Goal: Task Accomplishment & Management: Manage account settings

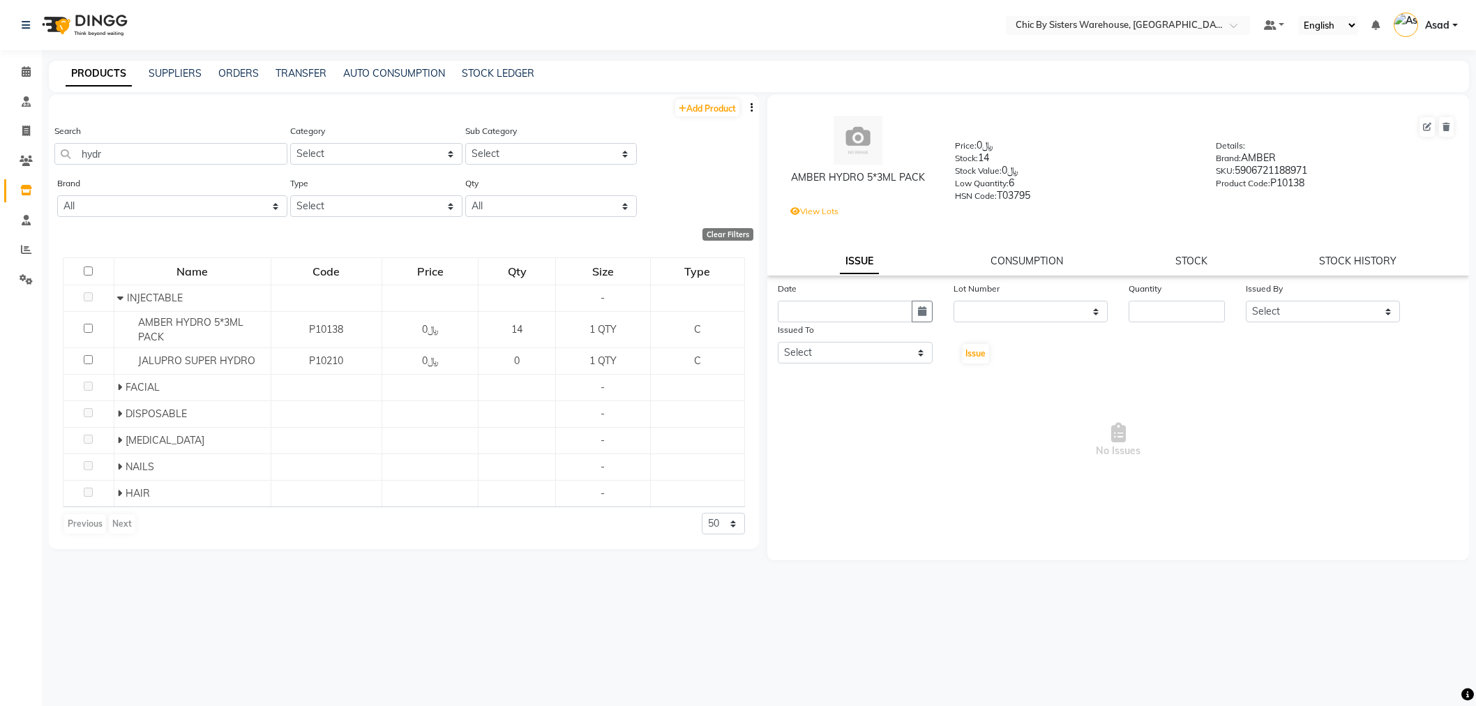
select select
click at [1121, 24] on input "text" at bounding box center [1114, 27] width 202 height 14
click at [1090, 29] on input "text" at bounding box center [1114, 27] width 202 height 14
click at [1079, 43] on span "Chic By Sisters Warehouse, Oman" at bounding box center [1121, 46] width 215 height 11
click at [26, 281] on icon at bounding box center [26, 279] width 13 height 10
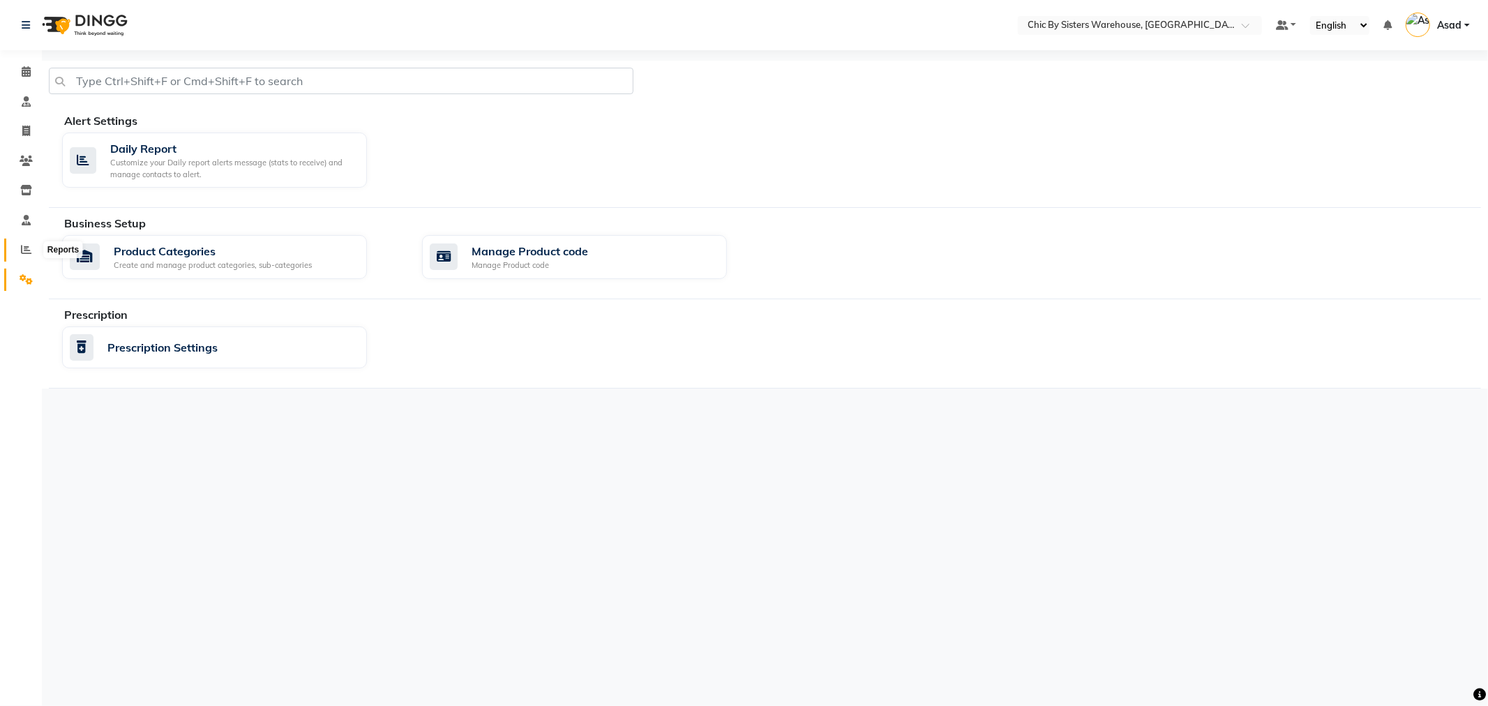
click at [25, 253] on icon at bounding box center [26, 249] width 10 height 10
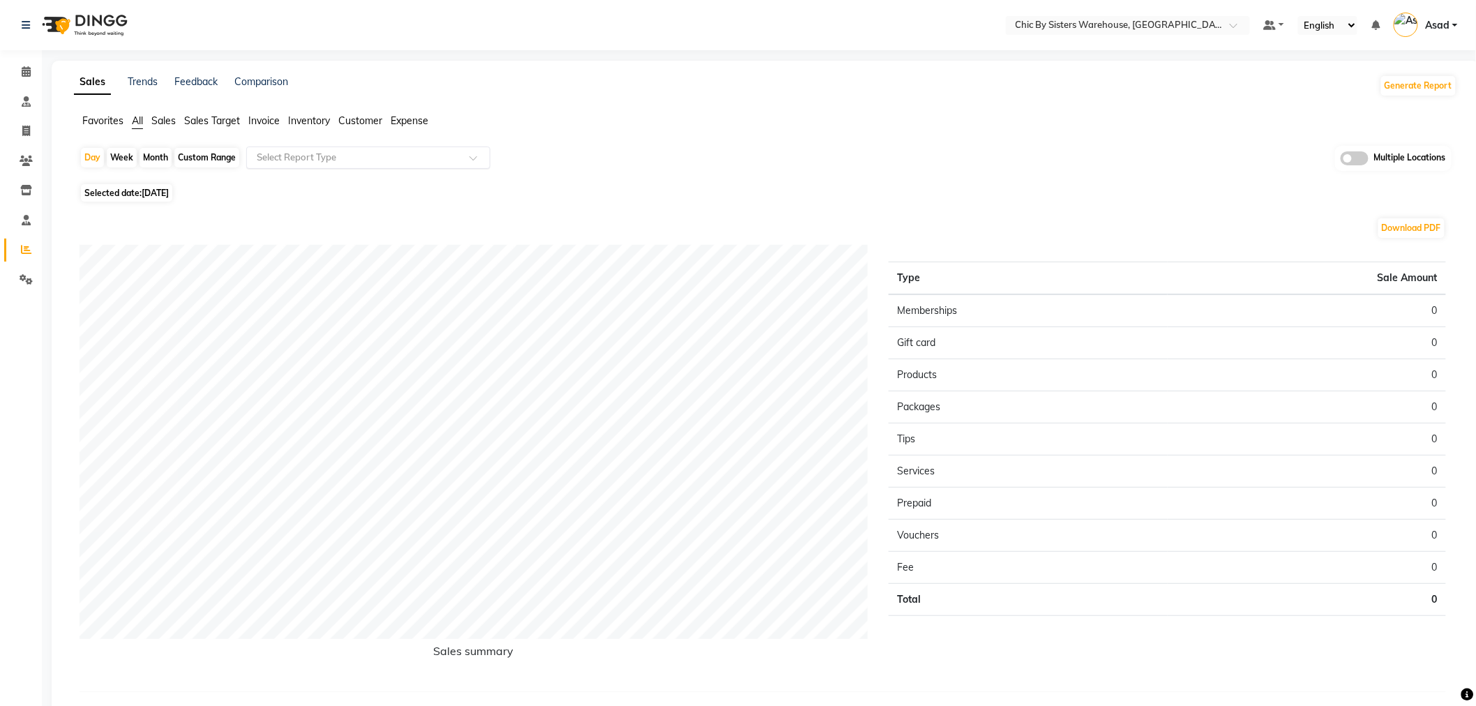
click at [283, 156] on input "text" at bounding box center [354, 158] width 201 height 14
click at [113, 120] on span "Favorites" at bounding box center [102, 120] width 41 height 13
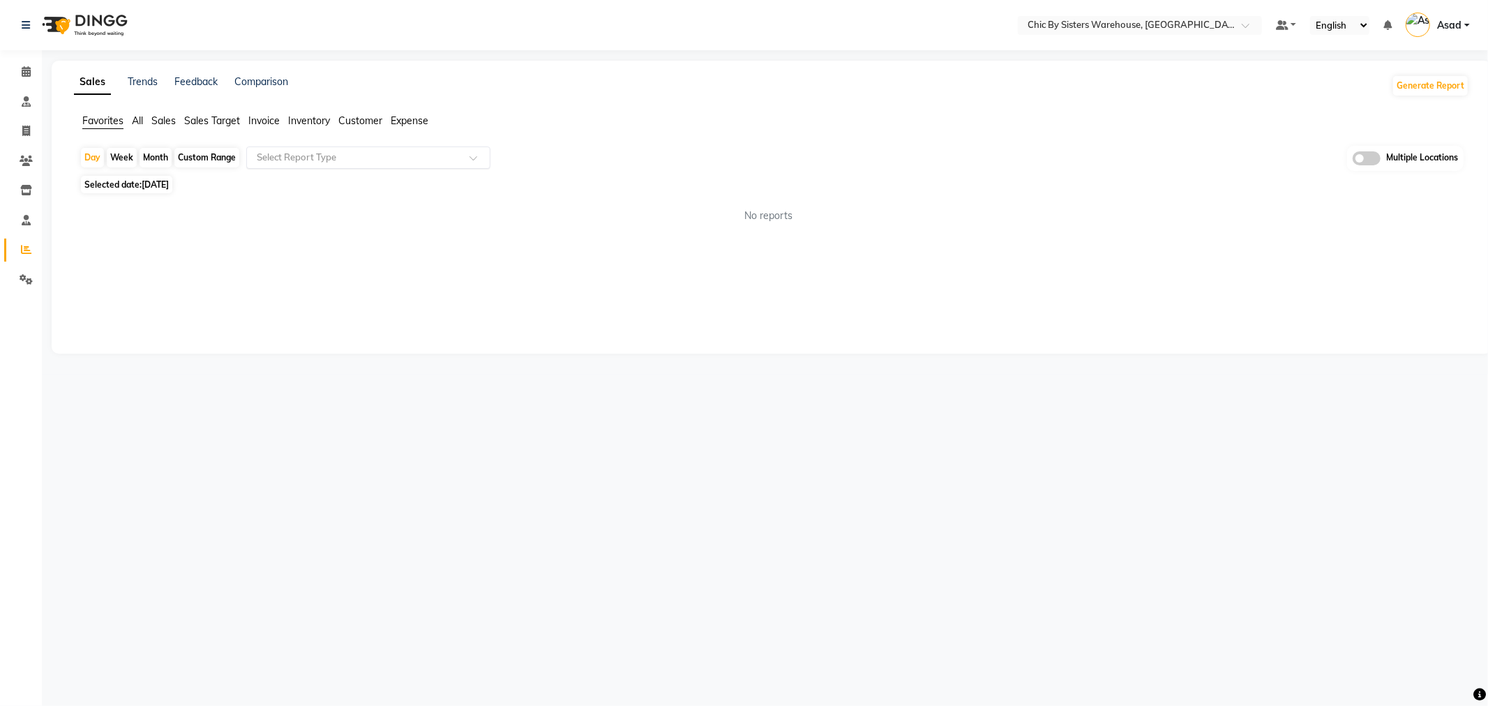
click at [426, 163] on input "text" at bounding box center [354, 158] width 201 height 14
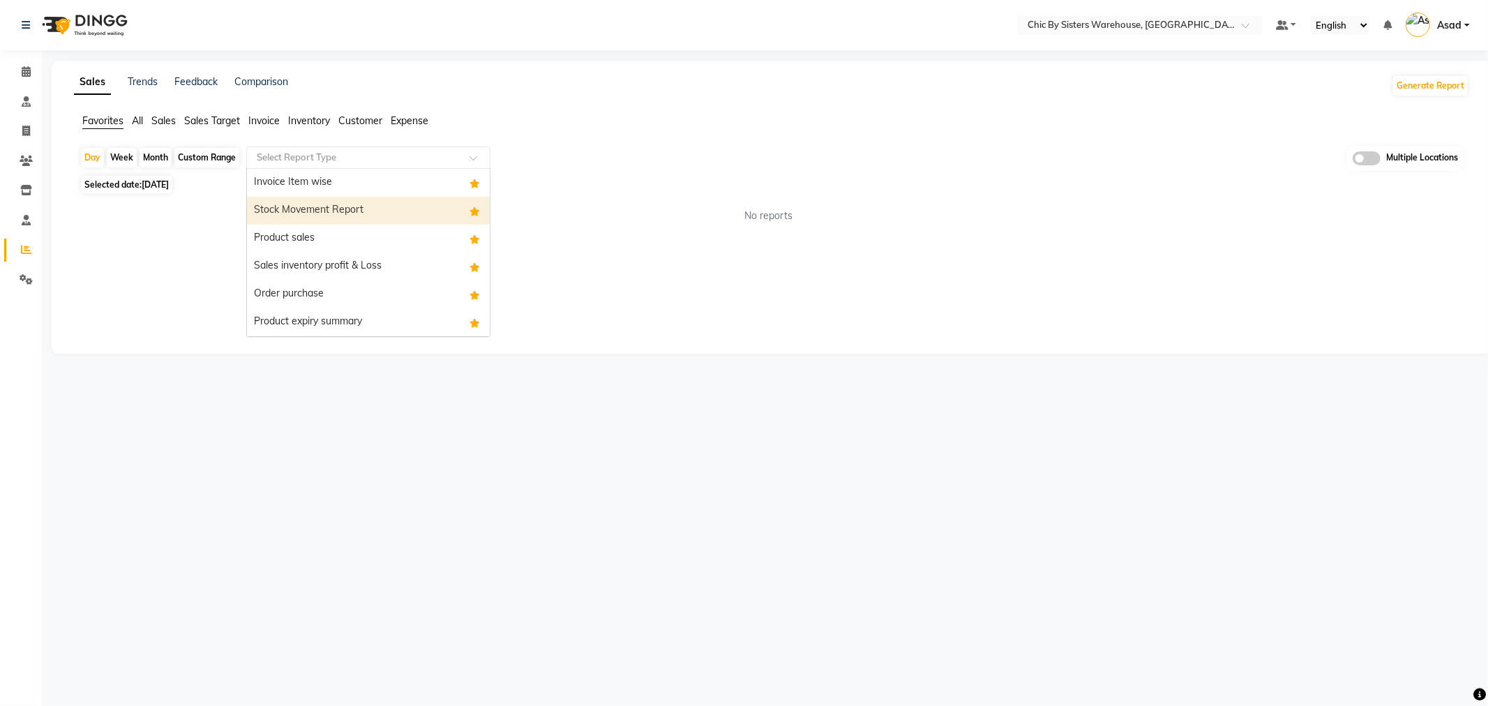
click at [426, 217] on div "Stock Movement Report" at bounding box center [368, 211] width 243 height 28
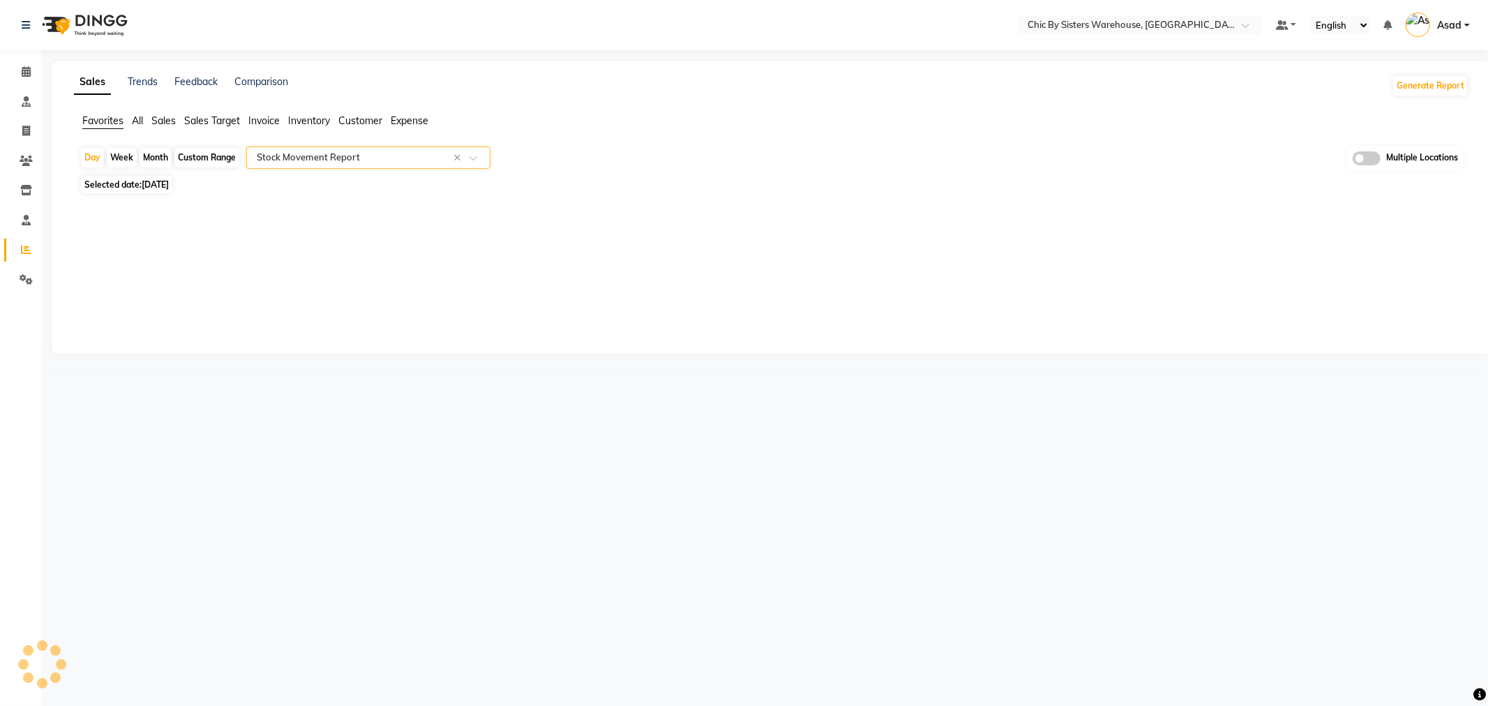
select select "full_report"
select select "csv"
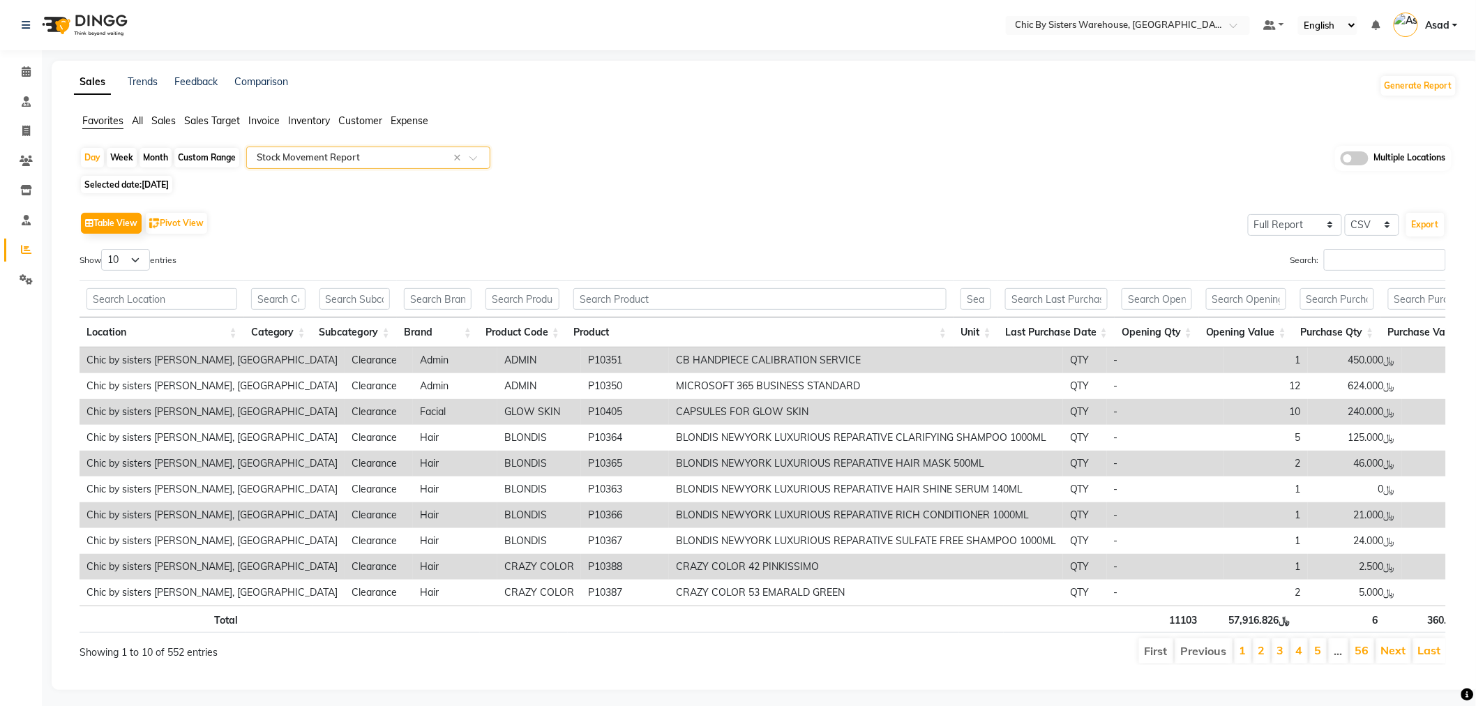
click at [1361, 156] on span at bounding box center [1355, 158] width 28 height 14
click at [1341, 160] on input "checkbox" at bounding box center [1341, 160] width 0 height 0
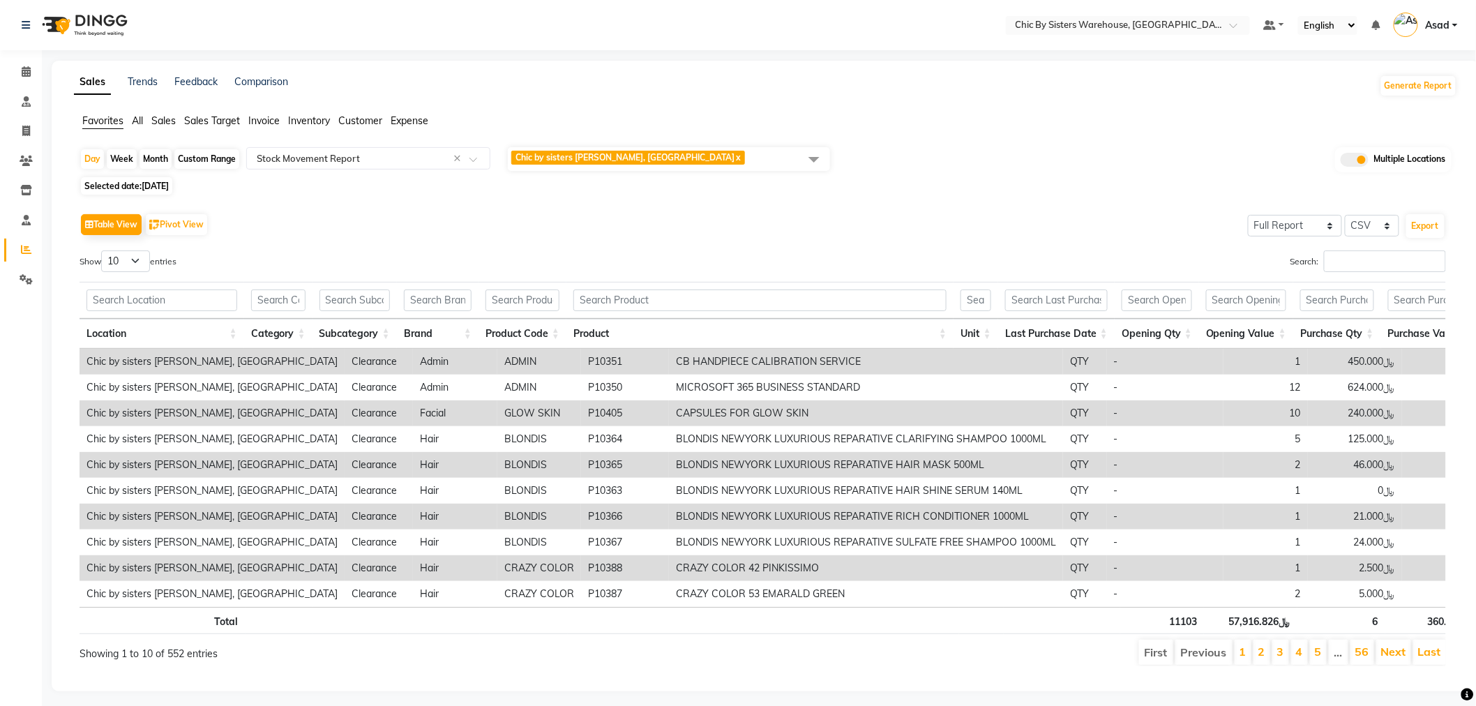
click at [730, 163] on span "Chic by sisters Warehouse, Oman x" at bounding box center [669, 159] width 322 height 24
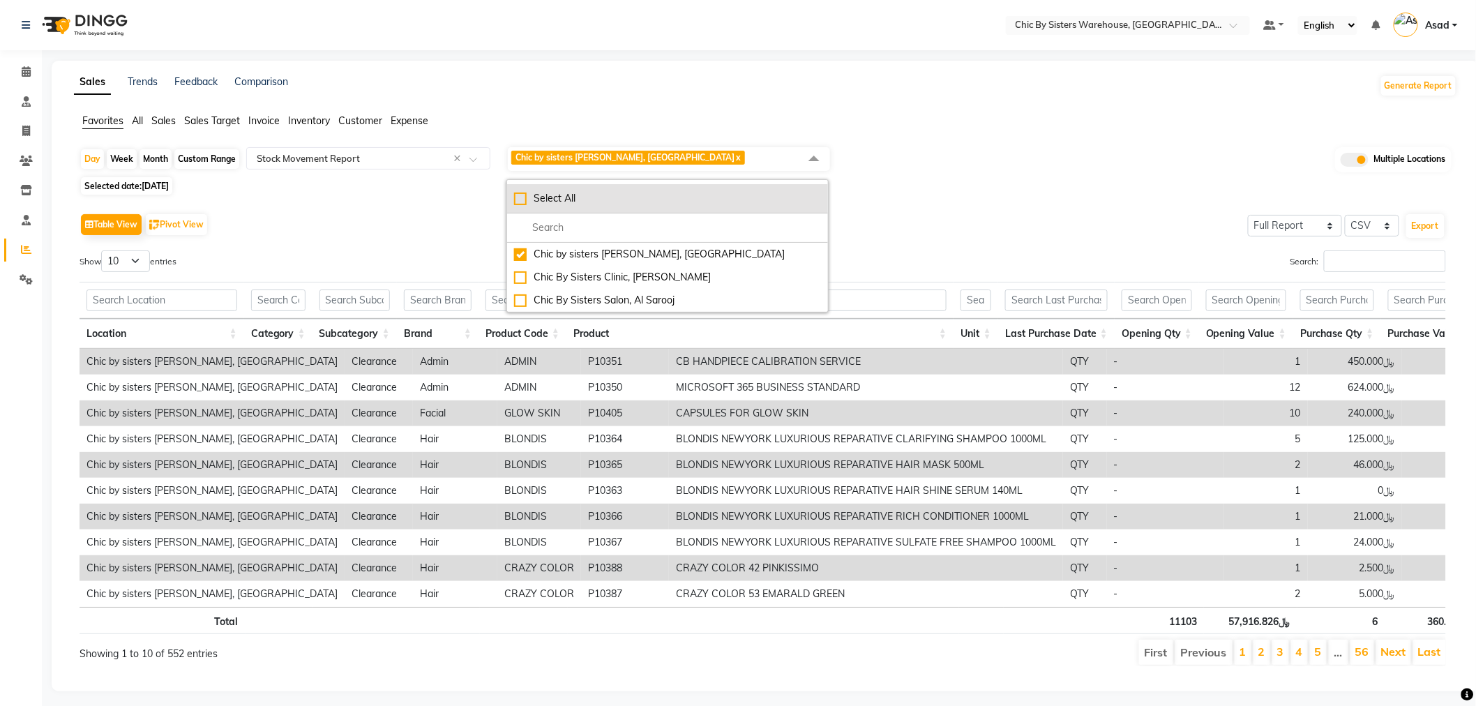
click at [555, 200] on div "Select All" at bounding box center [667, 198] width 307 height 15
checkbox input "true"
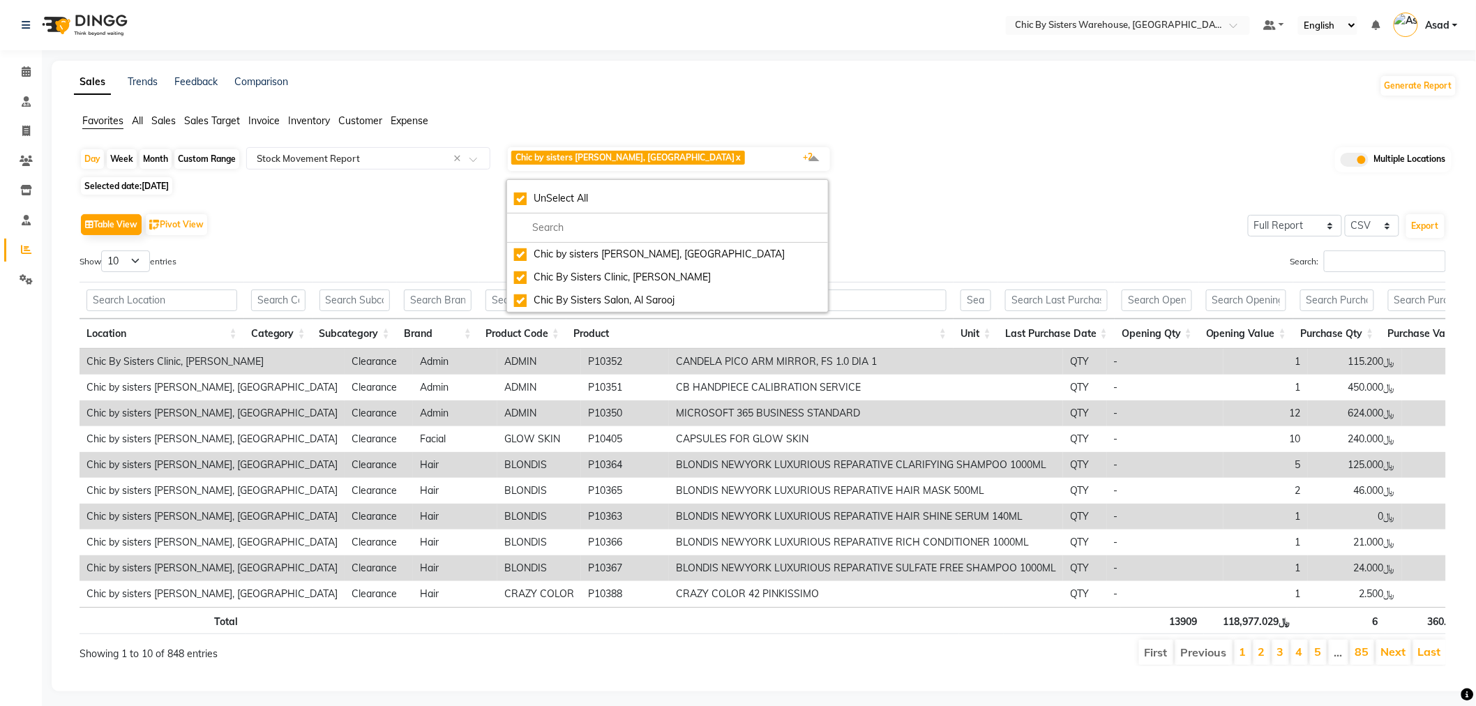
click at [380, 234] on div "Table View Pivot View Select Full Report Filtered Report Select CSV PDF Export" at bounding box center [763, 224] width 1367 height 29
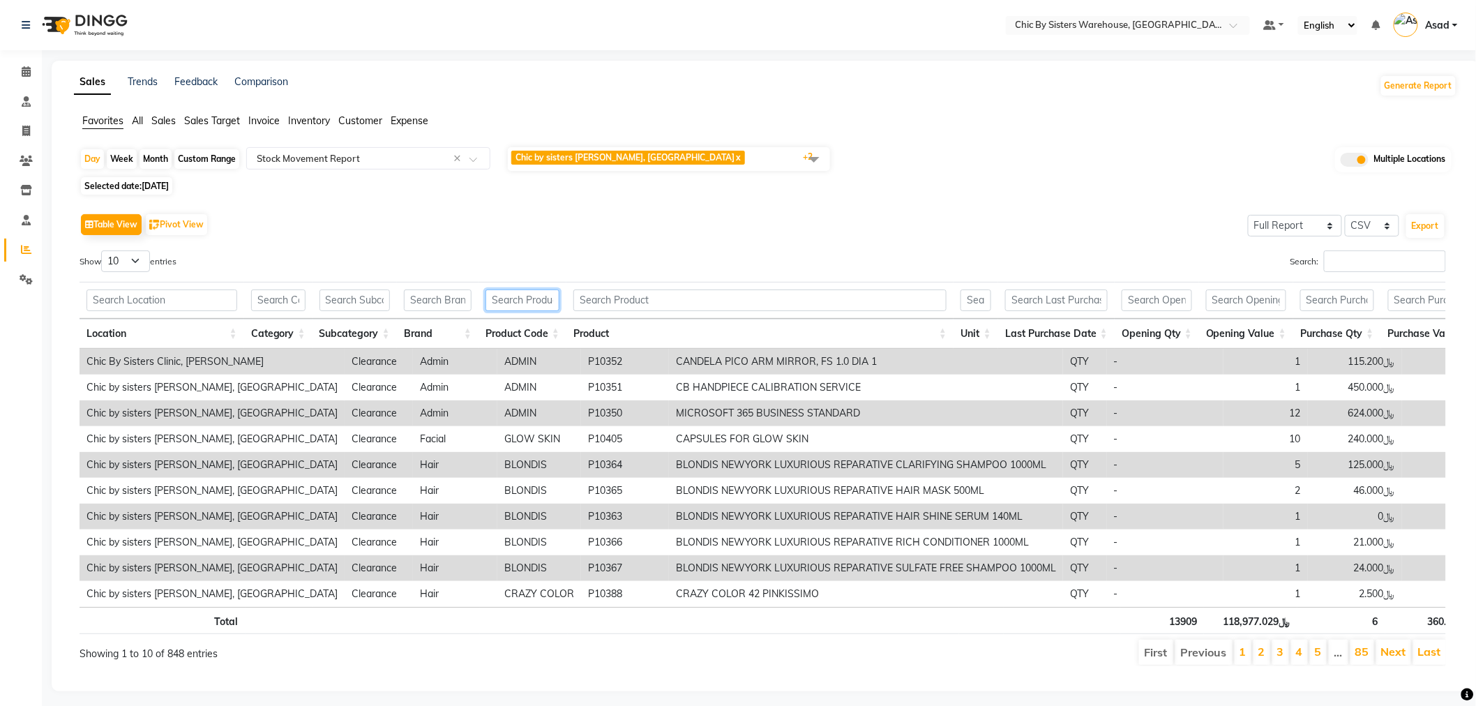
click at [518, 298] on input "text" at bounding box center [523, 301] width 74 height 22
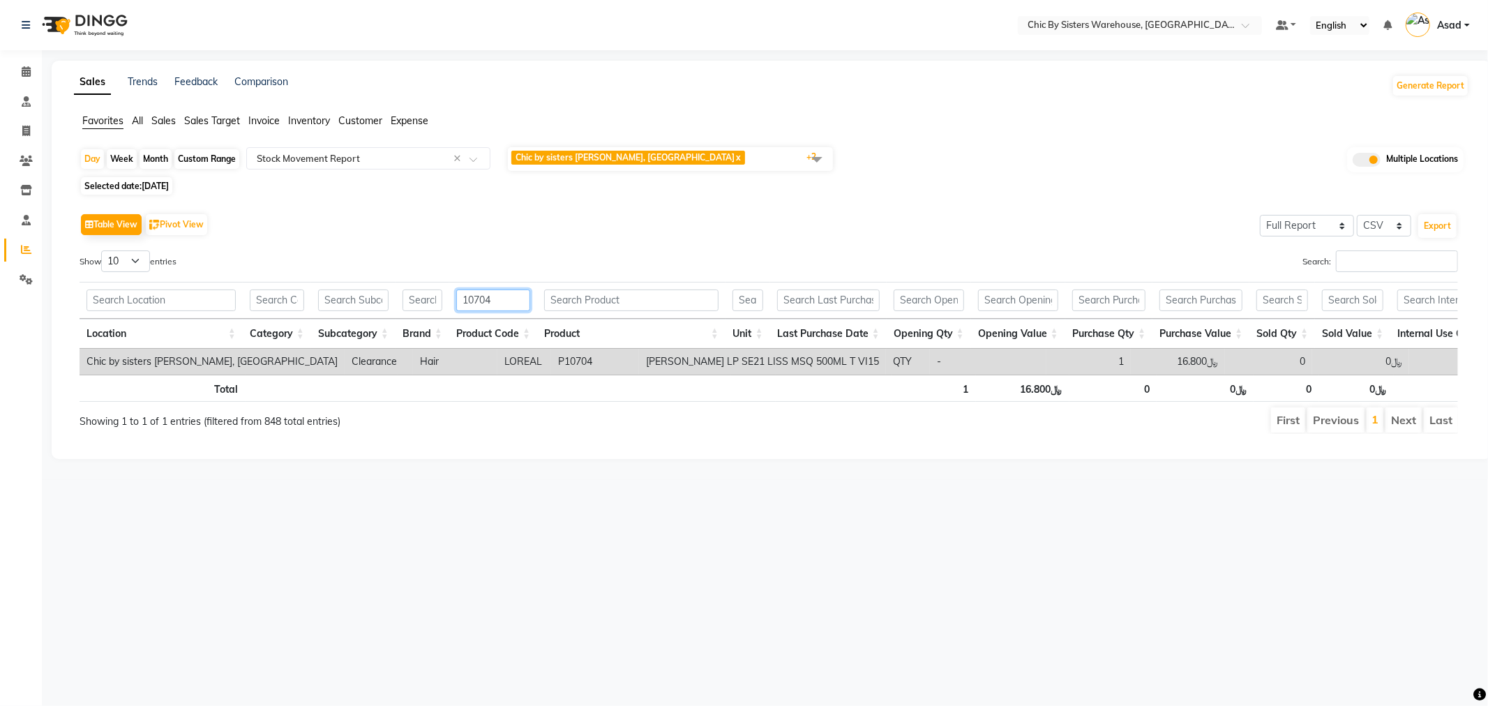
click at [518, 297] on input "10704" at bounding box center [493, 301] width 74 height 22
click at [506, 301] on input "10706" at bounding box center [493, 301] width 74 height 22
type input "10772"
click at [27, 195] on icon at bounding box center [26, 190] width 12 height 10
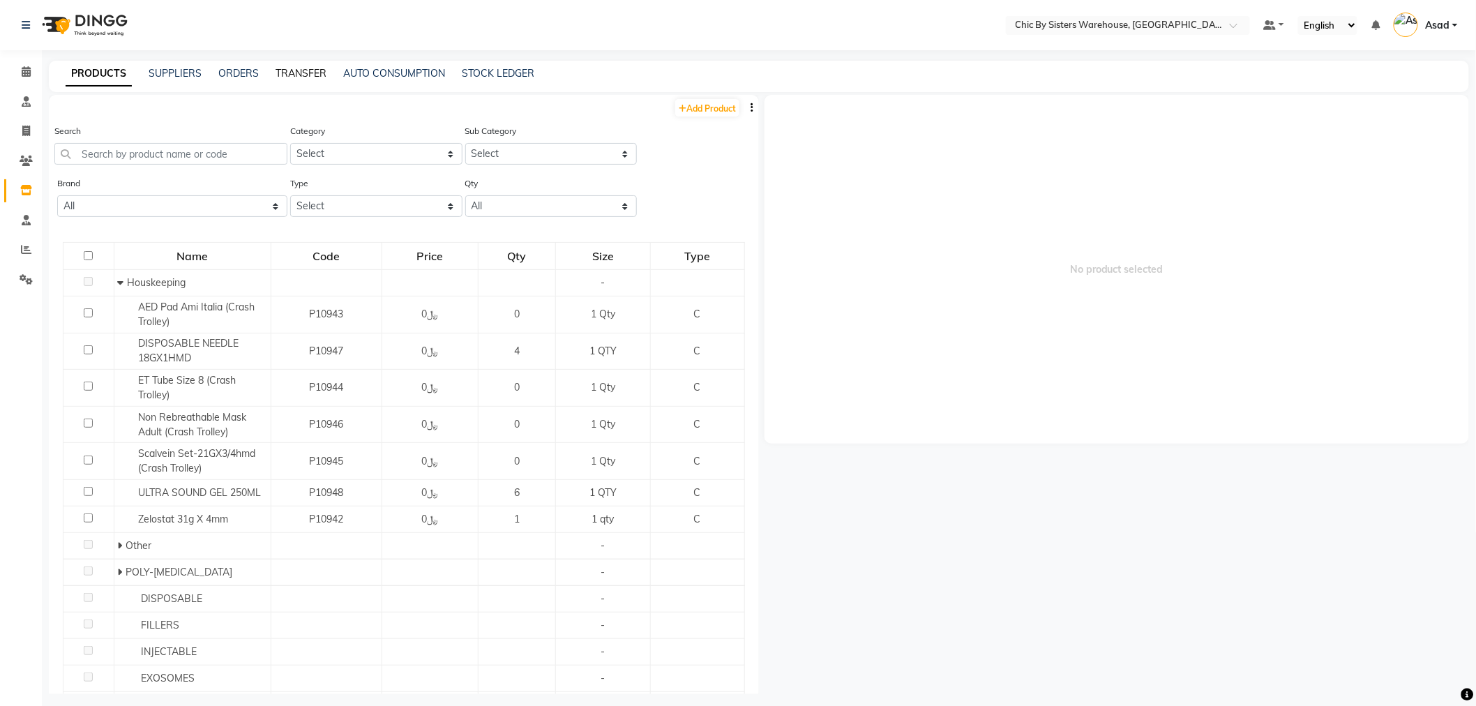
click at [279, 75] on link "TRANSFER" at bounding box center [301, 73] width 51 height 13
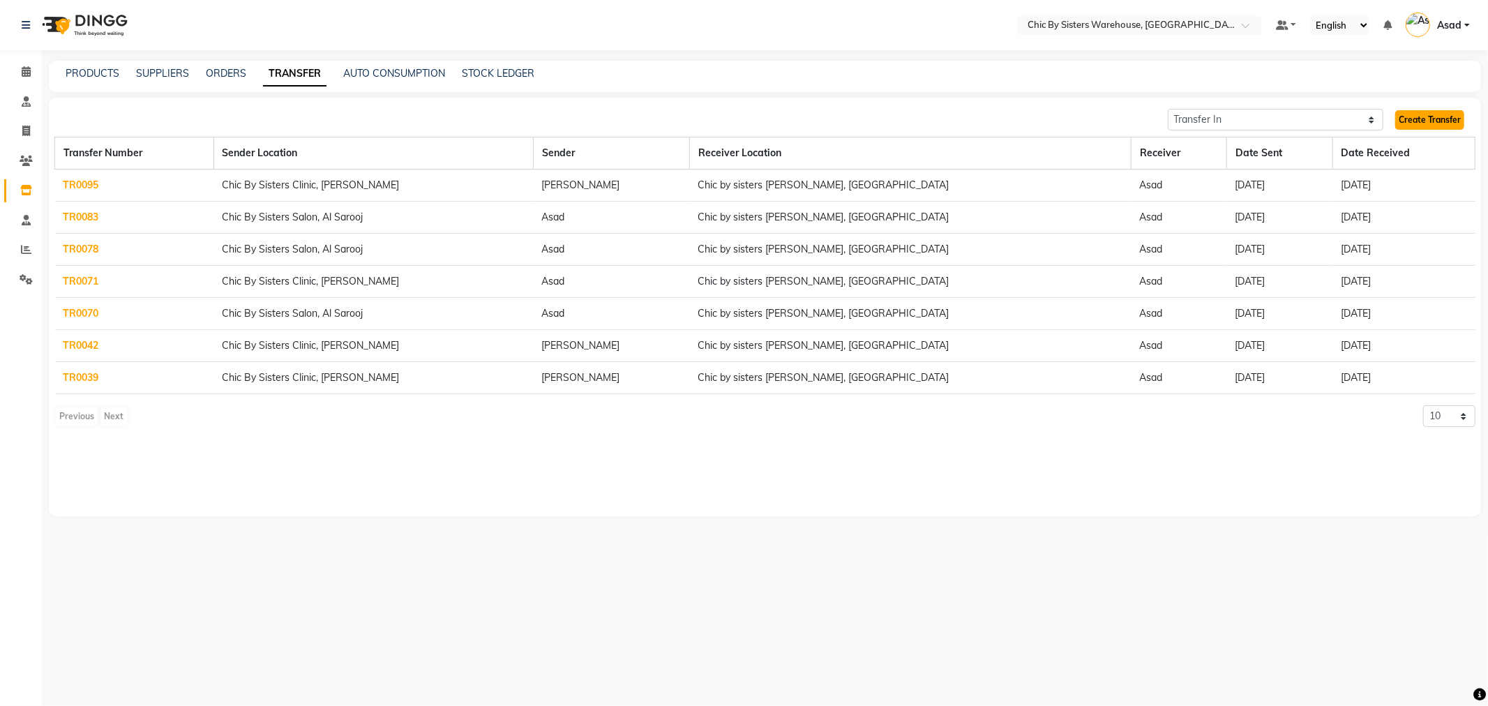
click at [1450, 124] on link "Create Transfer" at bounding box center [1430, 120] width 69 height 20
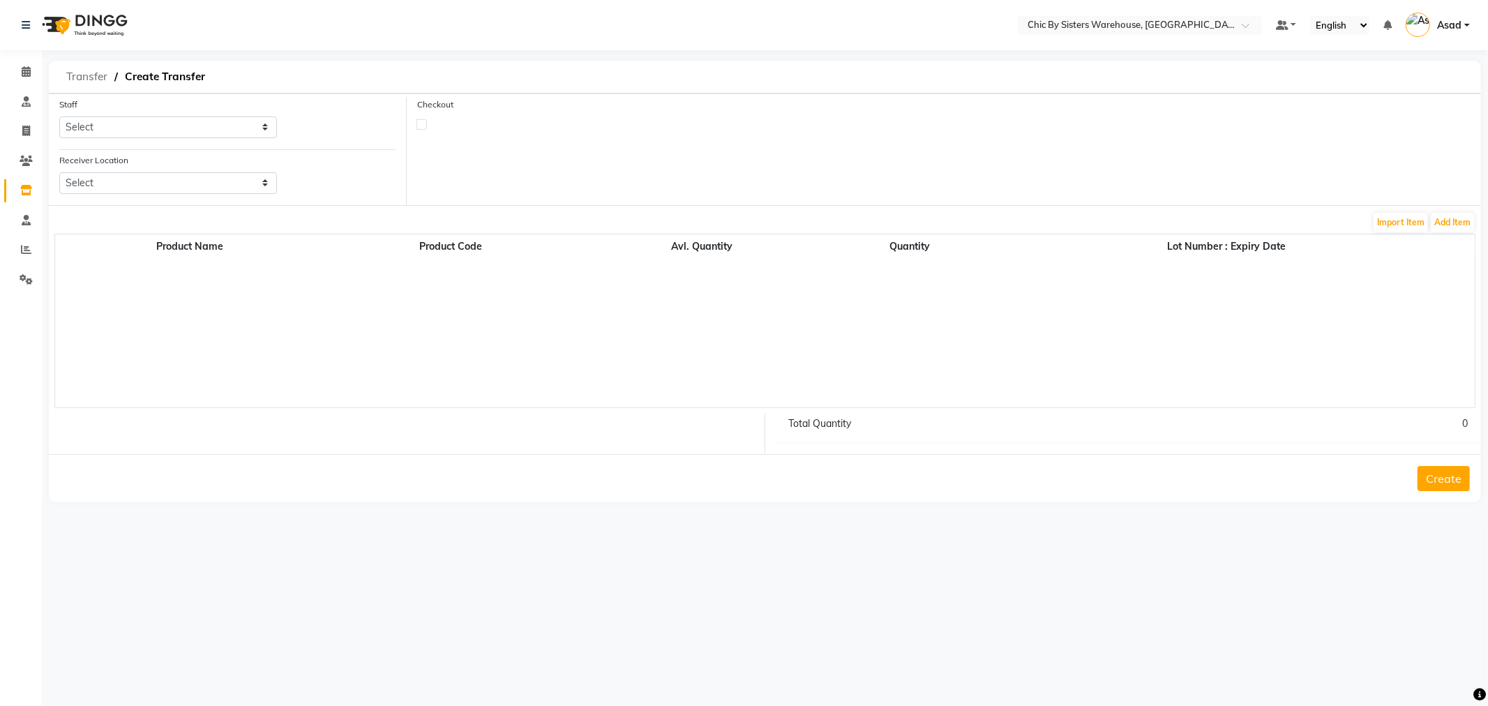
click at [75, 75] on span "Transfer" at bounding box center [86, 76] width 55 height 25
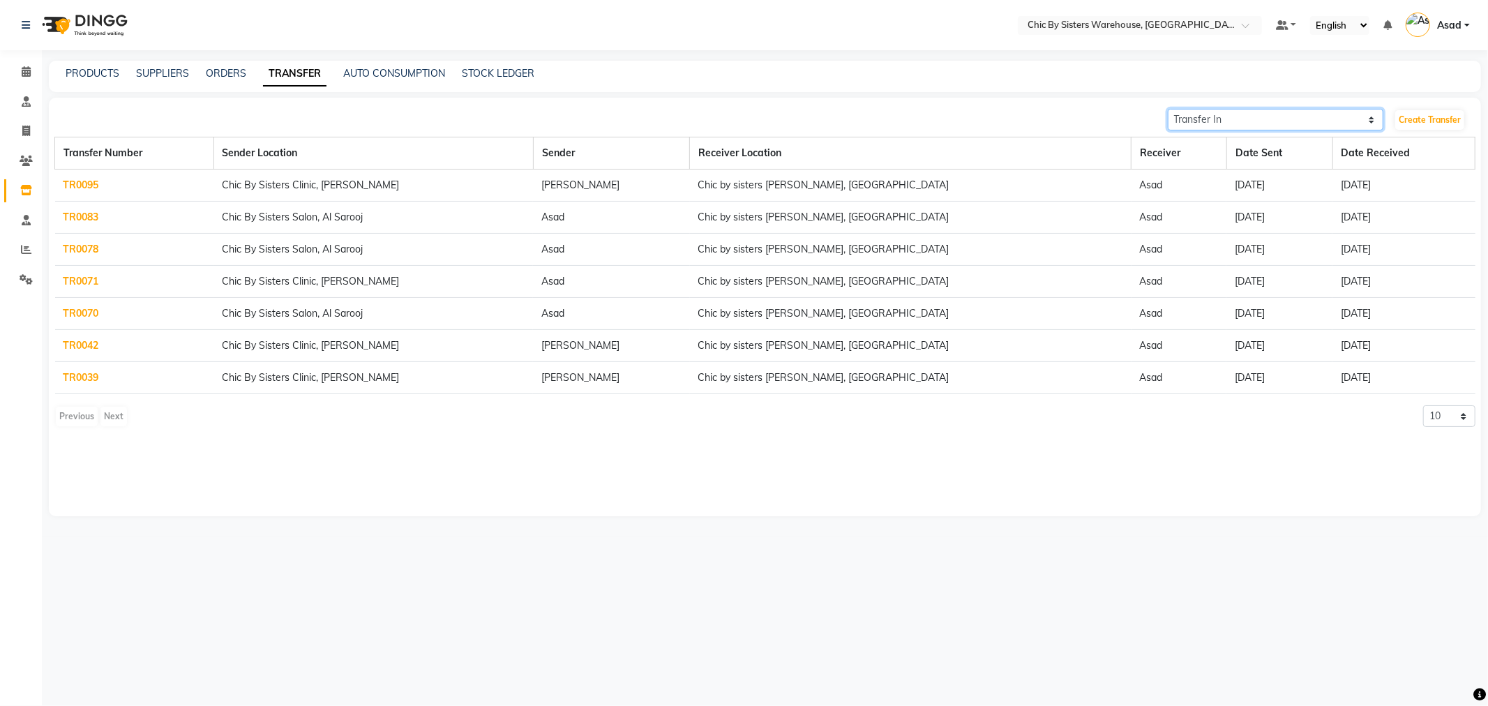
click at [1248, 114] on select "Transfer In Transfer Out" at bounding box center [1276, 120] width 216 height 22
select select "sender"
click at [1168, 109] on select "Transfer In Transfer Out" at bounding box center [1276, 120] width 216 height 22
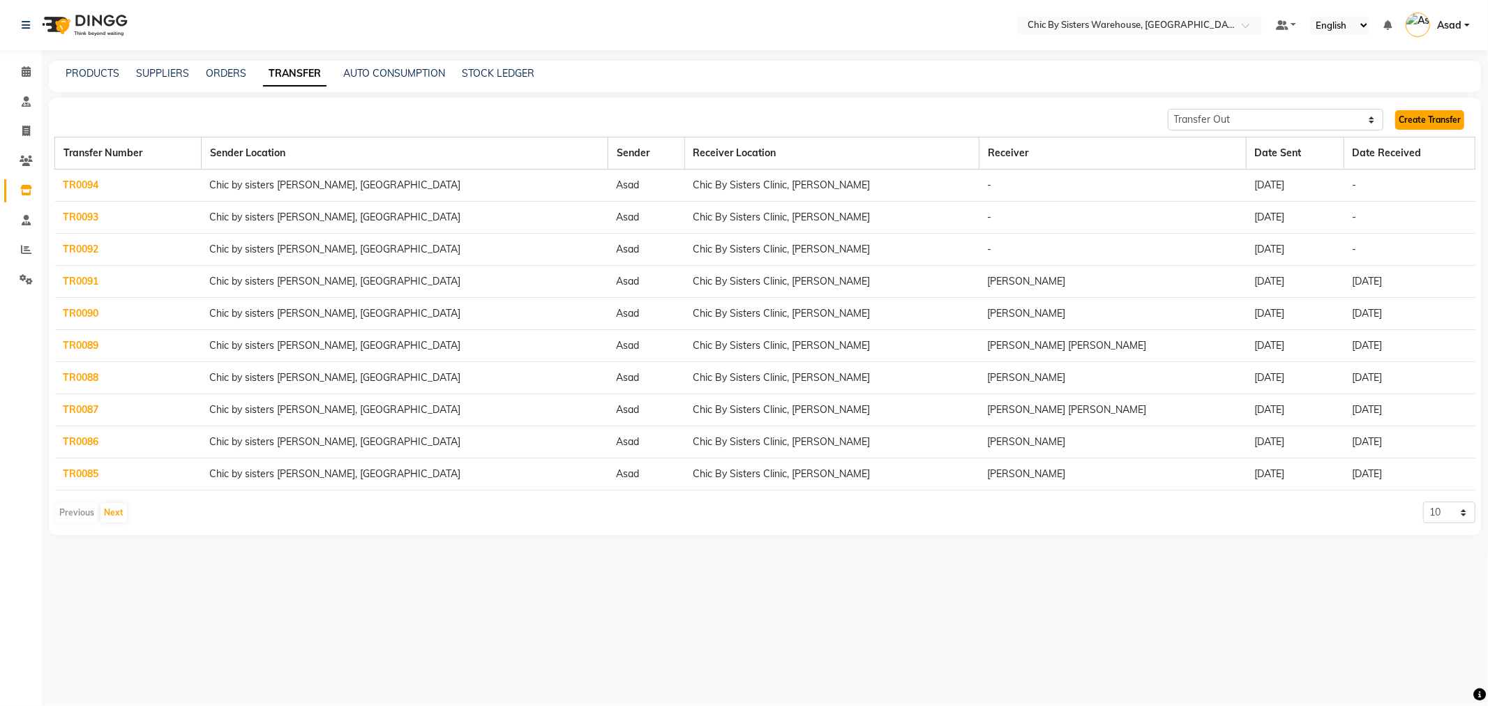
click at [1445, 116] on link "Create Transfer" at bounding box center [1430, 120] width 69 height 20
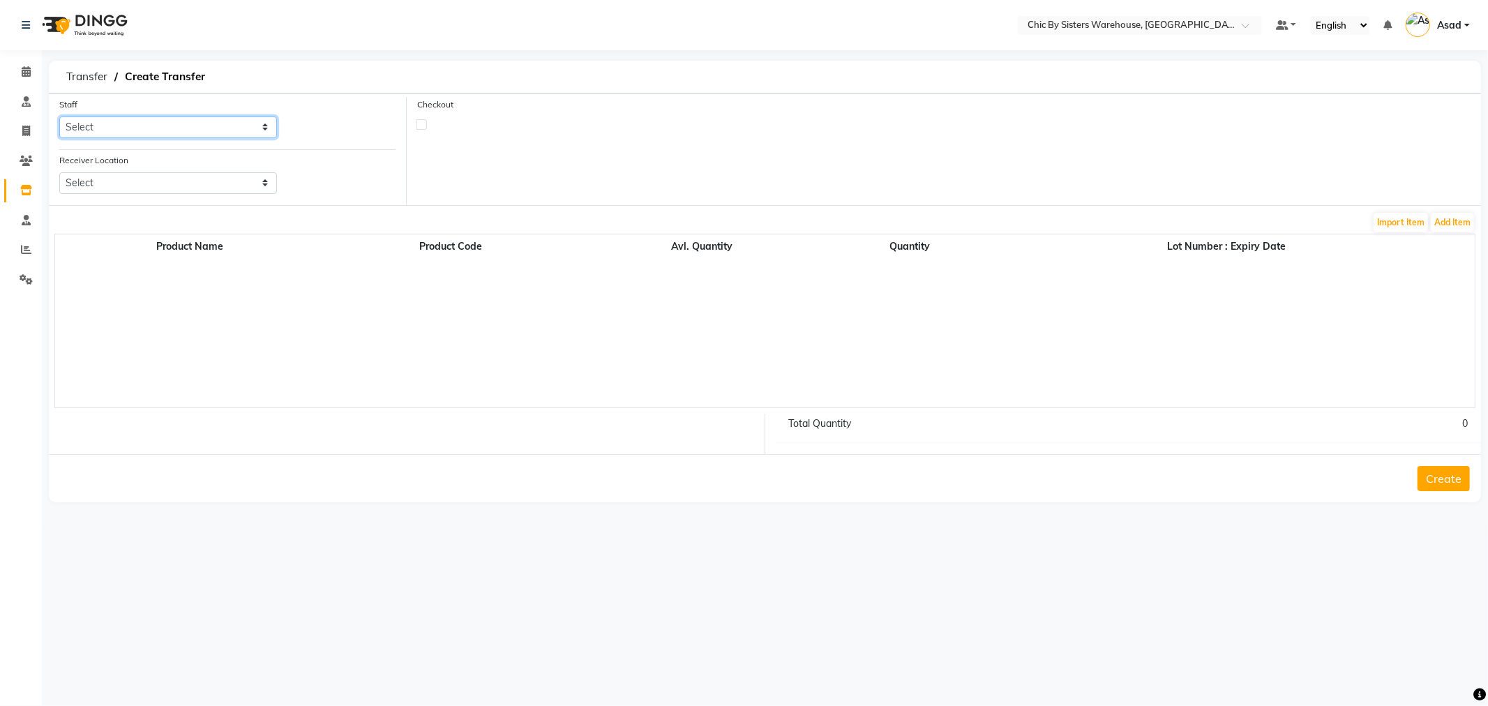
click at [193, 127] on select "Select Asad FIFIT ADE KUTARI Harish damodaran Latifa Daer Mani K Mithun Ramu K …" at bounding box center [168, 128] width 218 height 22
select select "65360"
click at [59, 117] on select "Select Asad FIFIT ADE KUTARI Harish damodaran Latifa Daer Mani K Mithun Ramu K …" at bounding box center [168, 128] width 218 height 22
click at [154, 188] on select "Select Chic By Sisters Clinic, Al Sarooj Chic By Sisters Salon, Al Sarooj" at bounding box center [168, 183] width 218 height 22
select select "2388"
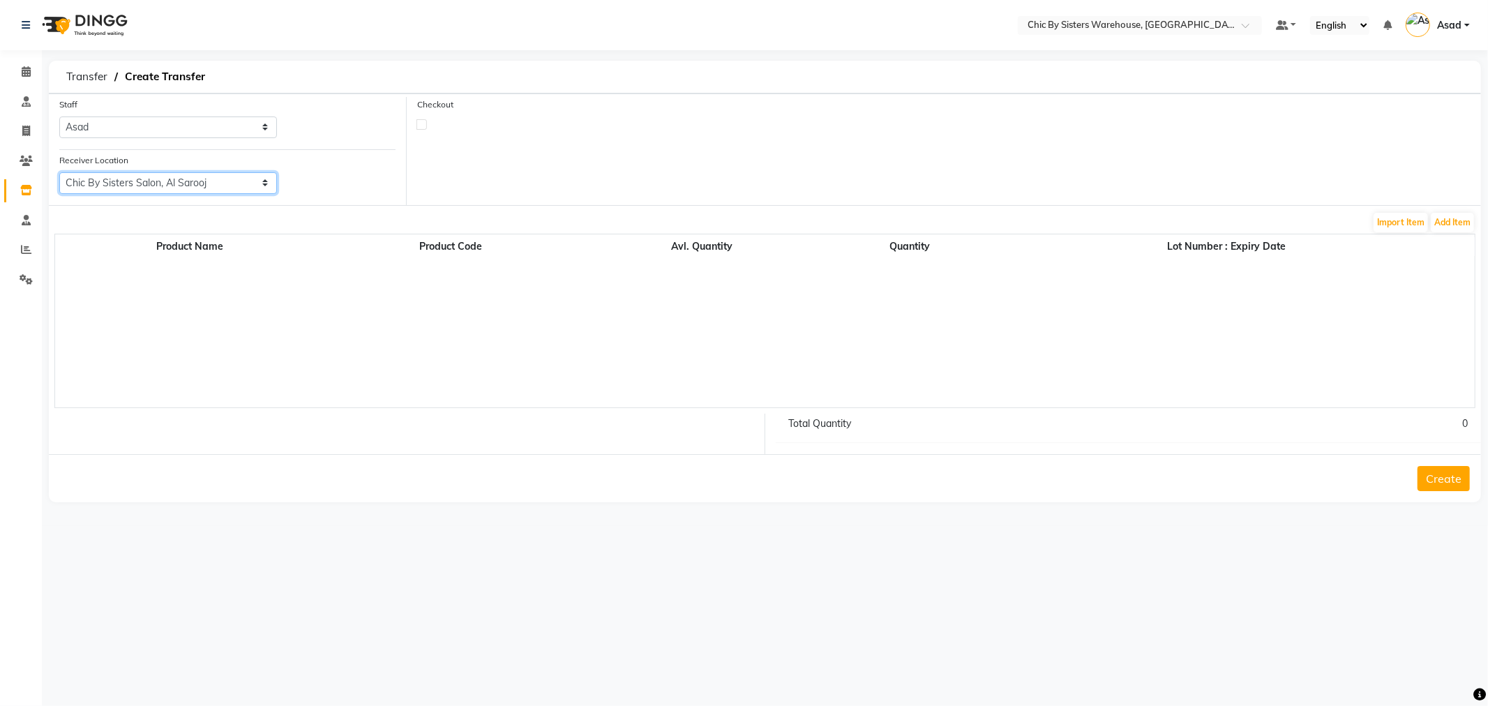
click at [59, 172] on select "Select Chic By Sisters Clinic, Al Sarooj Chic By Sisters Salon, Al Sarooj" at bounding box center [168, 183] width 218 height 22
click at [1445, 225] on button "Add Item" at bounding box center [1452, 223] width 43 height 20
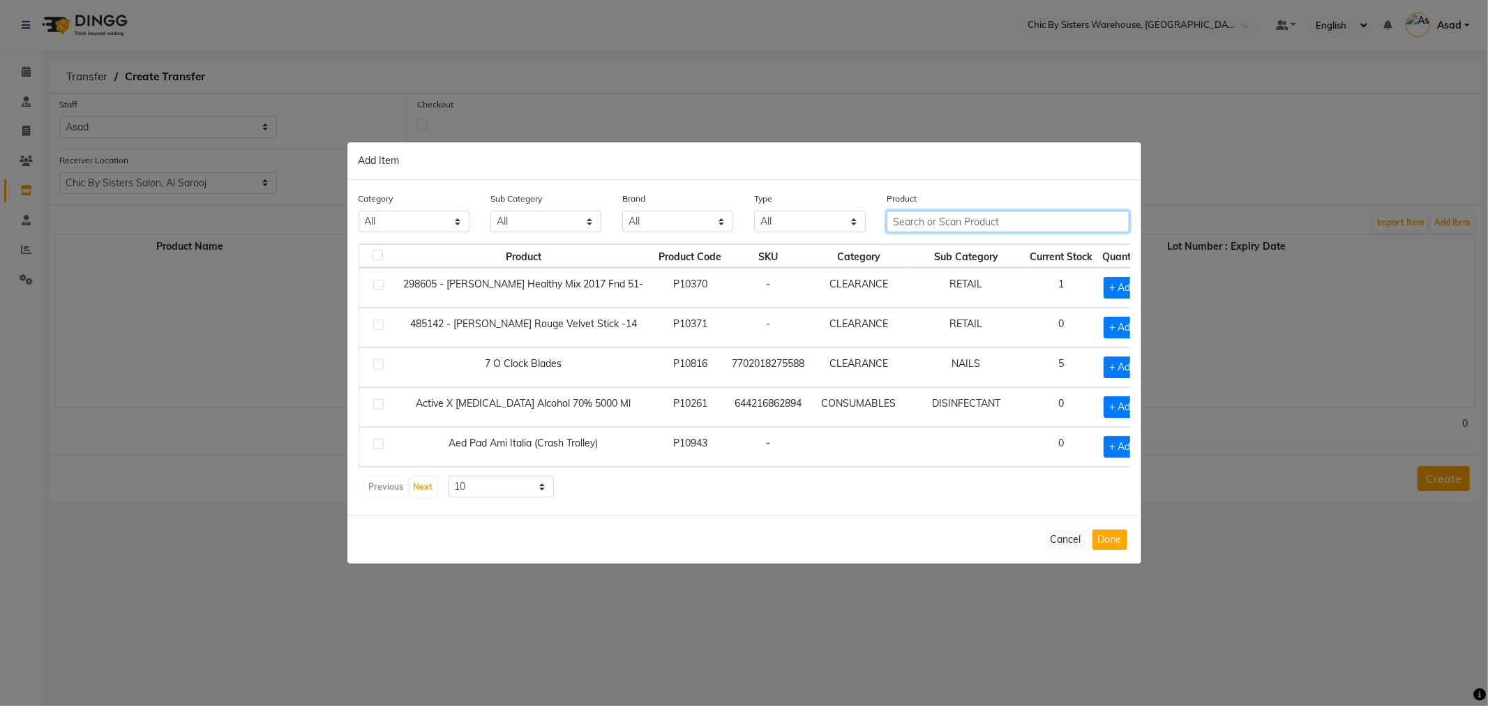
click at [904, 220] on input "text" at bounding box center [1009, 222] width 244 height 22
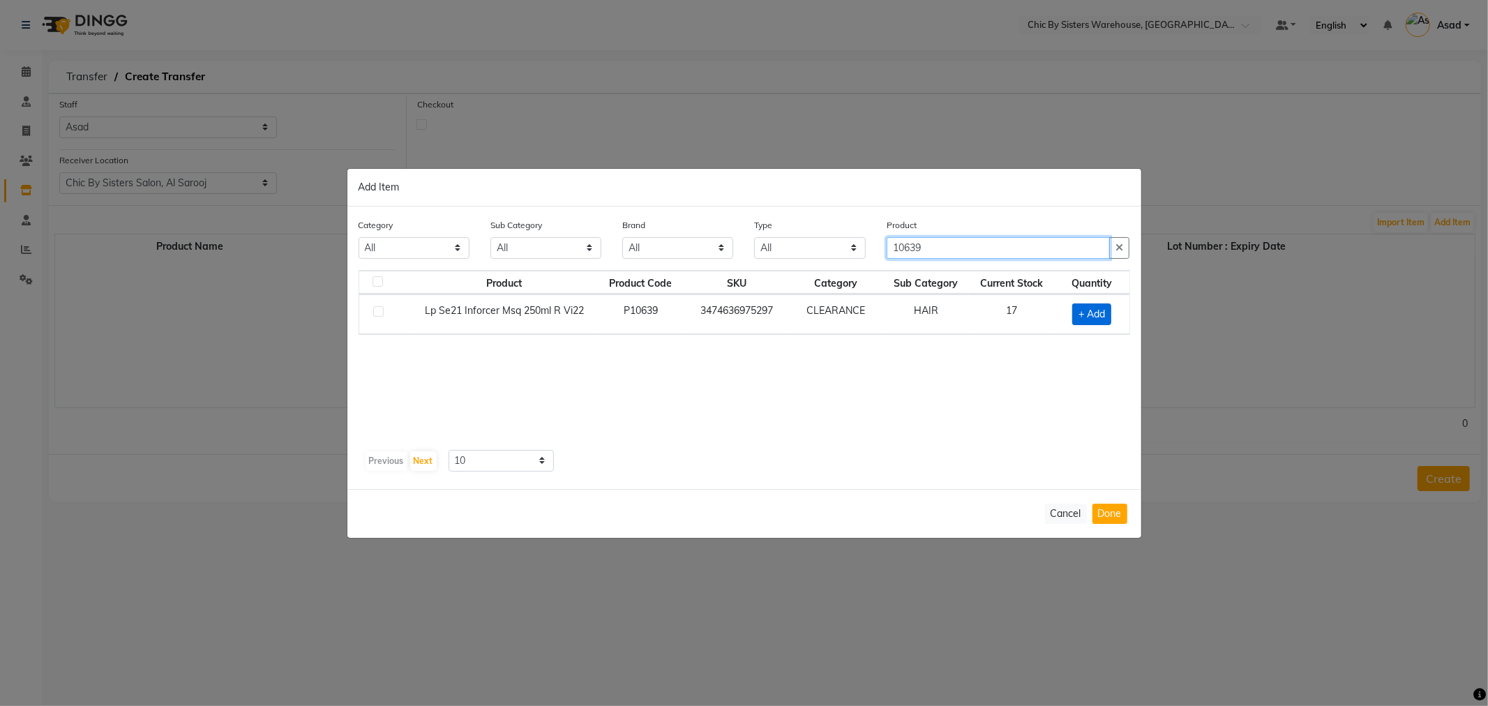
type input "10639"
click at [1084, 311] on span "+ Add" at bounding box center [1091, 315] width 39 height 22
checkbox input "true"
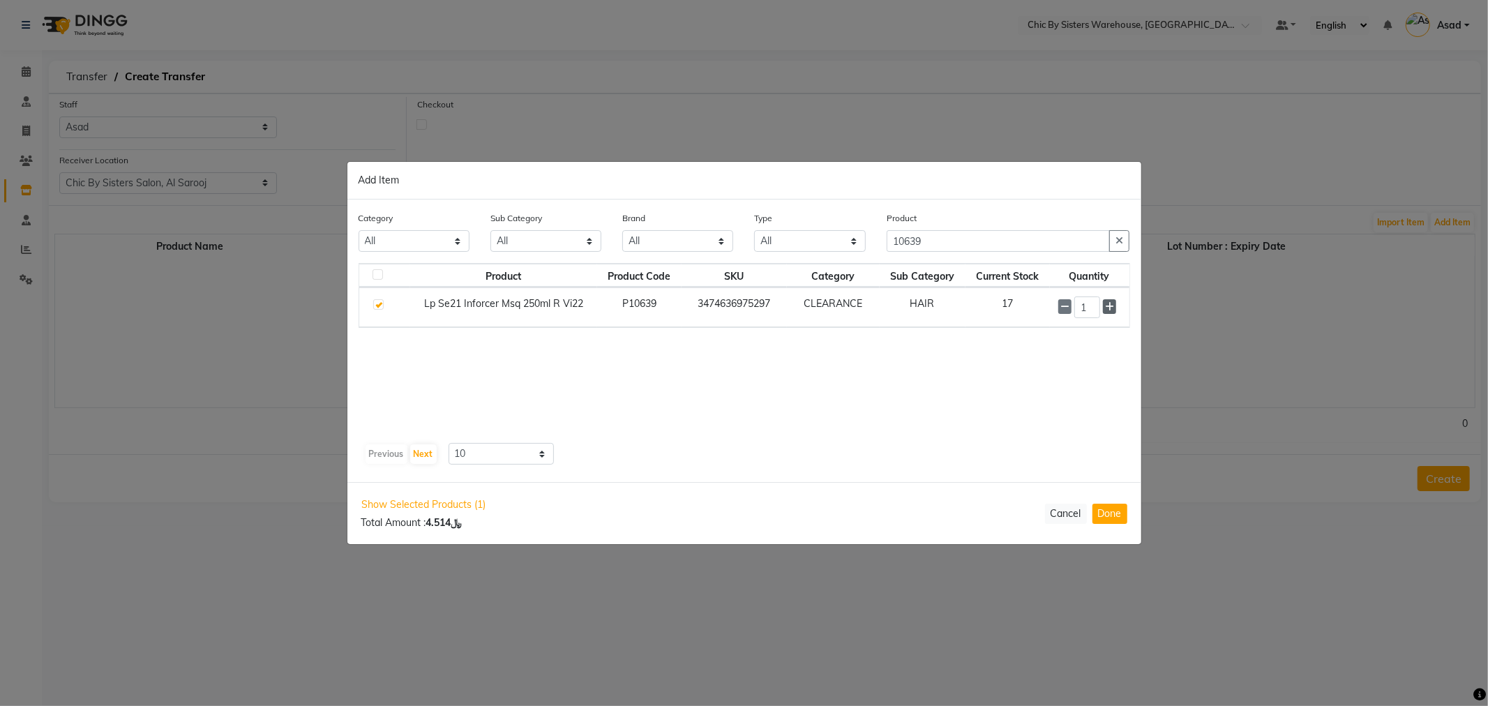
click at [1113, 310] on icon at bounding box center [1109, 307] width 9 height 10
click at [1112, 310] on icon at bounding box center [1109, 307] width 9 height 10
type input "5"
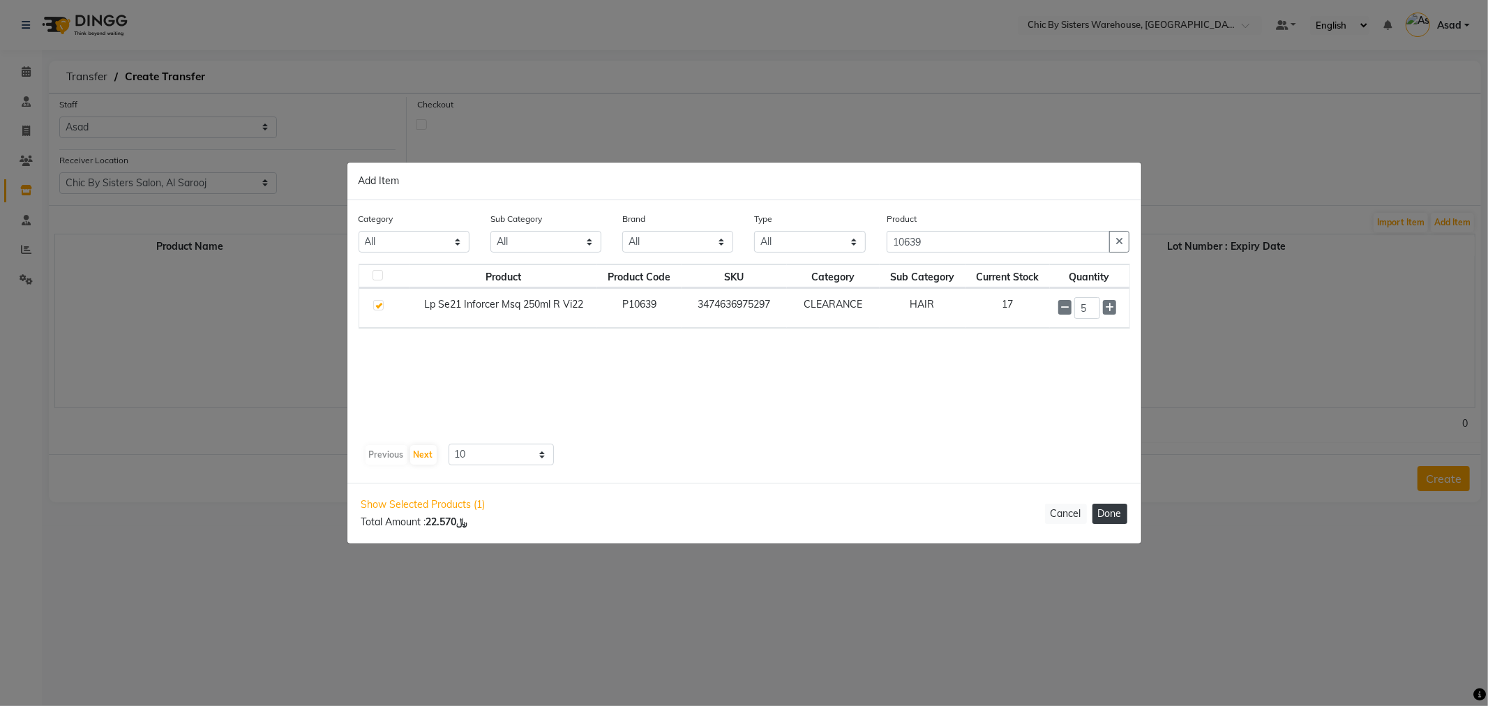
click at [1109, 516] on button "Done" at bounding box center [1110, 514] width 35 height 20
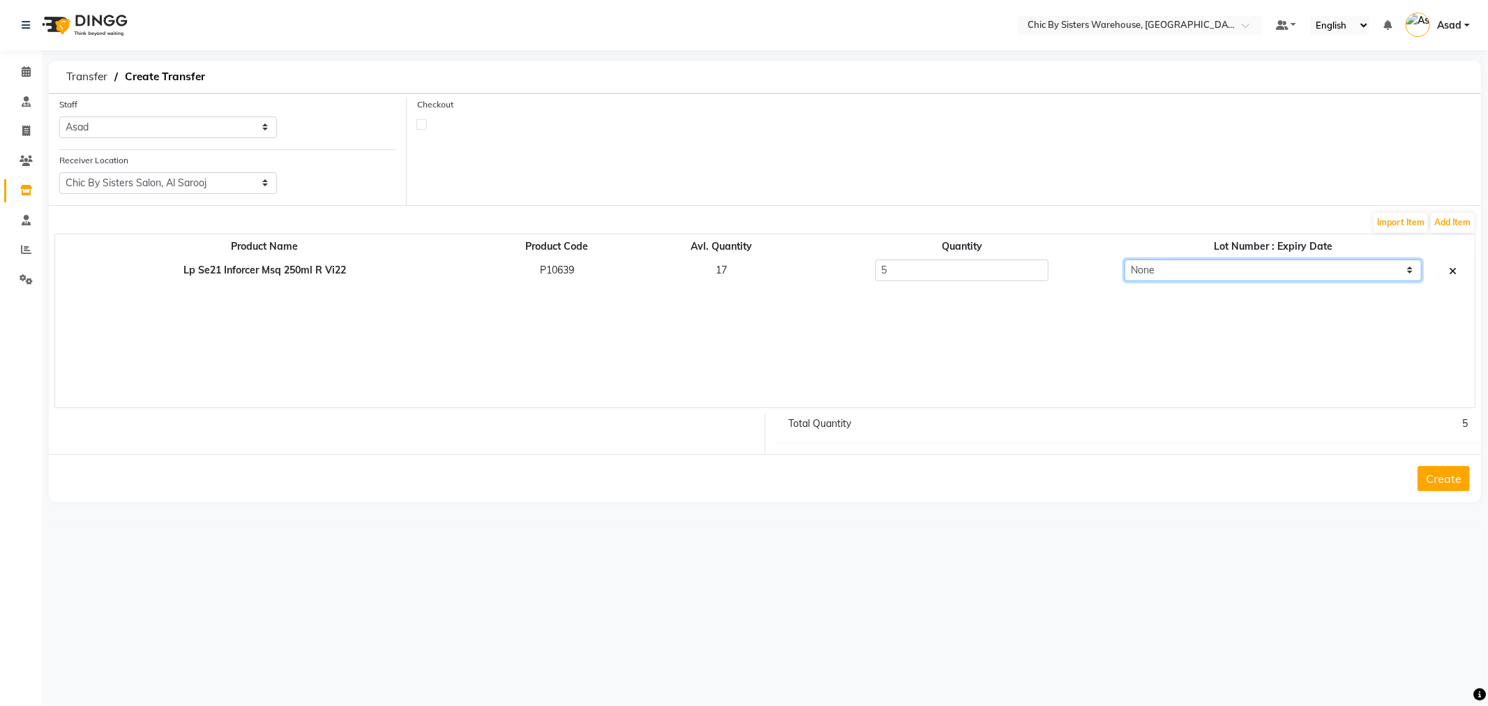
click at [1323, 276] on select "None" at bounding box center [1273, 271] width 297 height 22
drag, startPoint x: 1323, startPoint y: 276, endPoint x: 1379, endPoint y: 269, distance: 57.0
click at [1323, 276] on select "None" at bounding box center [1273, 271] width 297 height 22
click at [1451, 228] on button "Add Item" at bounding box center [1452, 223] width 43 height 20
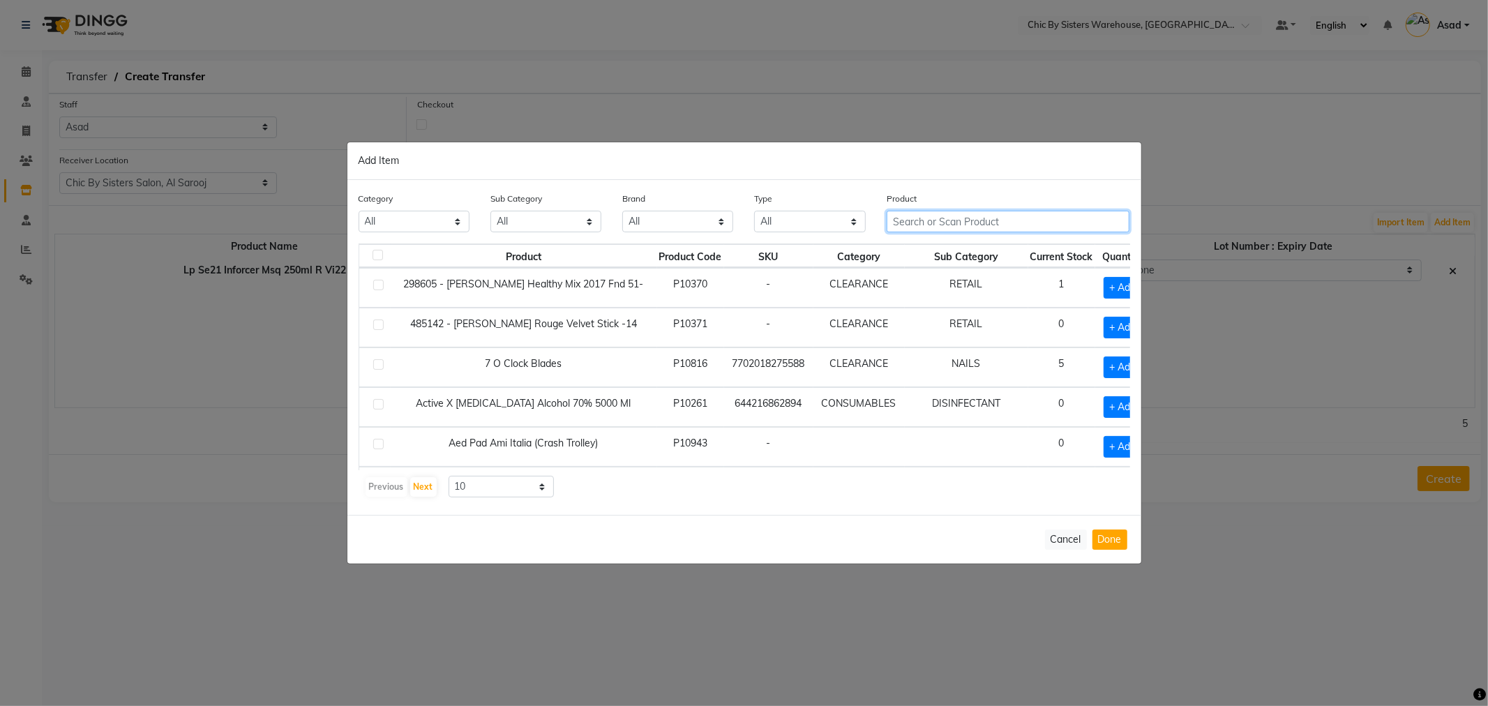
click at [960, 219] on input "text" at bounding box center [1009, 222] width 244 height 22
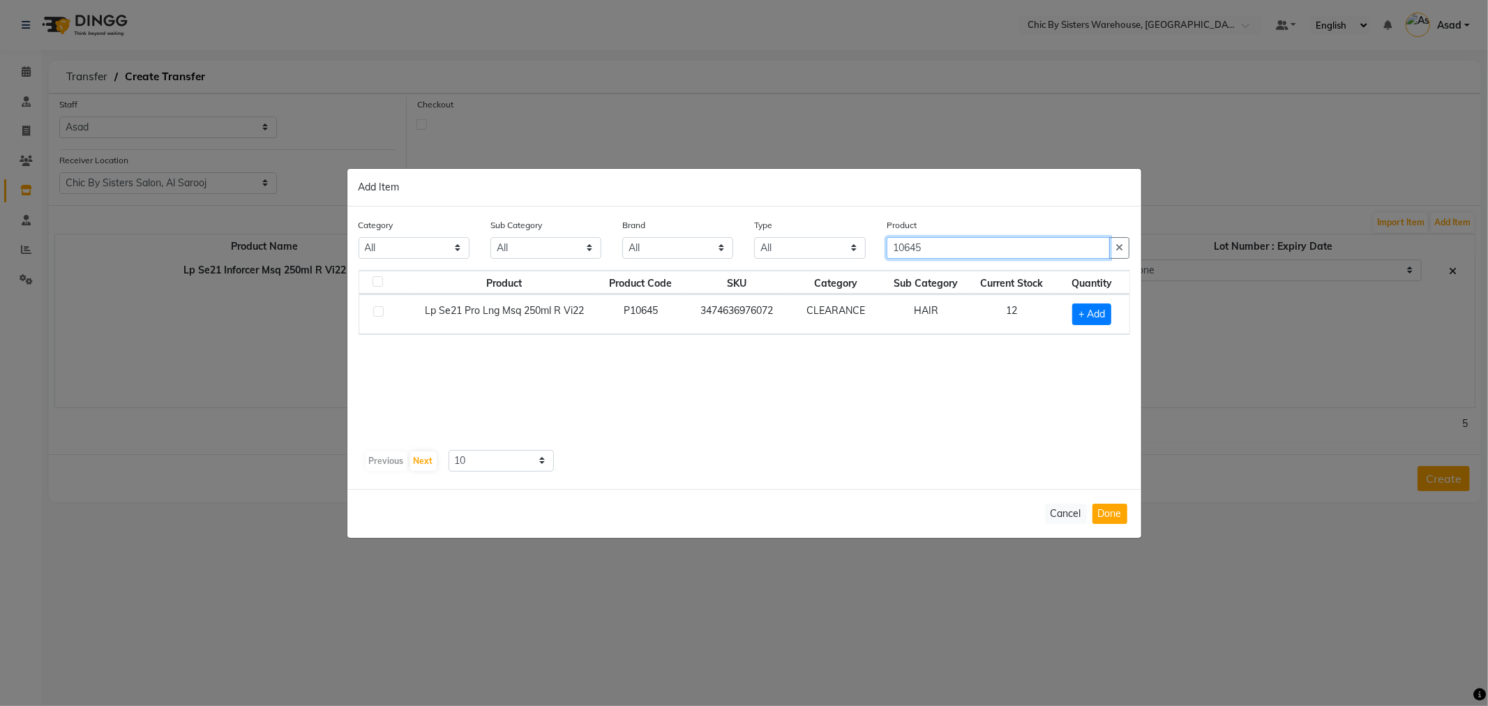
type input "10645"
click at [380, 315] on label at bounding box center [378, 311] width 10 height 10
click at [380, 315] on input "checkbox" at bounding box center [377, 312] width 9 height 9
checkbox input "true"
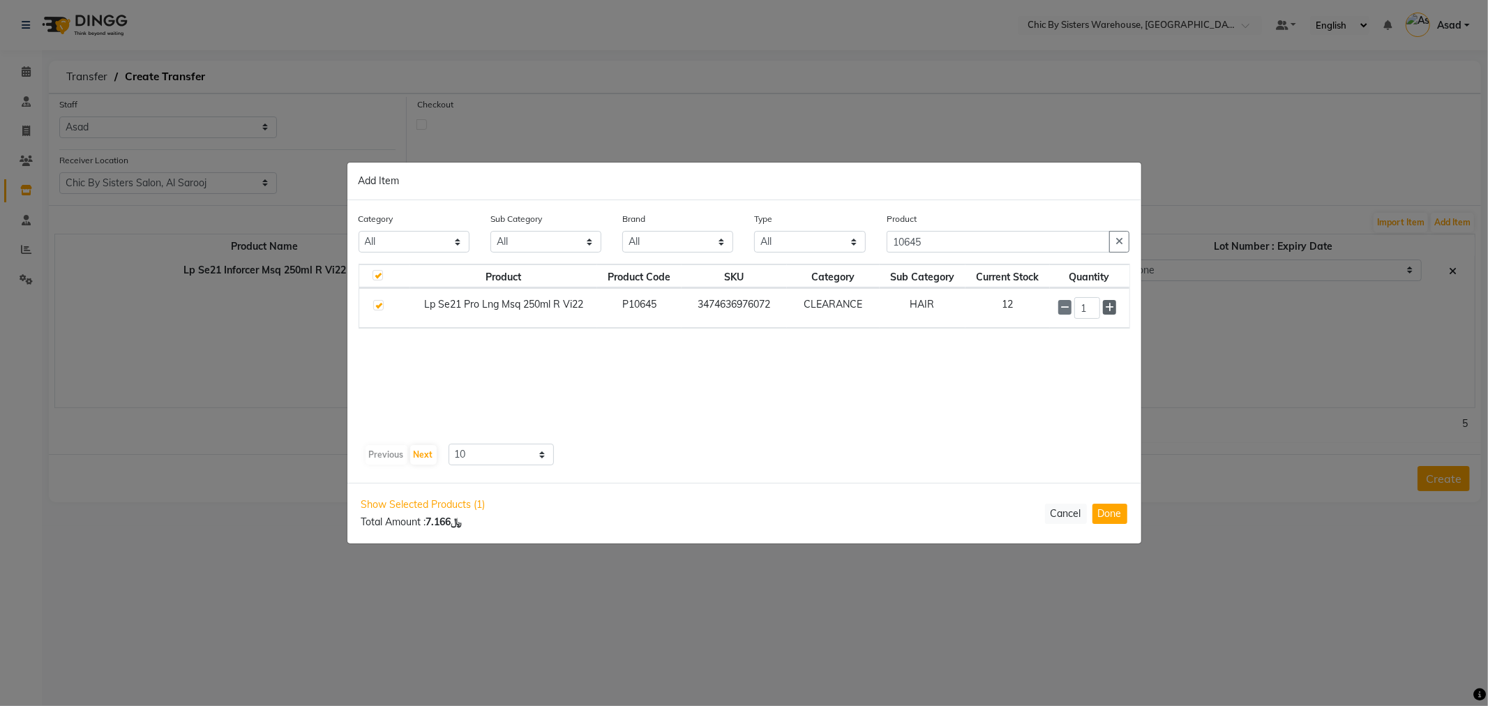
click at [1111, 312] on span at bounding box center [1109, 307] width 13 height 15
type input "2"
click at [1115, 514] on button "Done" at bounding box center [1110, 514] width 35 height 20
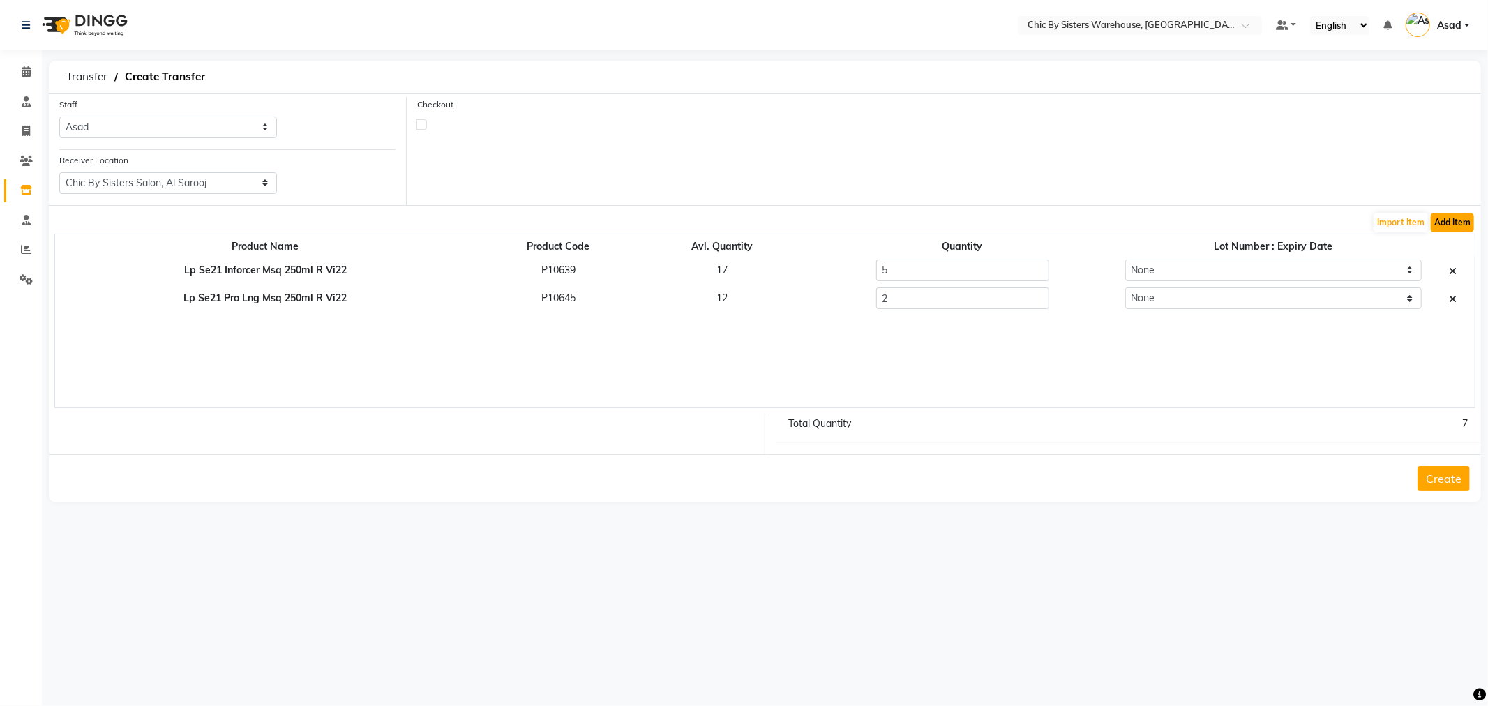
click at [1459, 225] on button "Add Item" at bounding box center [1452, 223] width 43 height 20
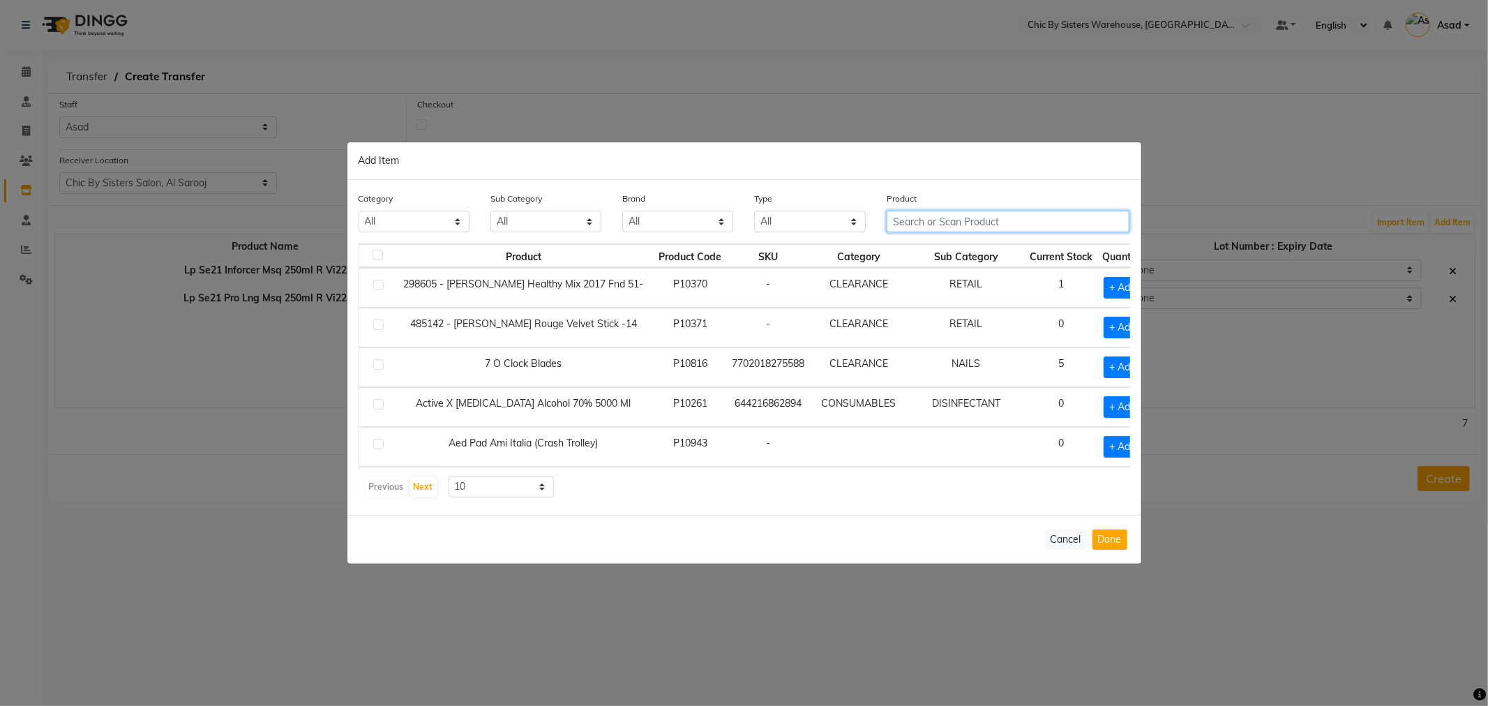
click at [933, 217] on input "text" at bounding box center [1009, 222] width 244 height 22
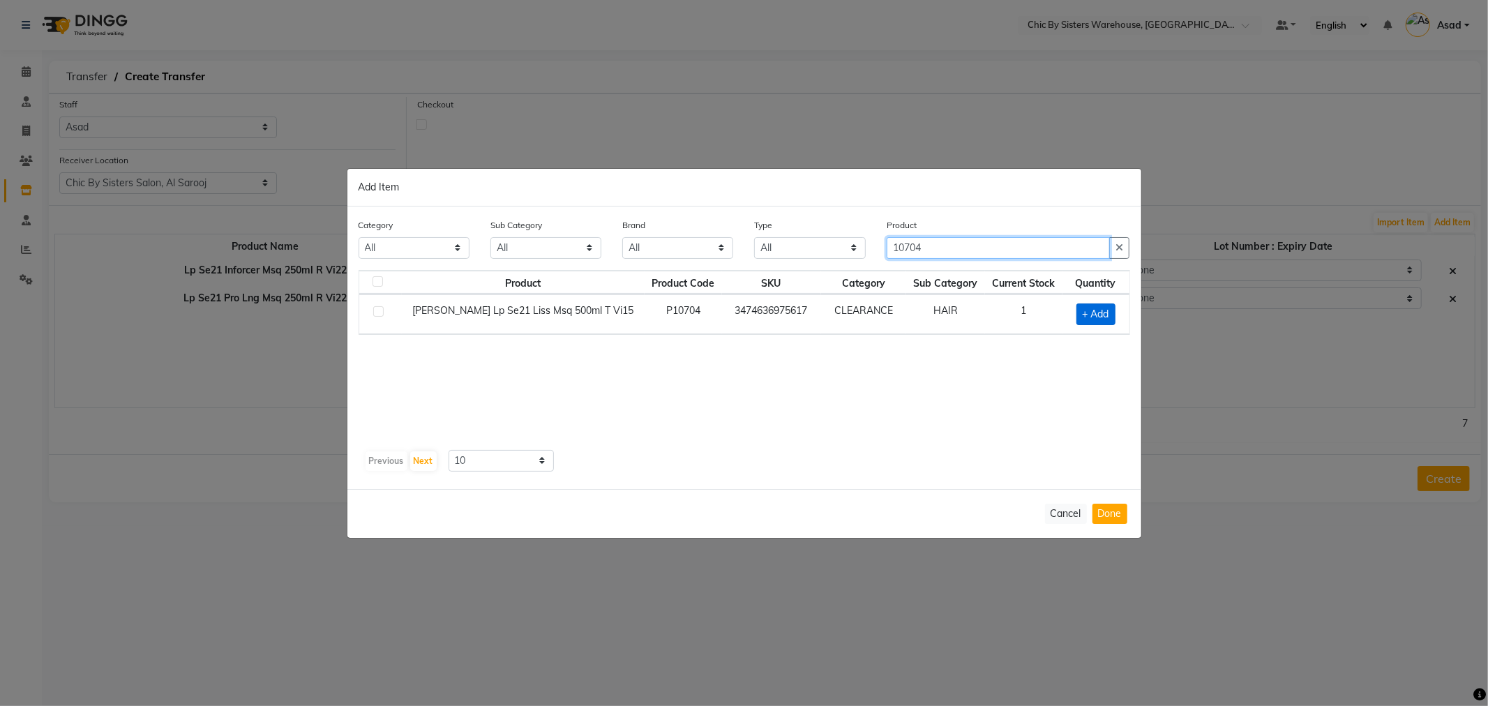
type input "10704"
click at [1089, 316] on span "+ Add" at bounding box center [1096, 315] width 39 height 22
checkbox input "true"
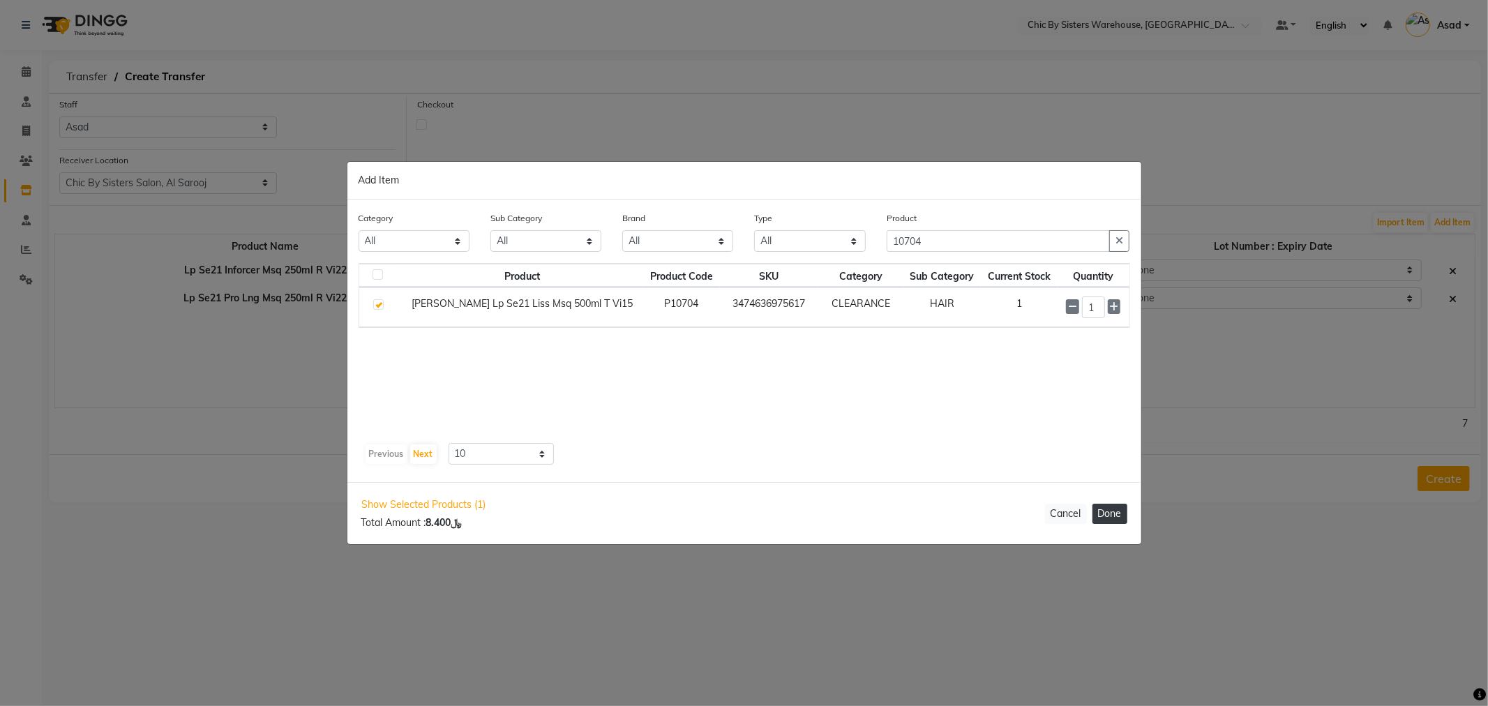
click at [1117, 521] on button "Done" at bounding box center [1110, 514] width 35 height 20
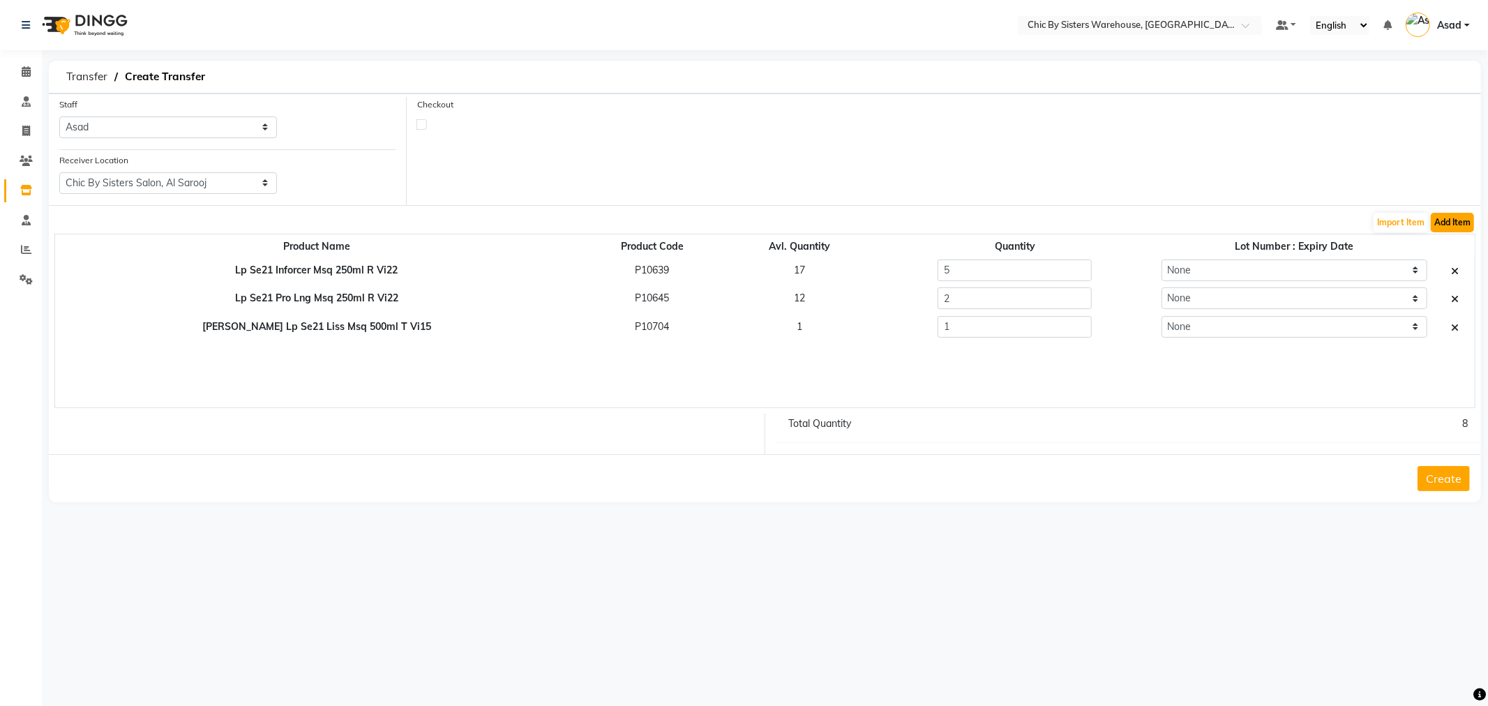
click at [1450, 228] on button "Add Item" at bounding box center [1452, 223] width 43 height 20
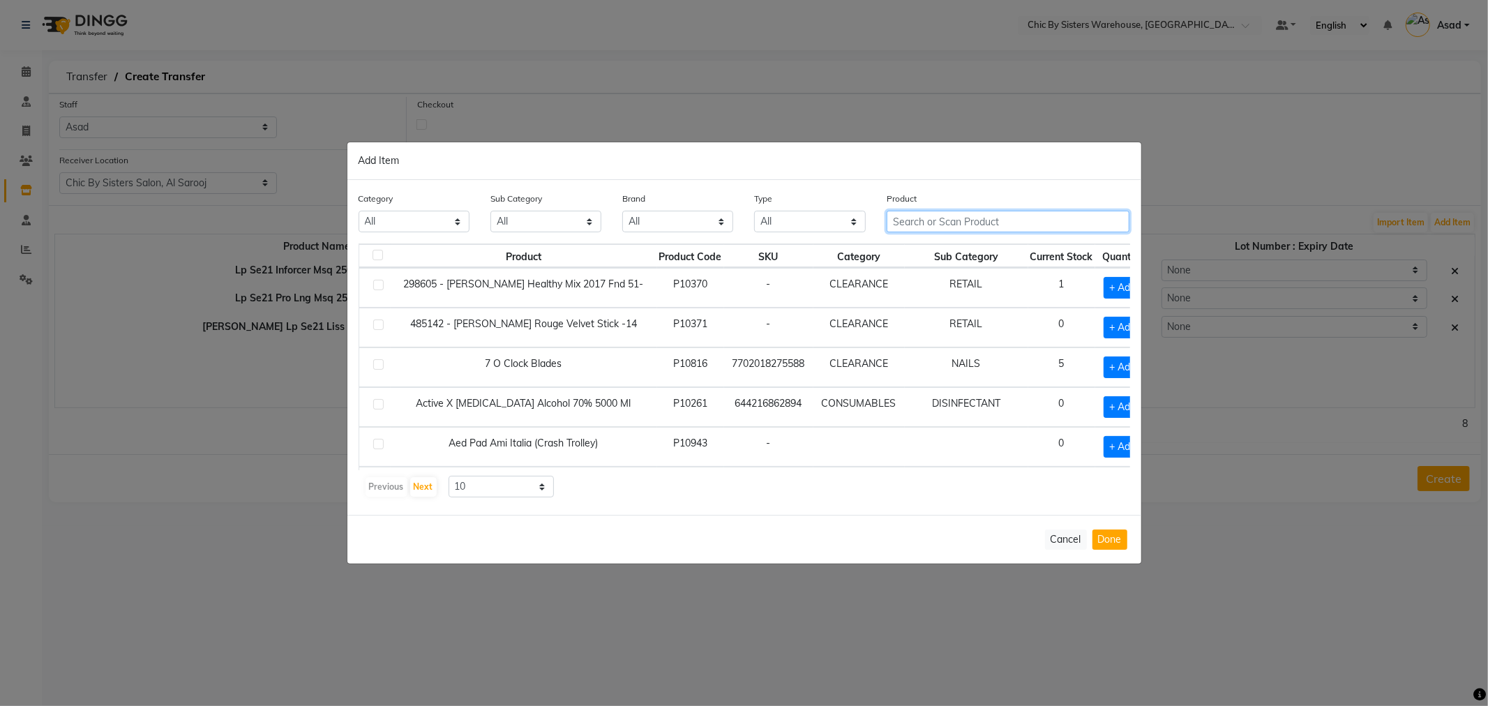
click at [1041, 232] on input "text" at bounding box center [1009, 222] width 244 height 22
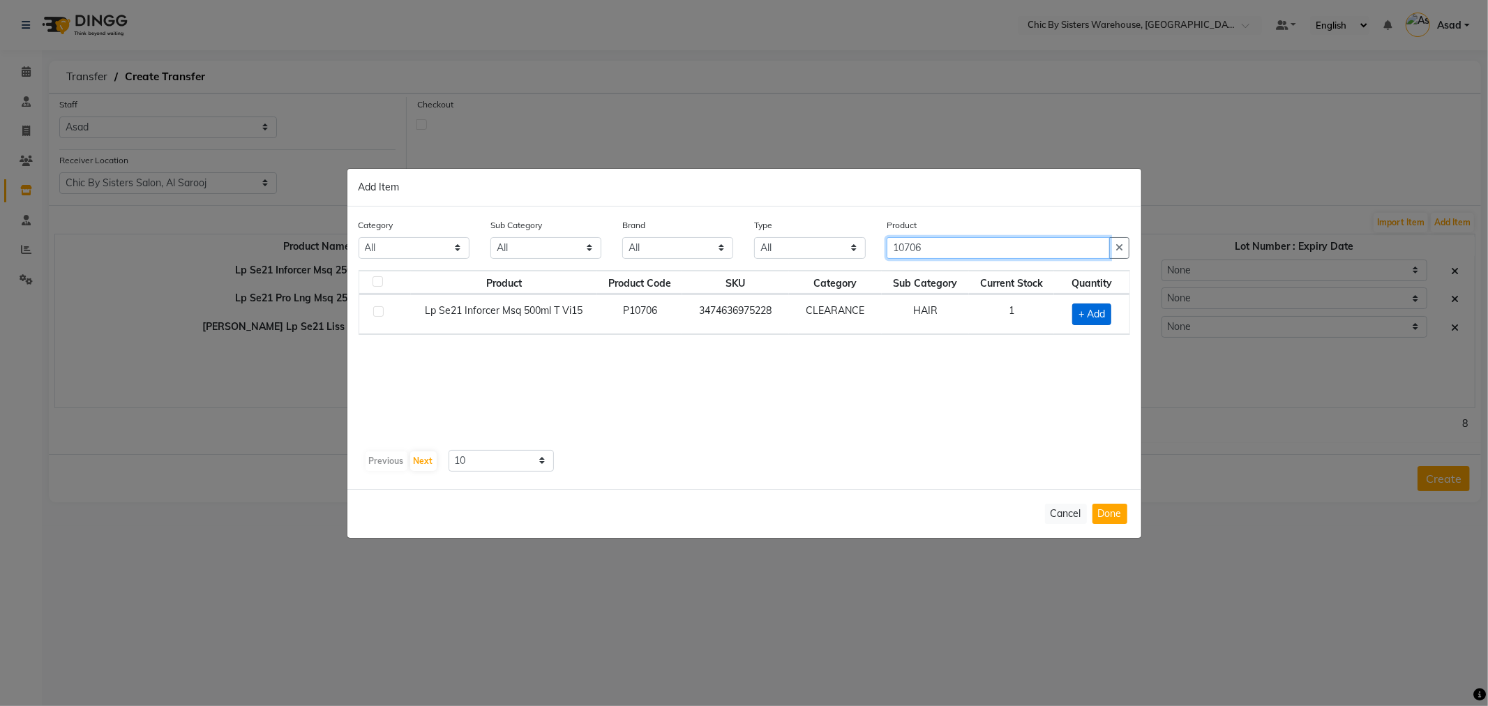
type input "10706"
click at [1100, 314] on span "+ Add" at bounding box center [1091, 315] width 39 height 22
checkbox input "true"
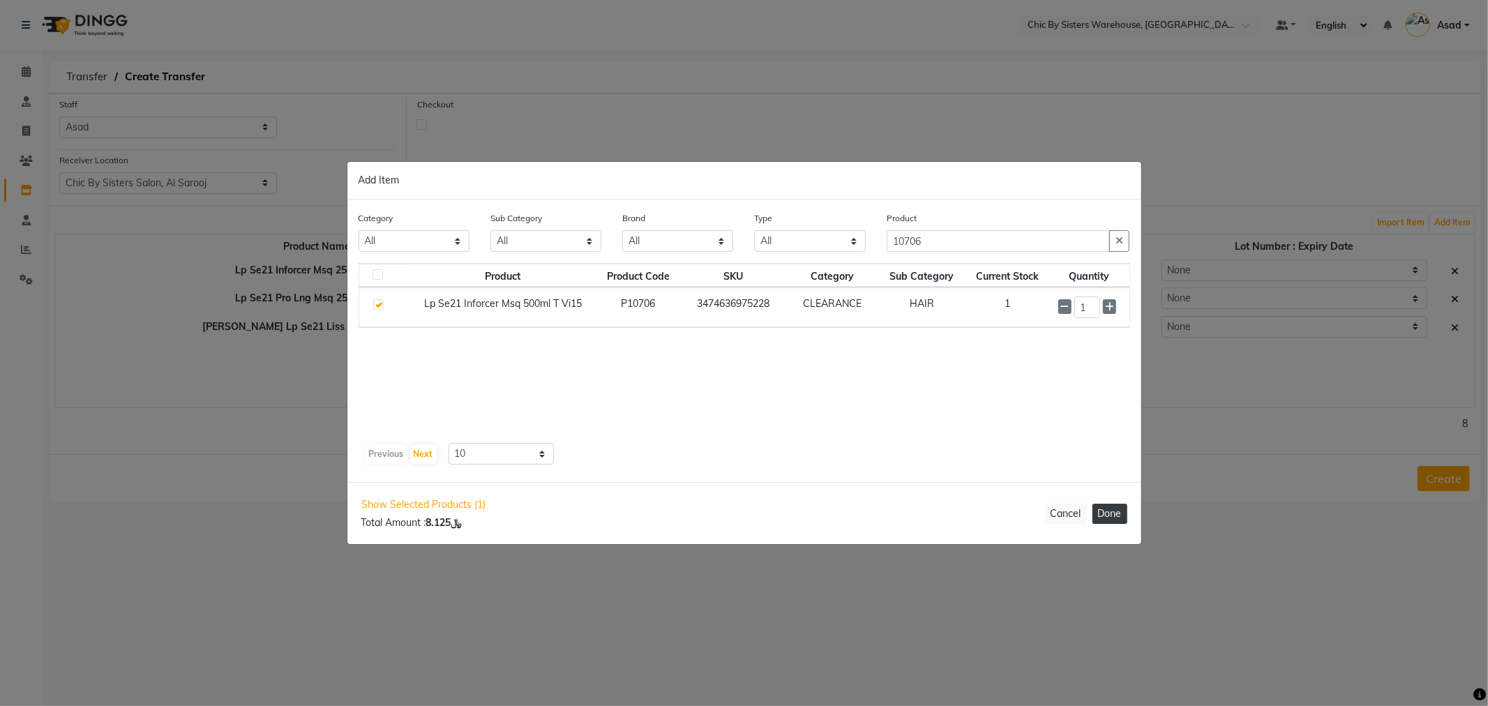
click at [1118, 514] on button "Done" at bounding box center [1110, 514] width 35 height 20
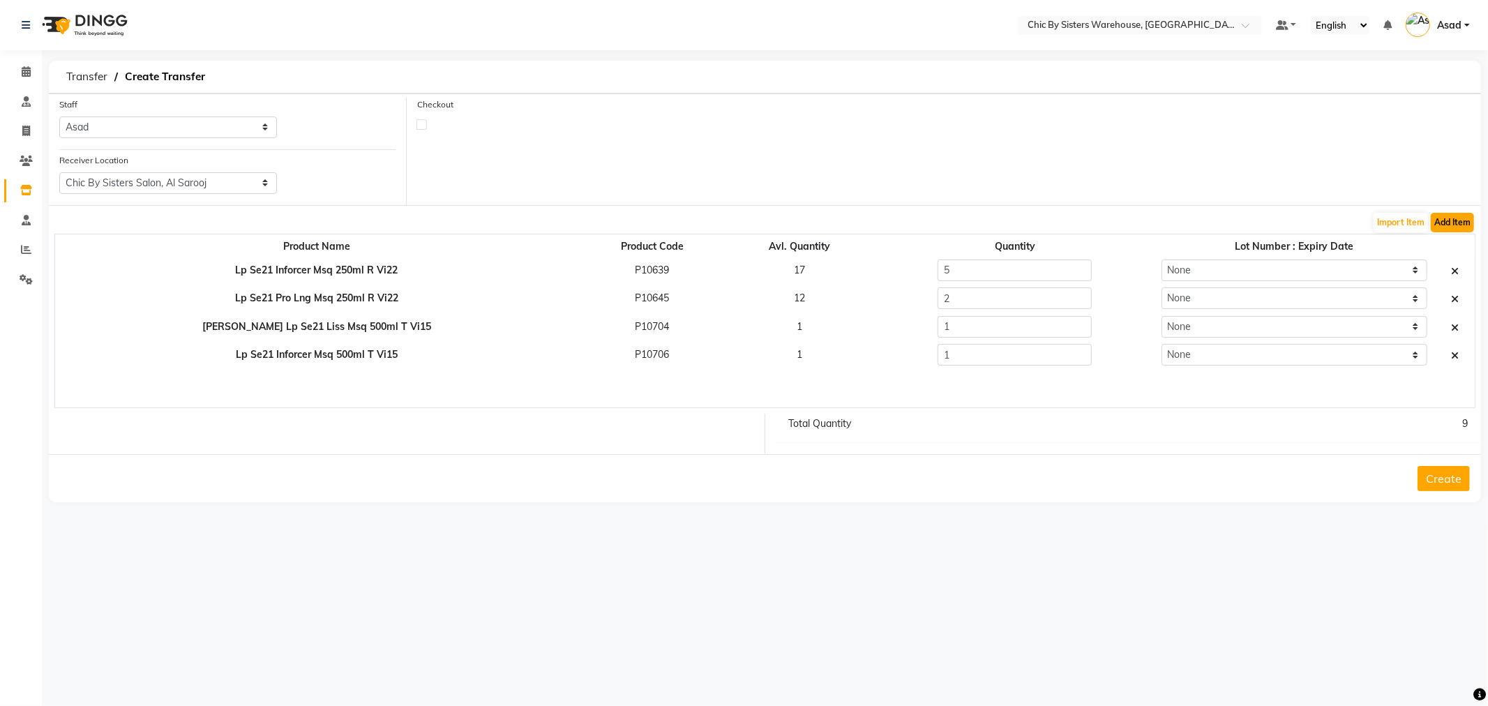
click at [1453, 219] on button "Add Item" at bounding box center [1452, 223] width 43 height 20
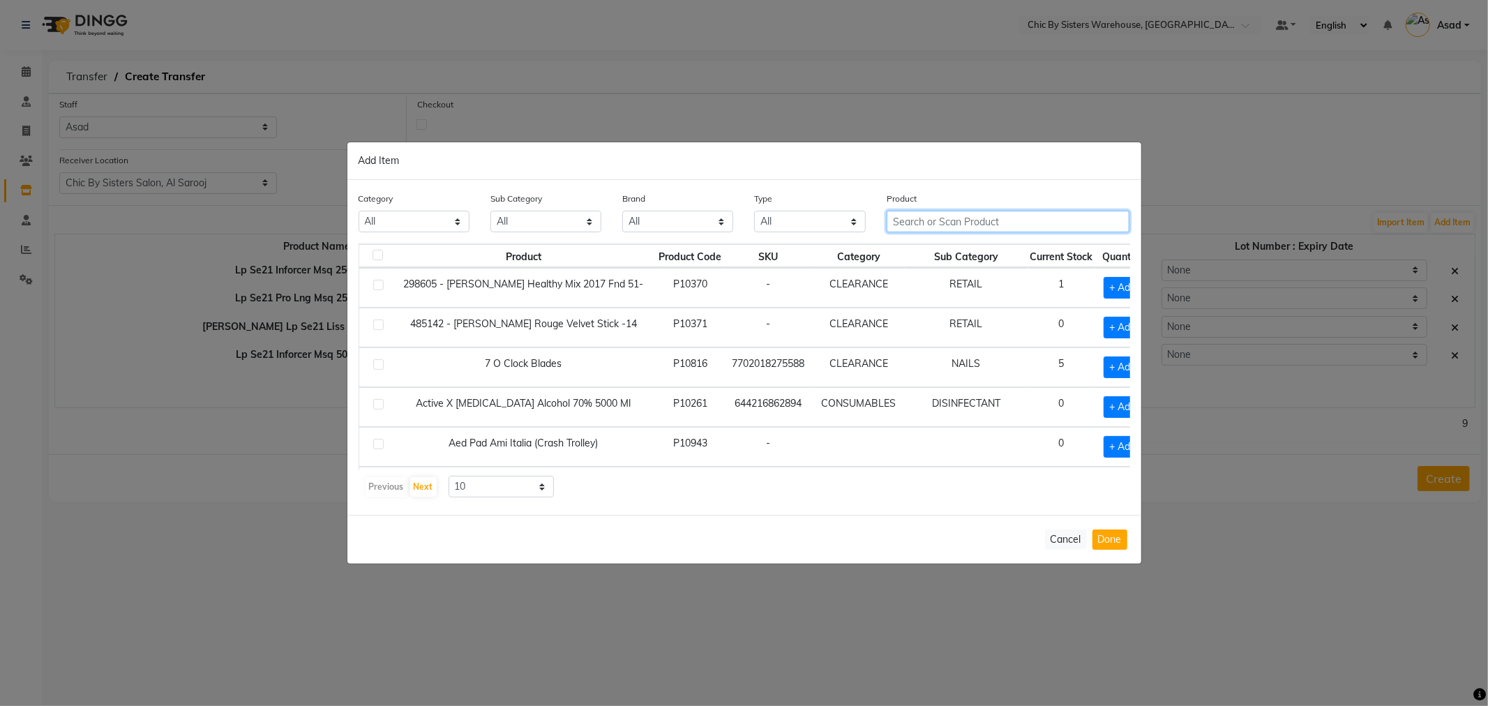
click at [957, 223] on input "text" at bounding box center [1009, 222] width 244 height 22
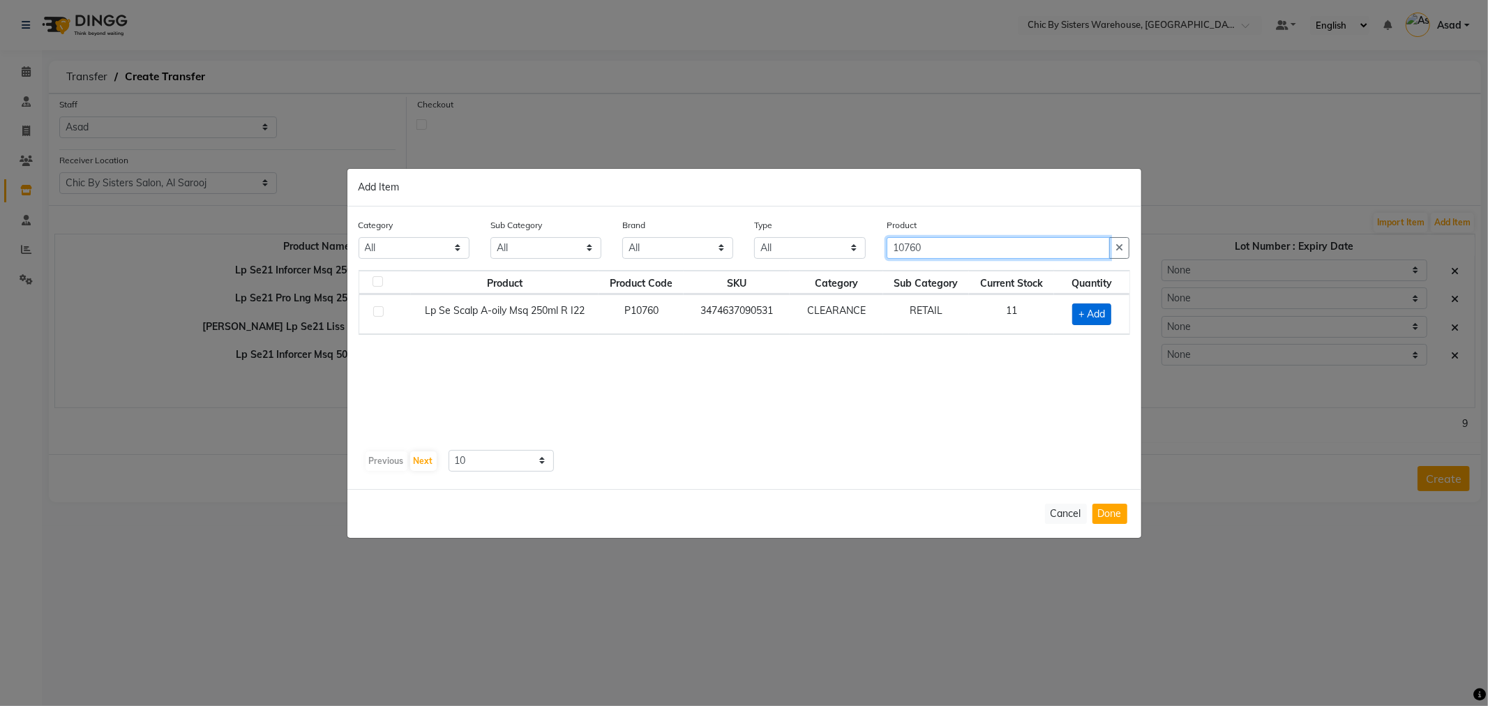
type input "10760"
click at [1085, 311] on span "+ Add" at bounding box center [1091, 315] width 39 height 22
checkbox input "true"
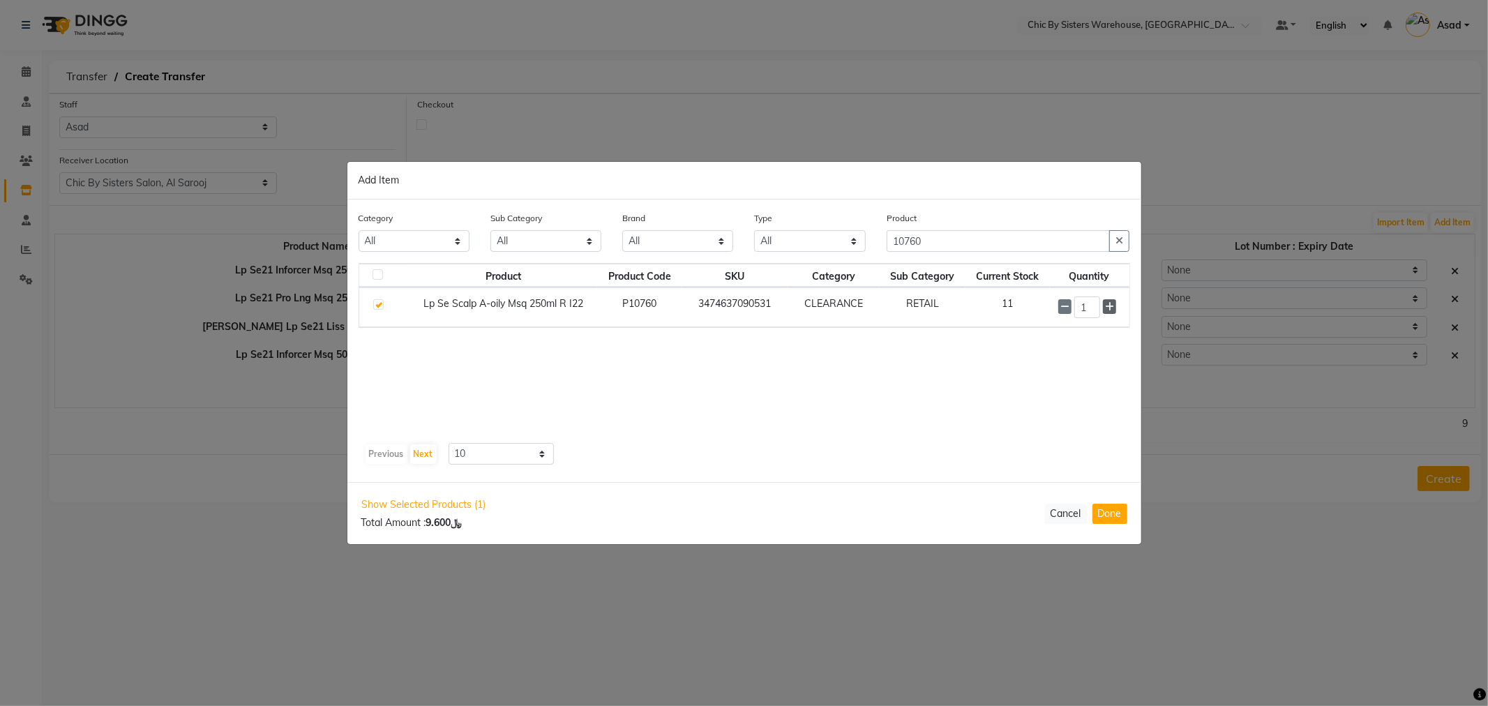
click at [1114, 309] on icon at bounding box center [1109, 307] width 9 height 10
type input "5"
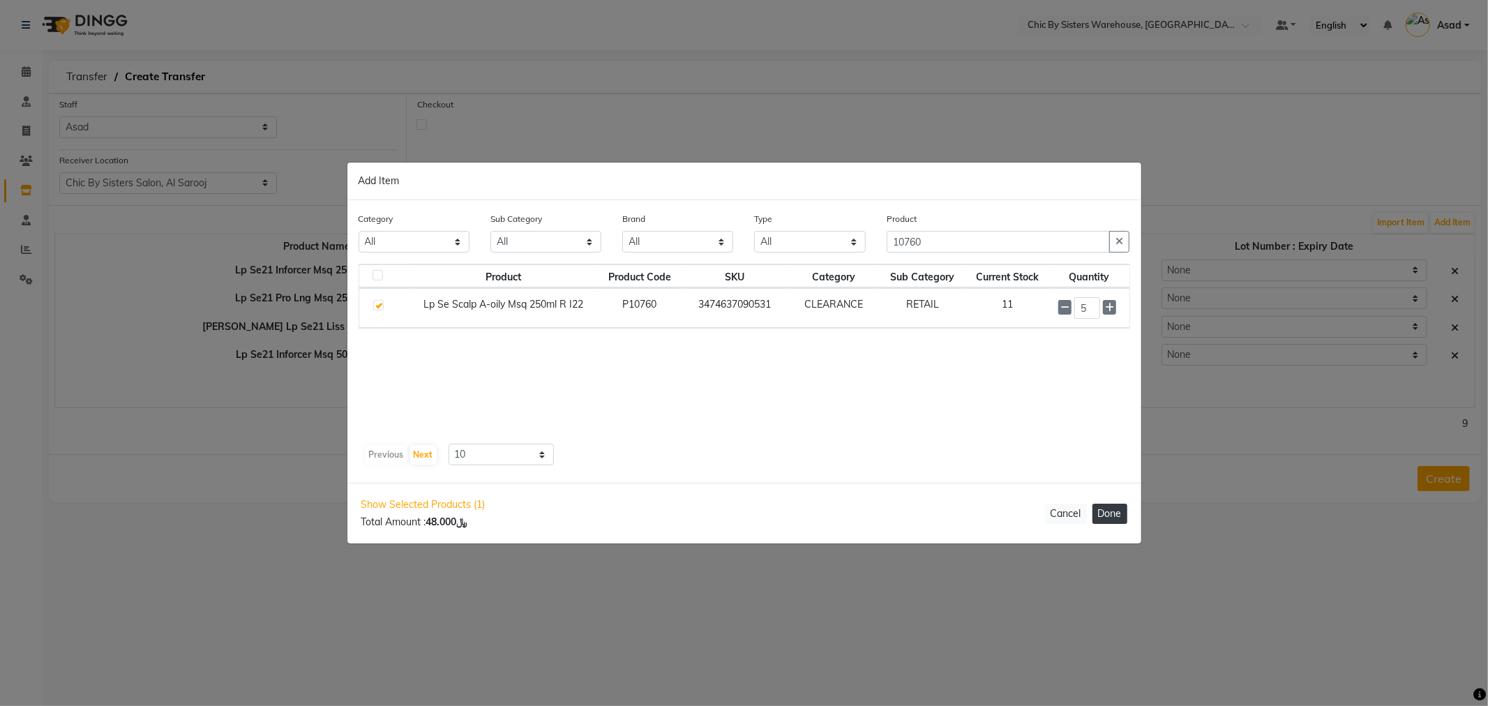
click at [1103, 507] on button "Done" at bounding box center [1110, 514] width 35 height 20
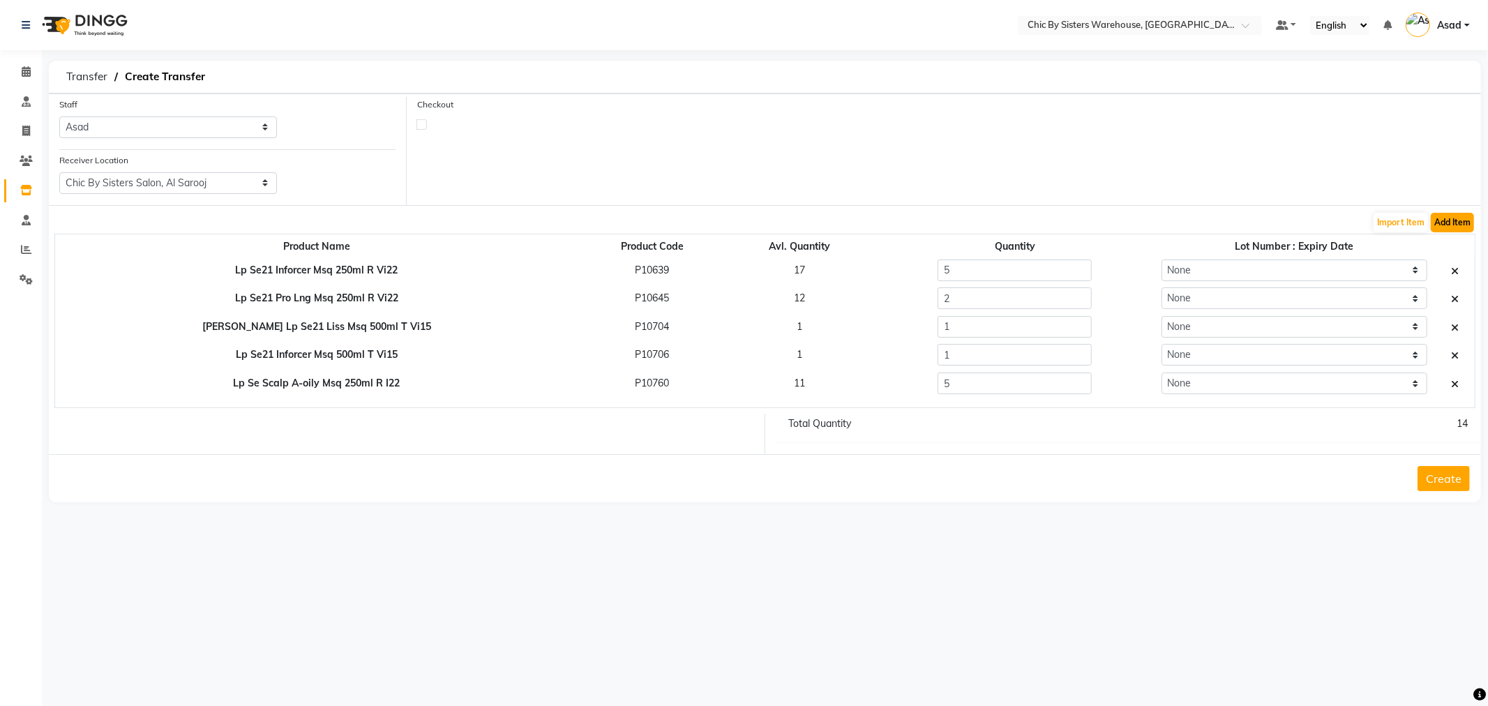
click at [1455, 220] on button "Add Item" at bounding box center [1452, 223] width 43 height 20
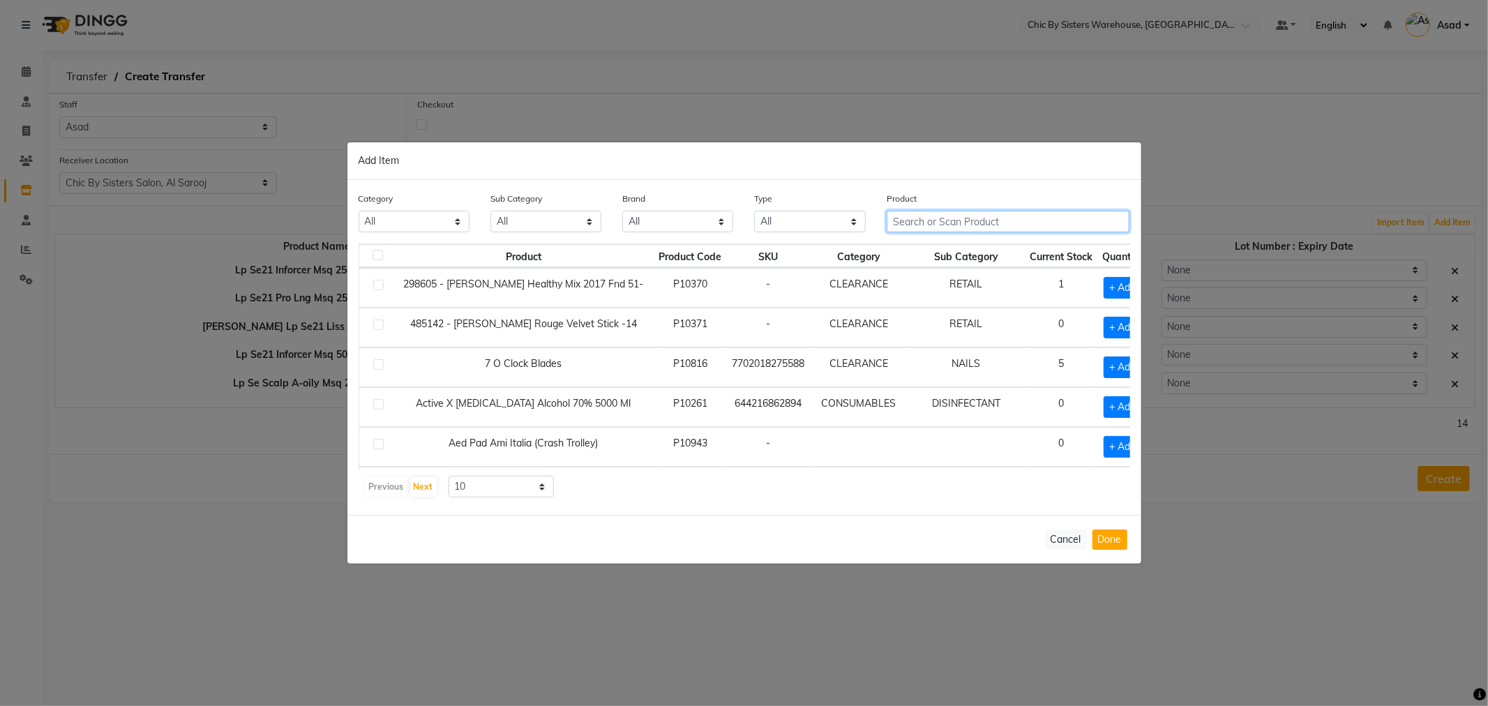
click at [923, 211] on input "text" at bounding box center [1009, 222] width 244 height 22
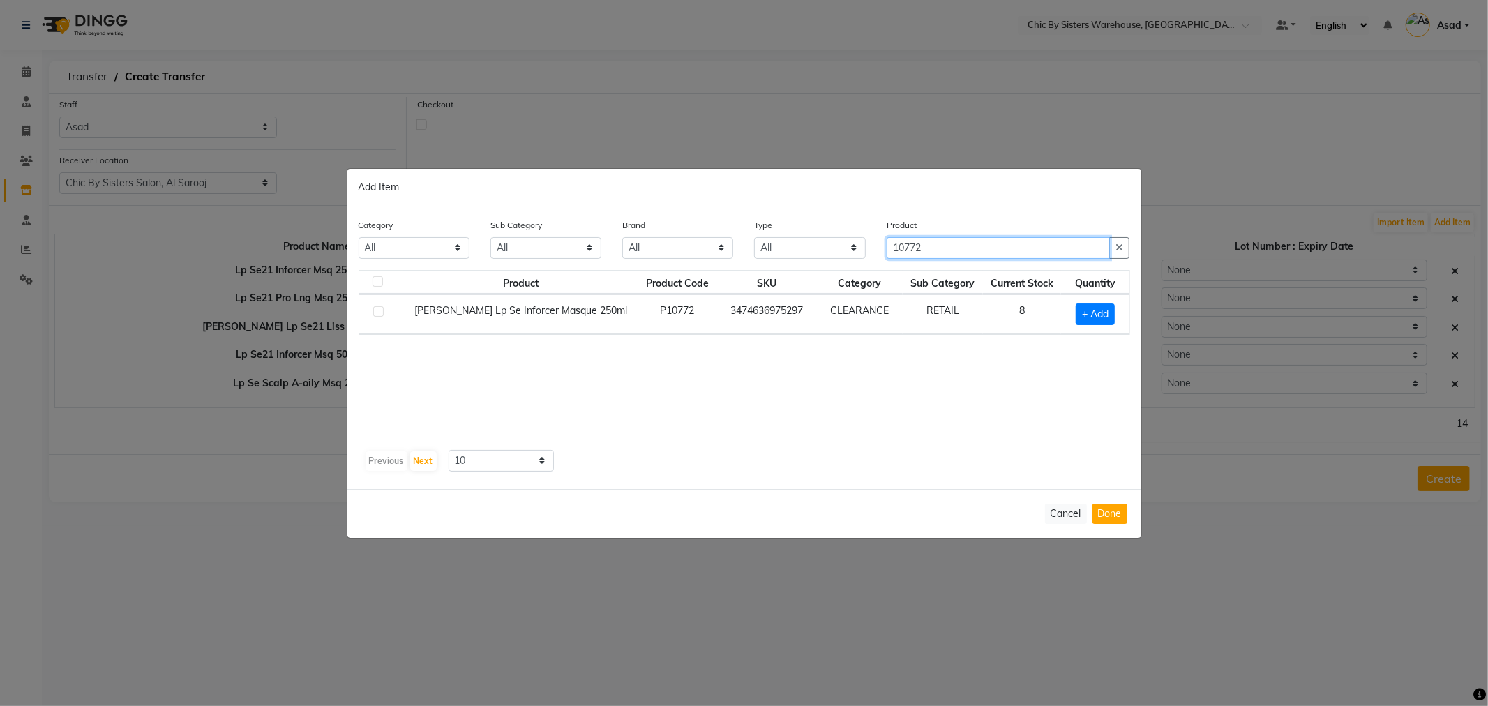
type input "10772"
click at [377, 311] on label at bounding box center [378, 311] width 10 height 10
click at [377, 311] on input "checkbox" at bounding box center [377, 312] width 9 height 9
checkbox input "true"
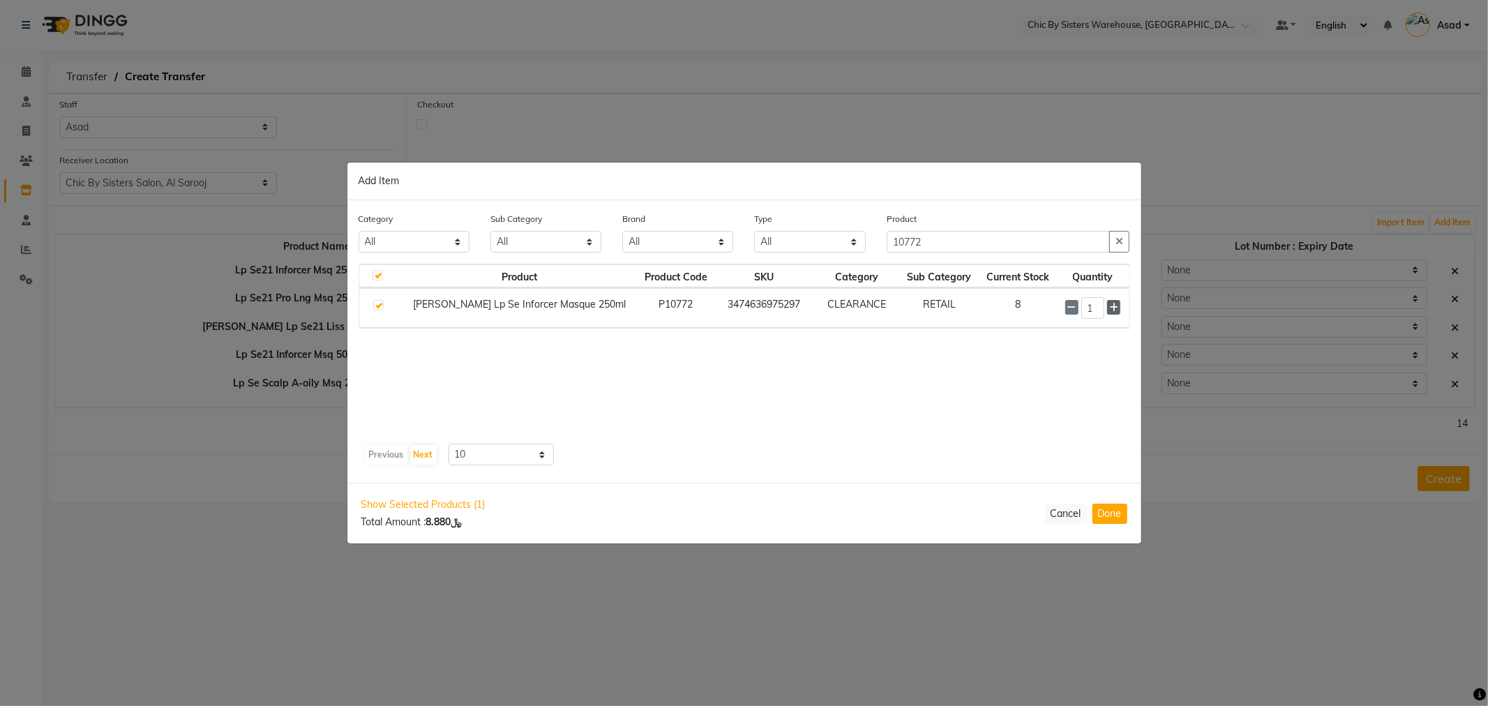
click at [1113, 308] on icon at bounding box center [1113, 308] width 9 height 10
type input "2"
click at [1107, 513] on button "Done" at bounding box center [1110, 514] width 35 height 20
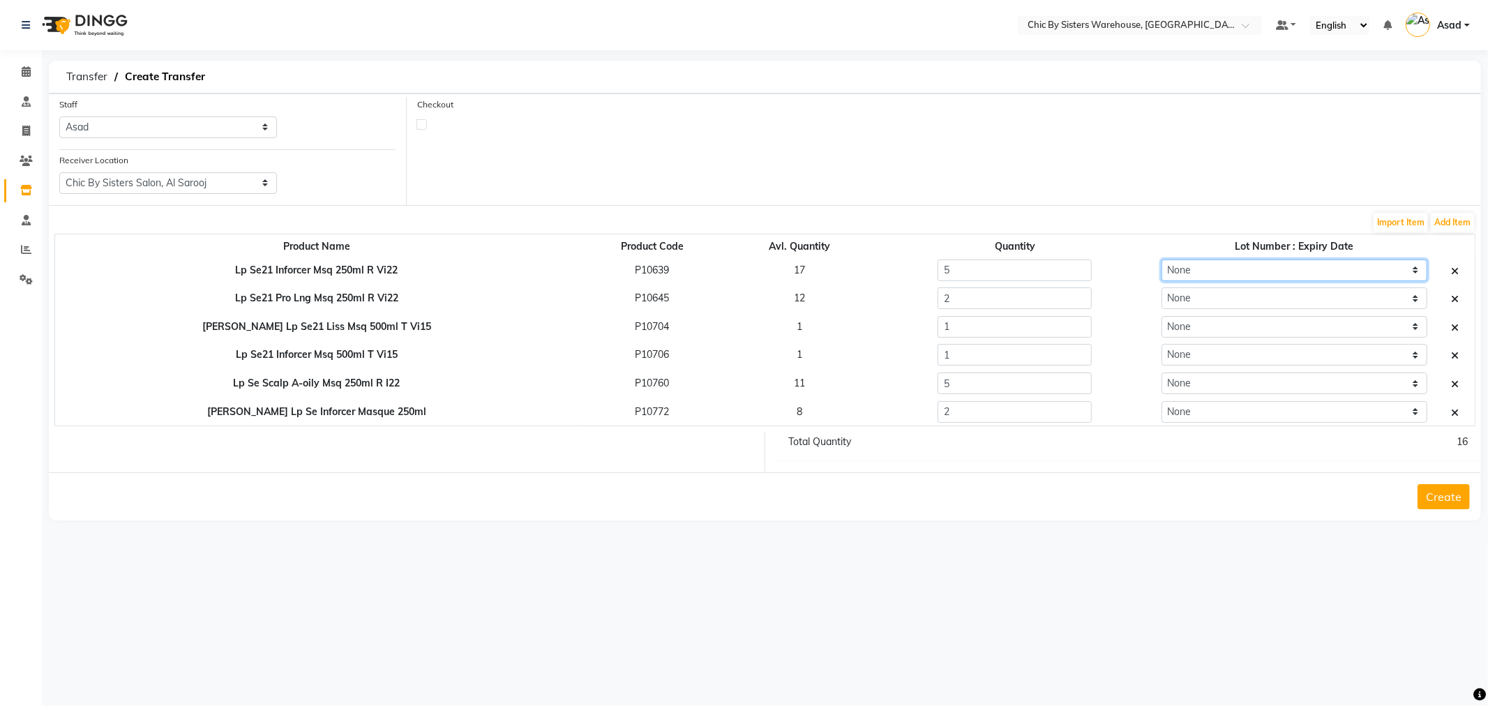
click at [1186, 268] on select "None" at bounding box center [1295, 271] width 266 height 22
click at [1193, 300] on select "None" at bounding box center [1295, 298] width 266 height 22
drag, startPoint x: 1193, startPoint y: 300, endPoint x: 1195, endPoint y: 309, distance: 9.3
click at [1193, 300] on select "None" at bounding box center [1295, 298] width 266 height 22
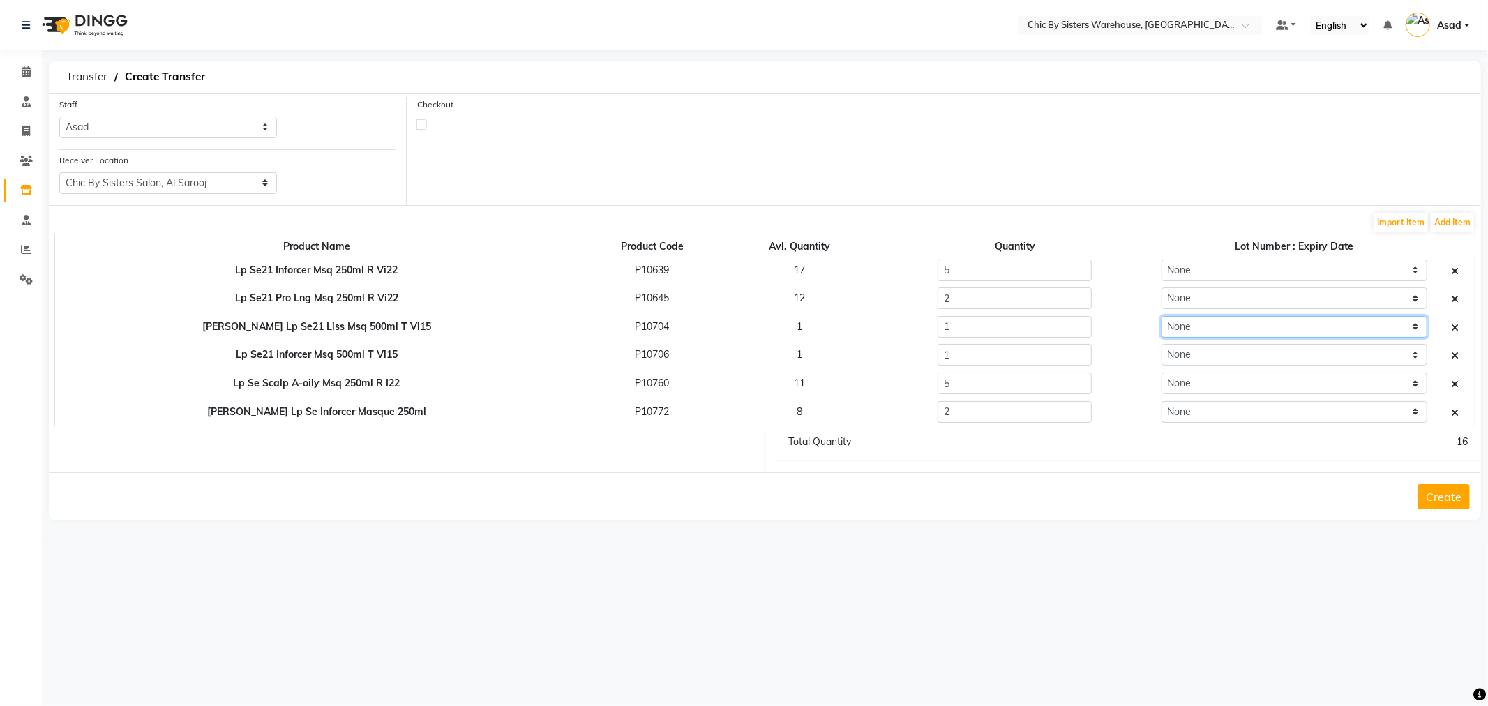
click at [1195, 324] on select "None" at bounding box center [1295, 327] width 266 height 22
click at [1449, 498] on button "Create" at bounding box center [1444, 496] width 52 height 25
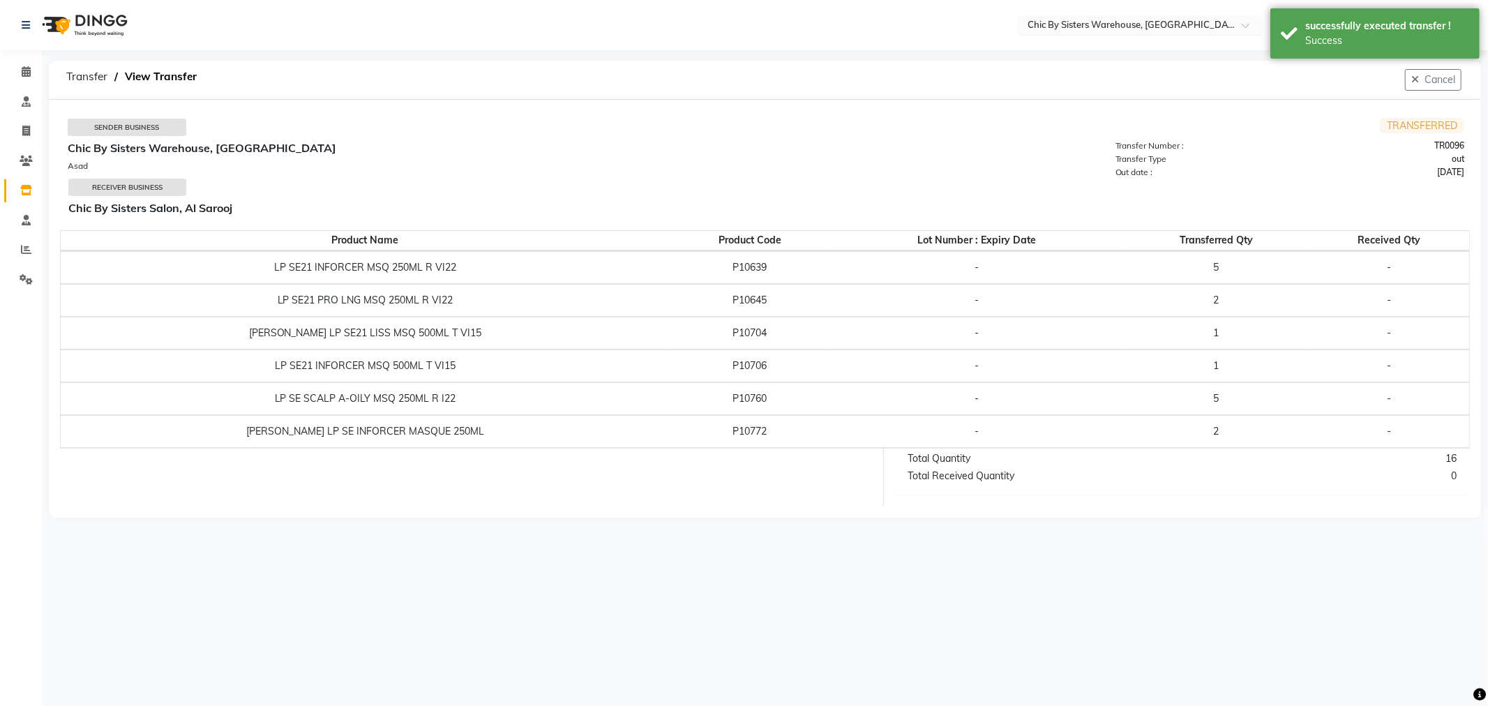
click at [1062, 24] on input "text" at bounding box center [1126, 27] width 202 height 14
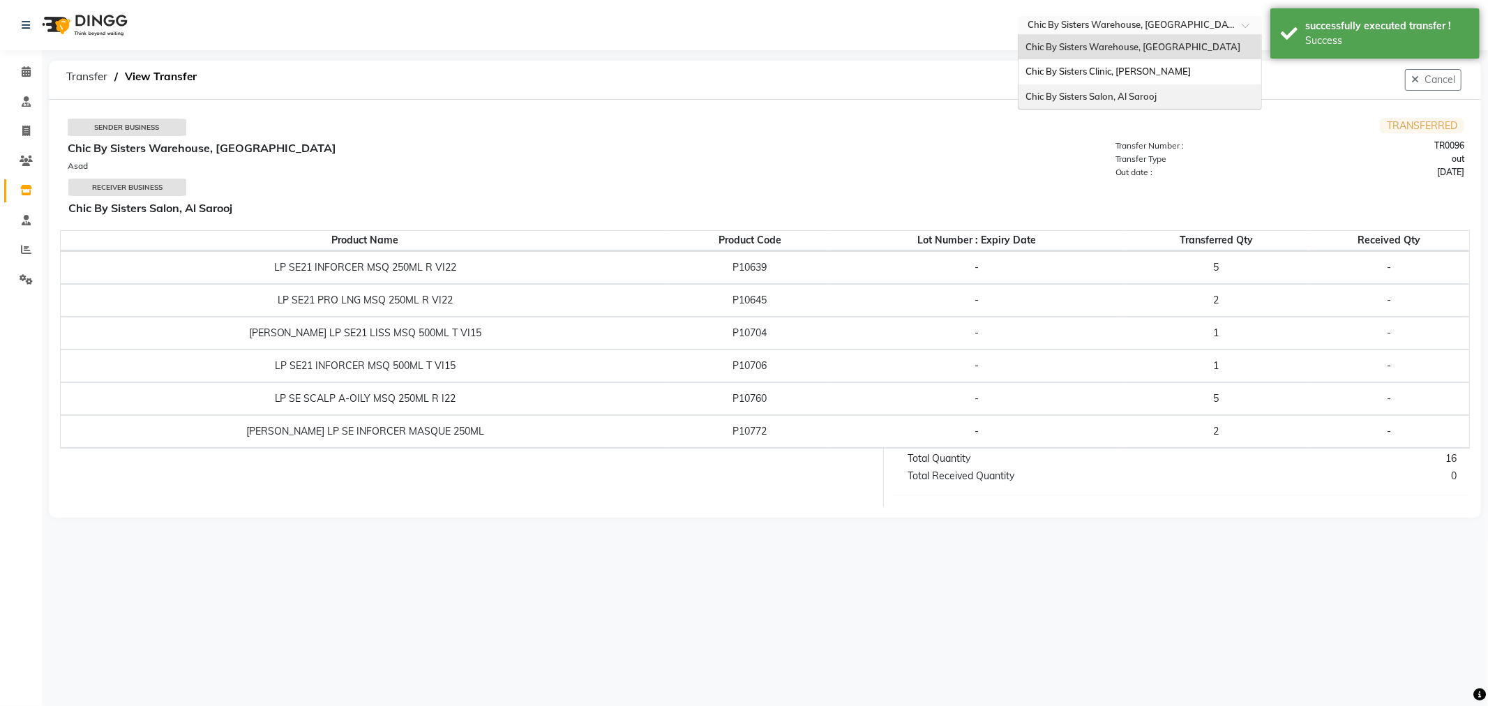
click at [1068, 93] on span "Chic By Sisters Salon, Al Sarooj" at bounding box center [1091, 96] width 131 height 11
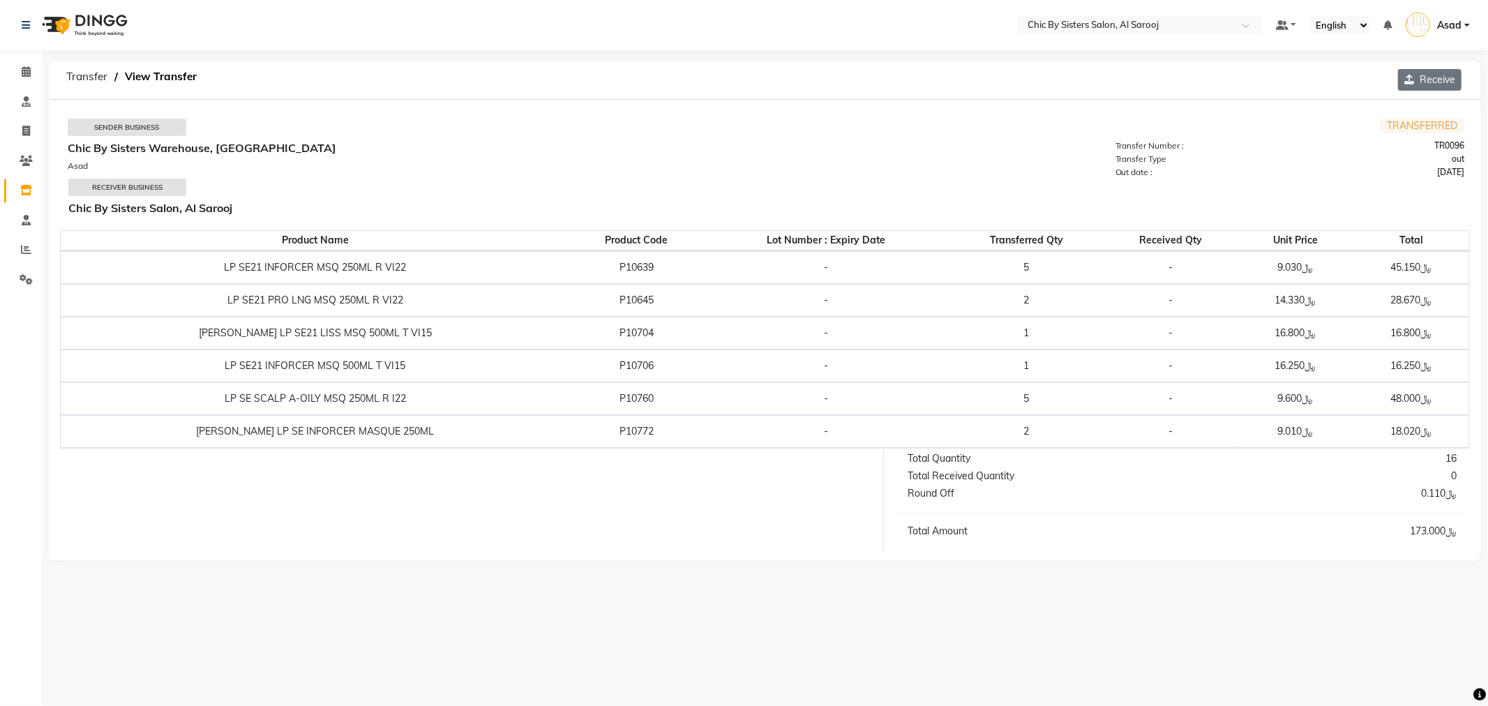
click at [1428, 80] on button "Receive" at bounding box center [1429, 80] width 63 height 22
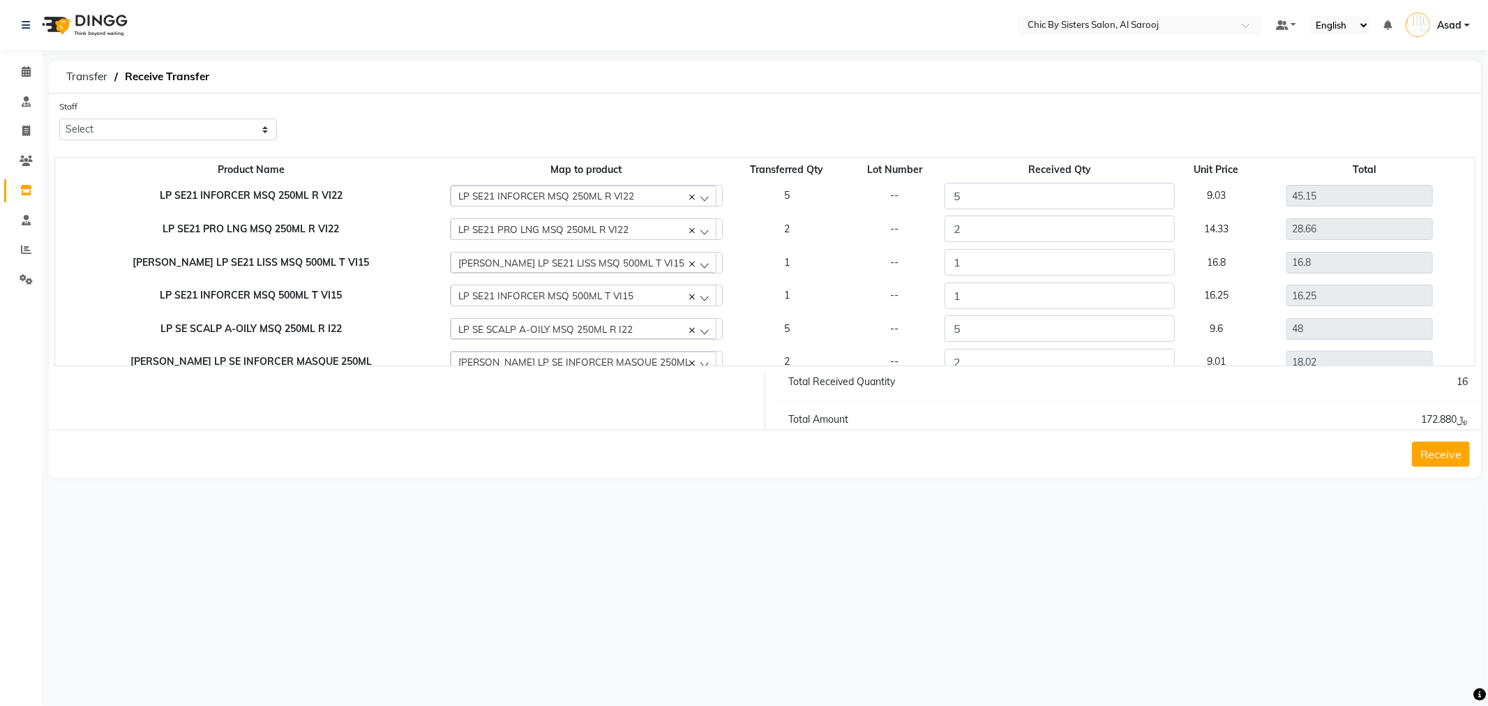
click at [1446, 455] on button "Receive" at bounding box center [1441, 454] width 58 height 25
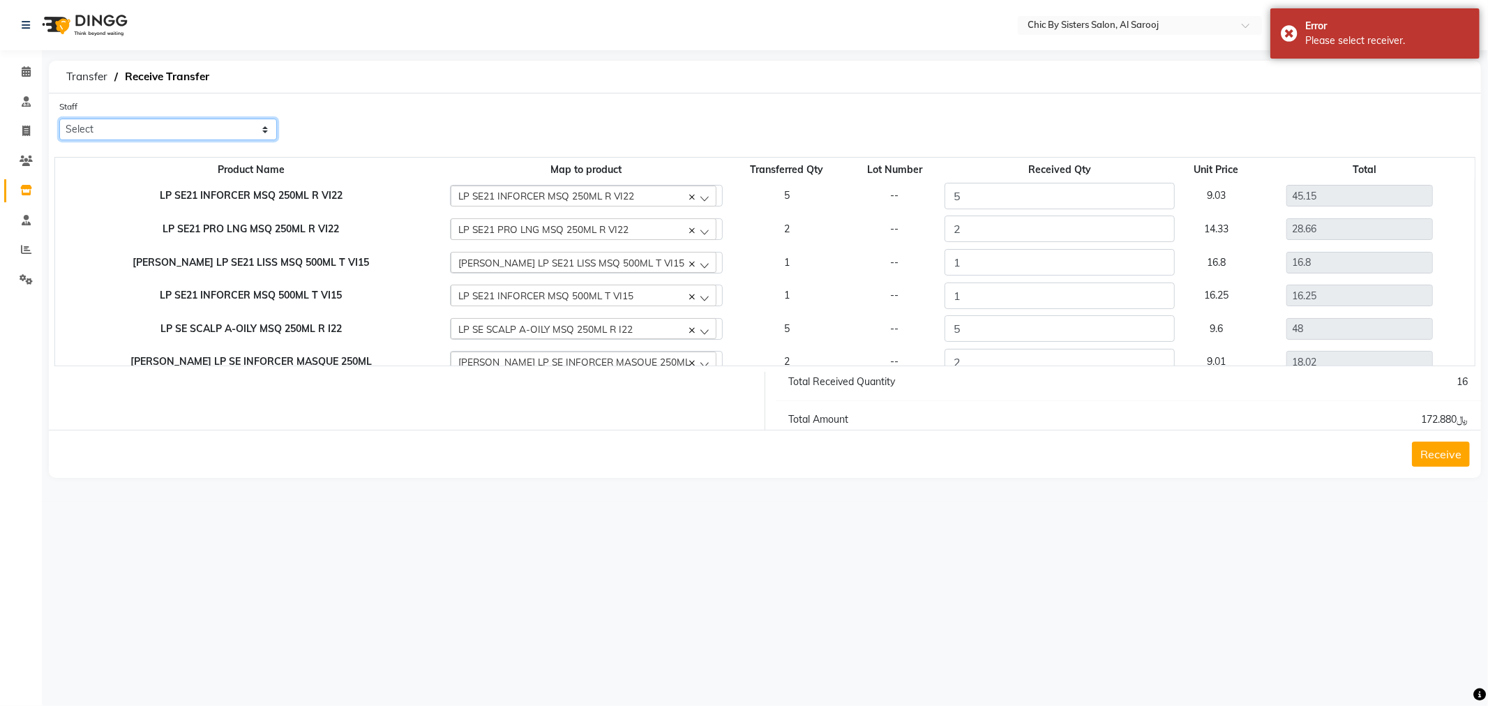
click at [147, 131] on select "Select Admin Asad CHRISTINE RANDALL(CECE) DIVINA GIAGONIA CRUZ Imogen IVY MANGU…" at bounding box center [168, 130] width 218 height 22
select select "78753"
click at [59, 119] on select "Select Admin Asad CHRISTINE RANDALL(CECE) DIVINA GIAGONIA CRUZ Imogen IVY MANGU…" at bounding box center [168, 130] width 218 height 22
click at [1448, 449] on button "Receive" at bounding box center [1441, 454] width 58 height 25
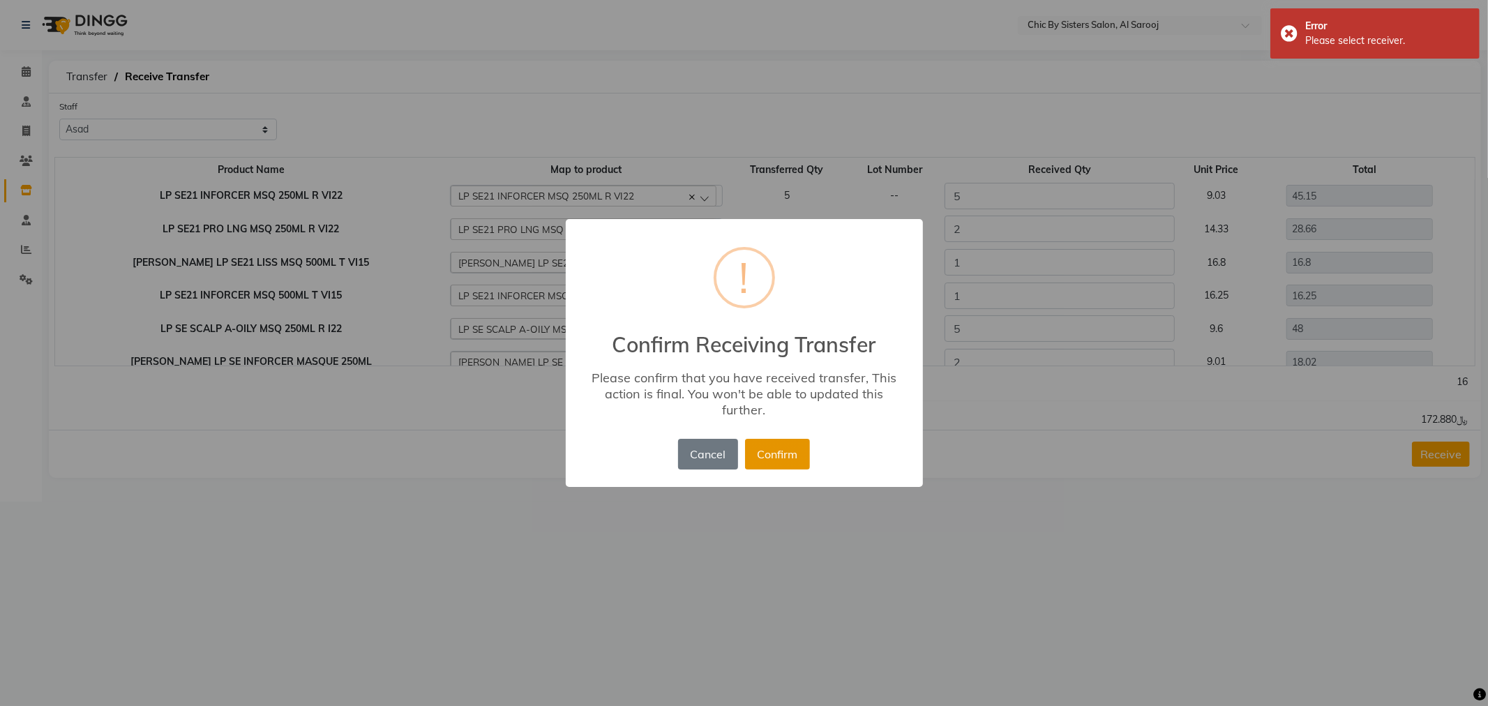
click at [782, 465] on button "Confirm" at bounding box center [777, 454] width 65 height 31
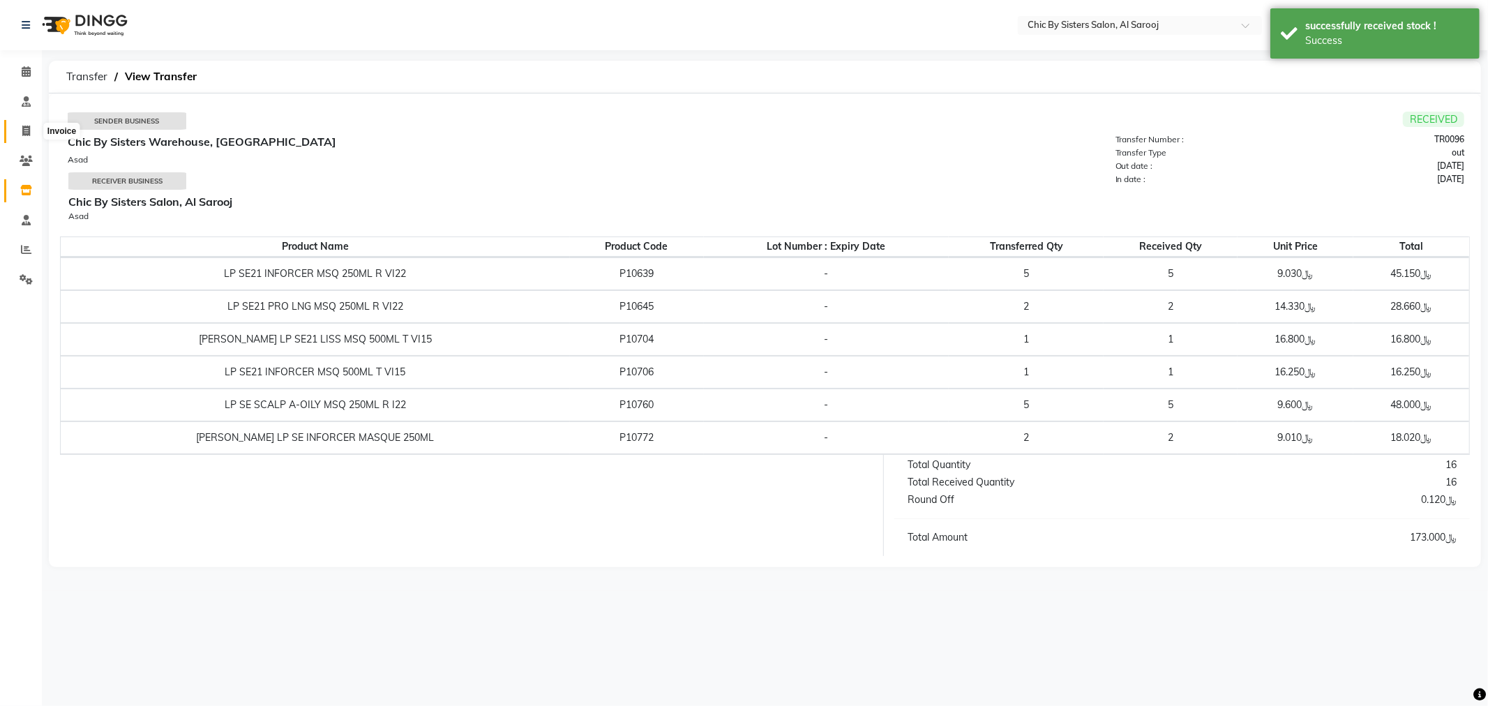
click at [26, 133] on icon at bounding box center [26, 131] width 8 height 10
select select "service"
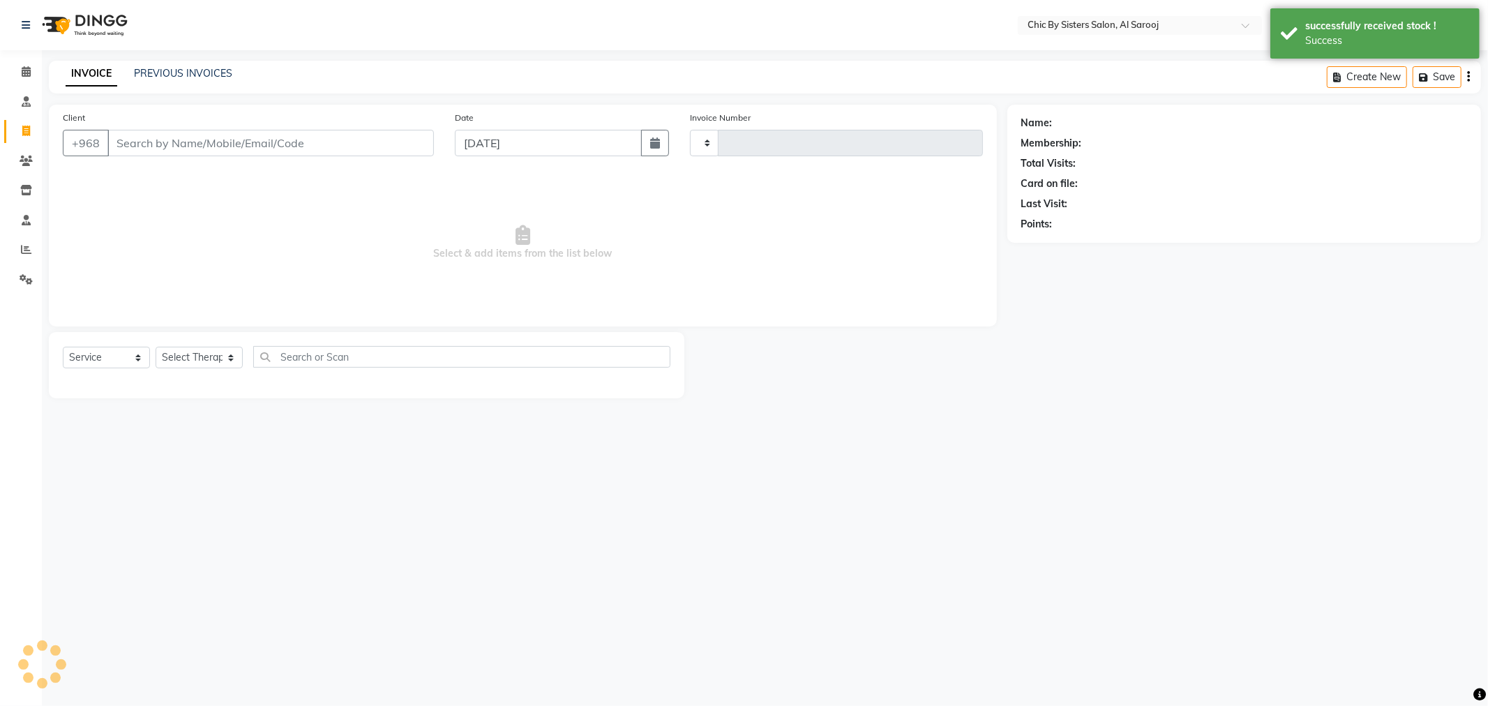
type input "0017"
select select "5565"
click at [168, 142] on input "Client" at bounding box center [270, 143] width 327 height 27
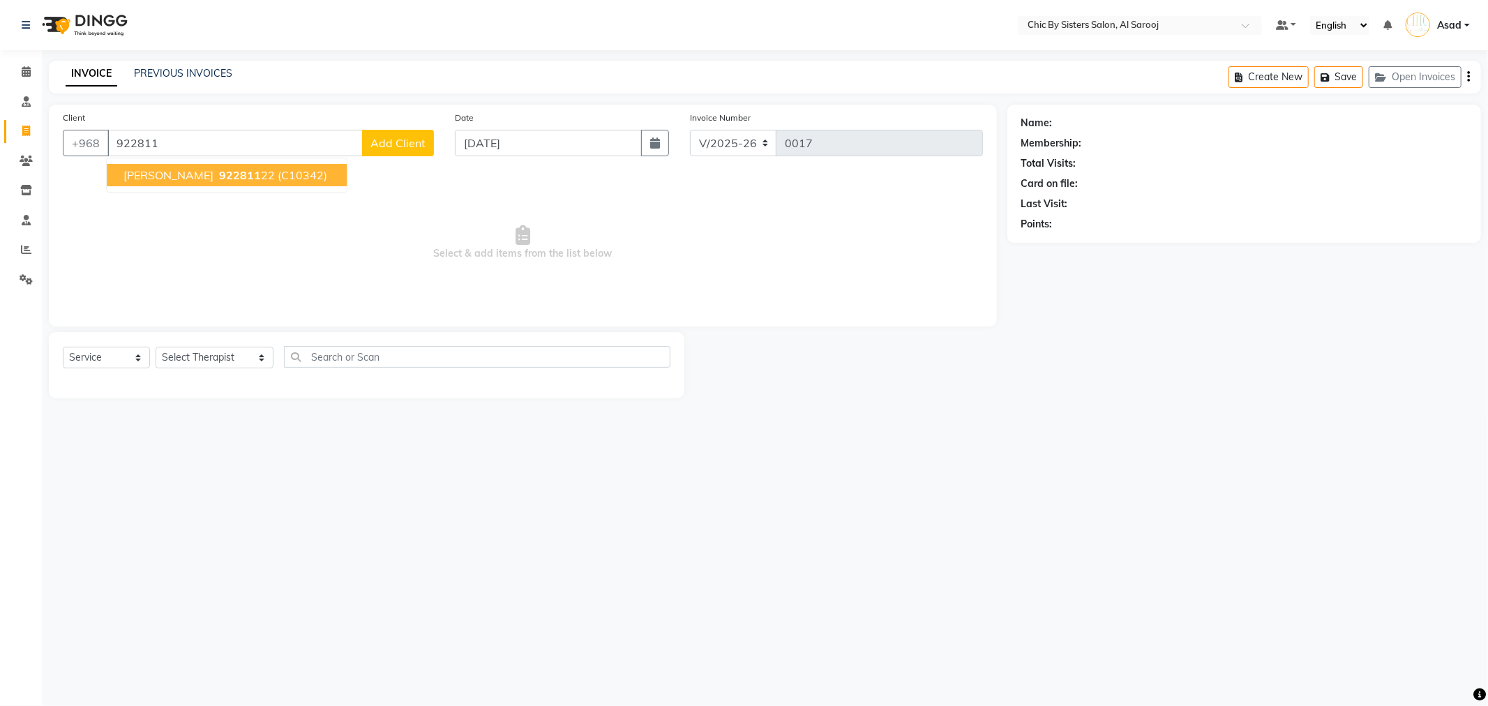
click at [183, 176] on span "Wissam Dib" at bounding box center [169, 175] width 90 height 14
type input "92281122"
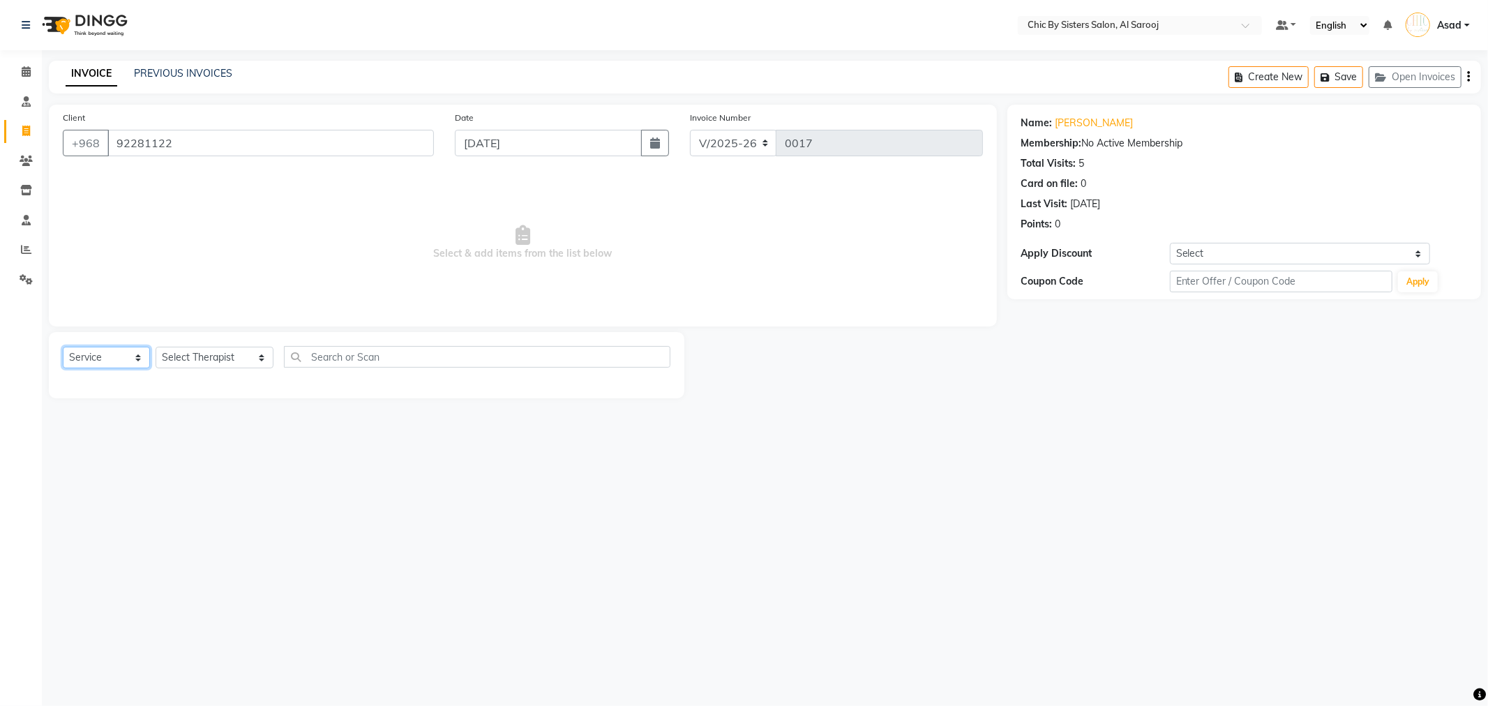
click at [77, 354] on select "Select Service Product Membership Package Voucher Prepaid Gift Card" at bounding box center [106, 358] width 87 height 22
select select "product"
click at [63, 347] on select "Select Service Product Membership Package Voucher Prepaid Gift Card" at bounding box center [106, 358] width 87 height 22
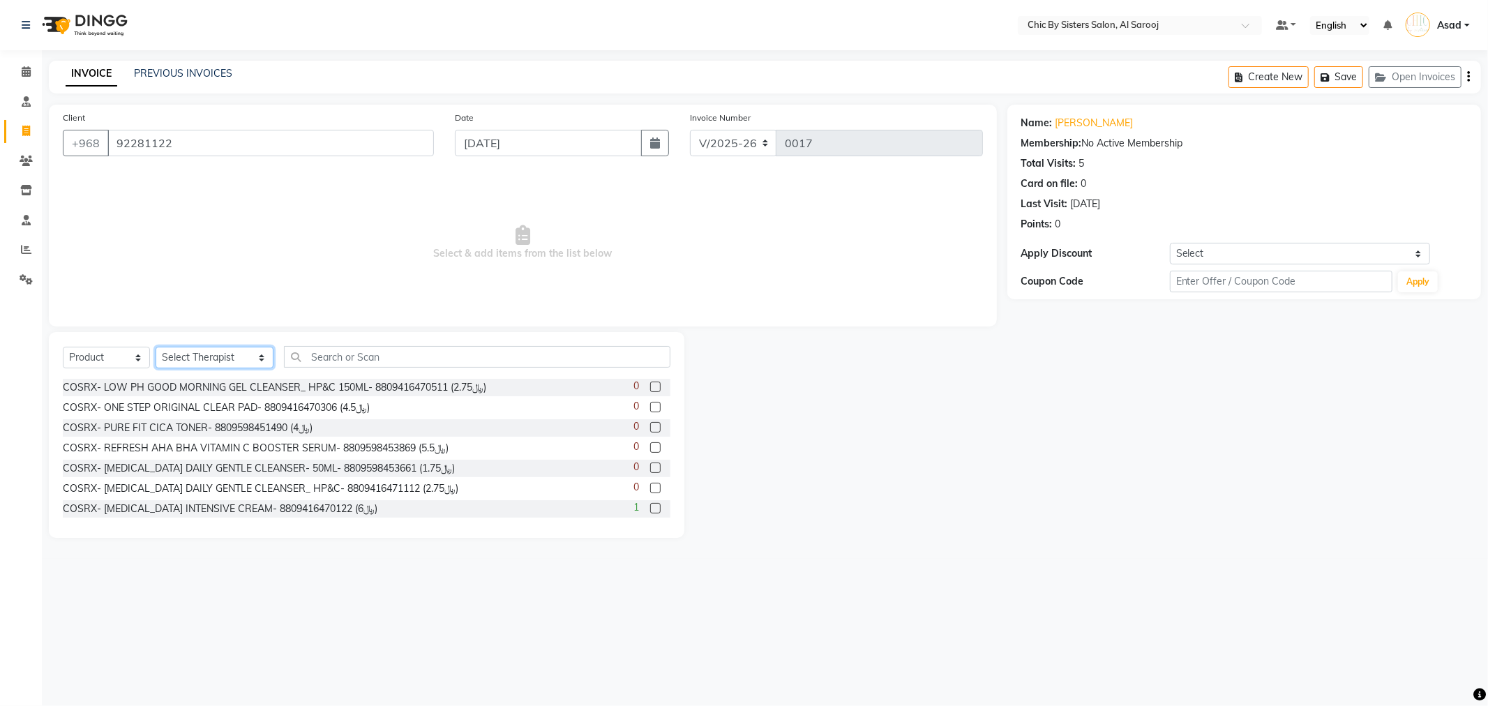
click at [214, 361] on select "Select Therapist Admin Asad CHRISTINE RANDALL(CECE) DIVINA GIAGONIA CRUZ Imogen…" at bounding box center [215, 358] width 118 height 22
select select "78753"
click at [156, 347] on select "Select Therapist Admin Asad CHRISTINE RANDALL(CECE) DIVINA GIAGONIA CRUZ Imogen…" at bounding box center [215, 358] width 118 height 22
click at [380, 357] on input "text" at bounding box center [477, 357] width 387 height 22
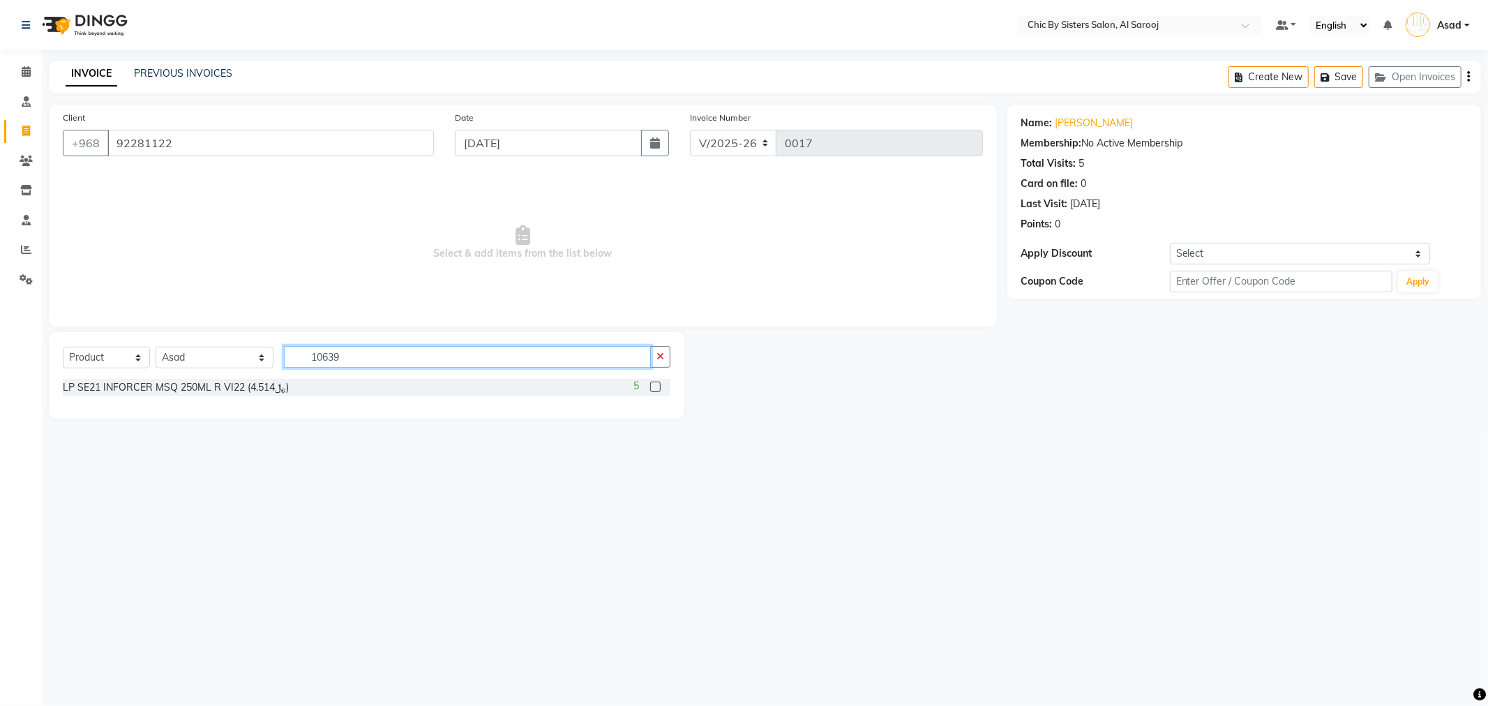
type input "10639"
click at [656, 387] on label at bounding box center [655, 387] width 10 height 10
click at [656, 387] on input "checkbox" at bounding box center [654, 387] width 9 height 9
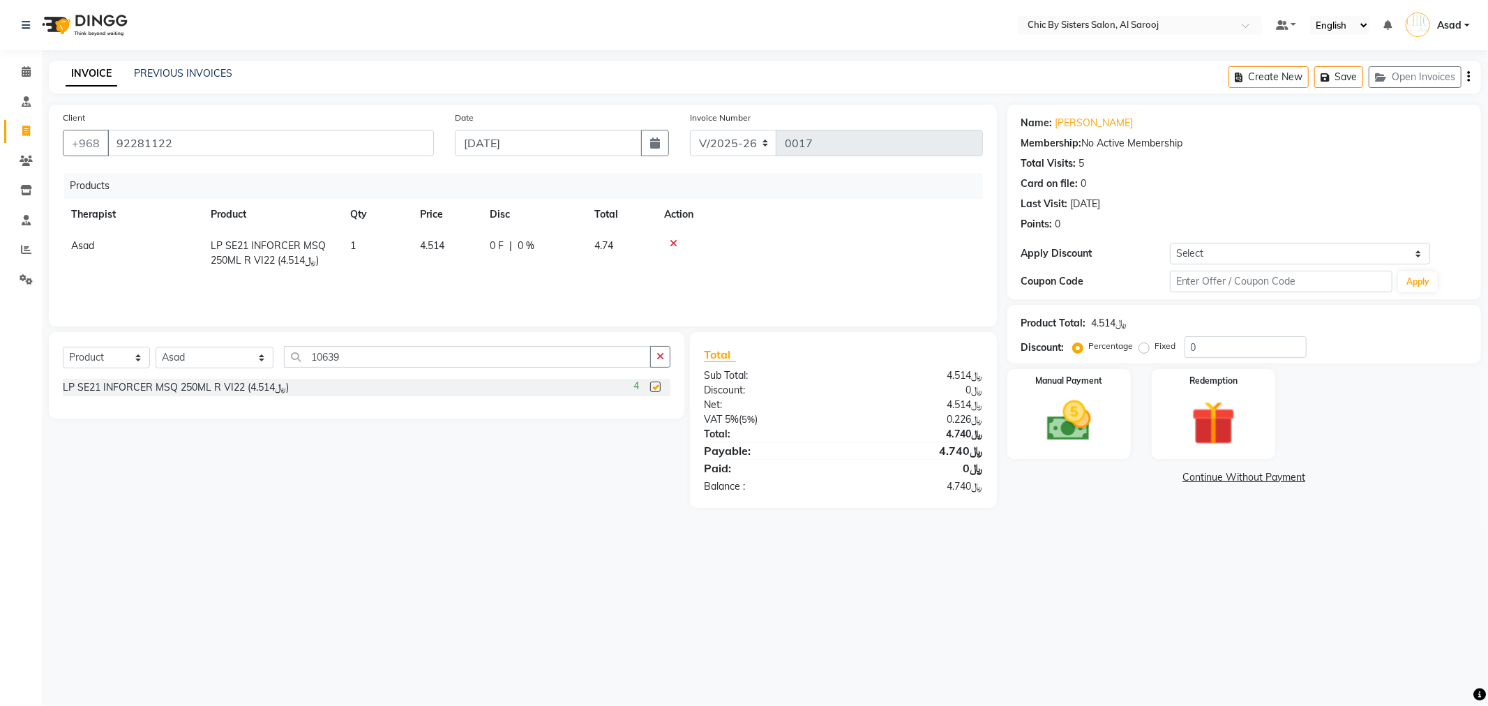
checkbox input "false"
click at [360, 246] on td "1" at bounding box center [377, 253] width 70 height 46
select select "78753"
click at [360, 249] on input "1" at bounding box center [376, 250] width 53 height 22
type input "5"
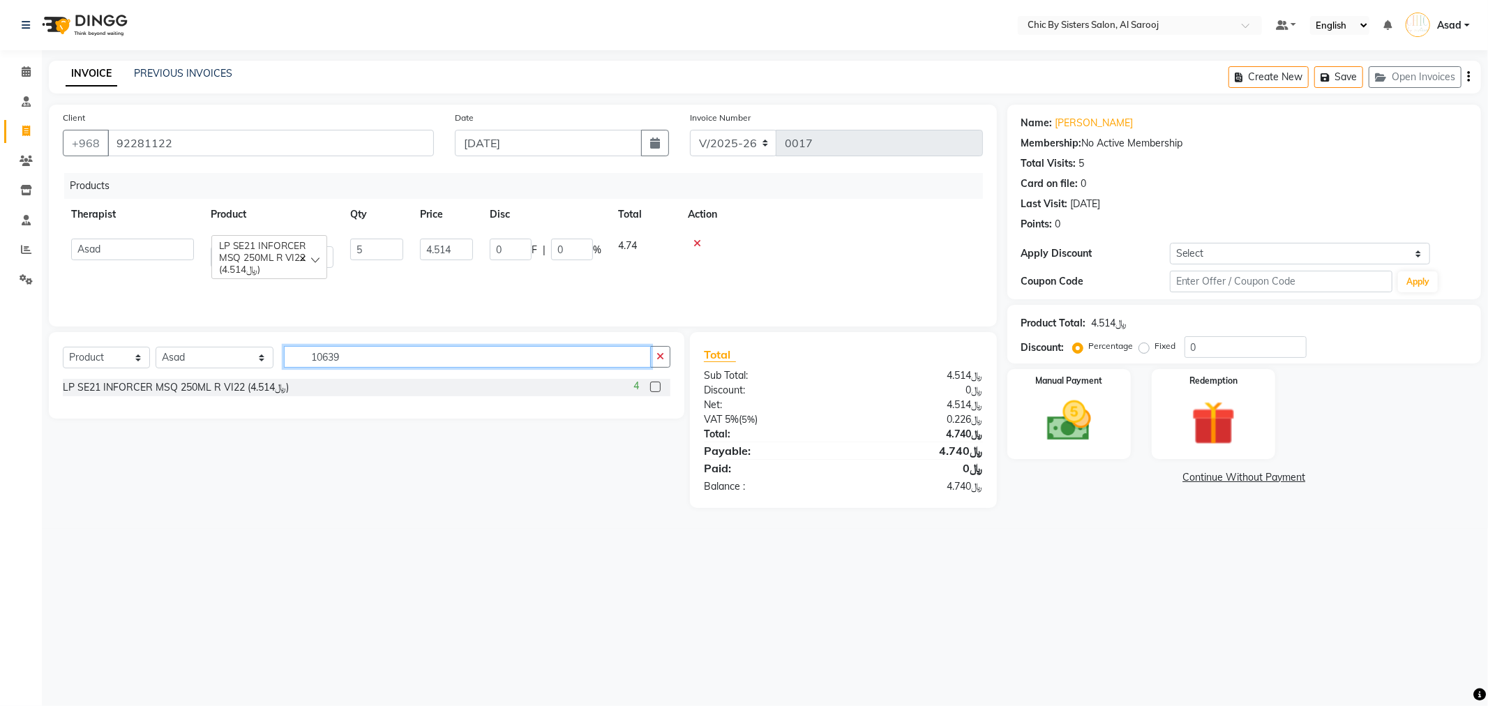
click at [536, 359] on input "10639" at bounding box center [467, 357] width 367 height 22
type input "10645"
click at [654, 382] on label at bounding box center [655, 387] width 10 height 10
click at [654, 383] on input "checkbox" at bounding box center [654, 387] width 9 height 9
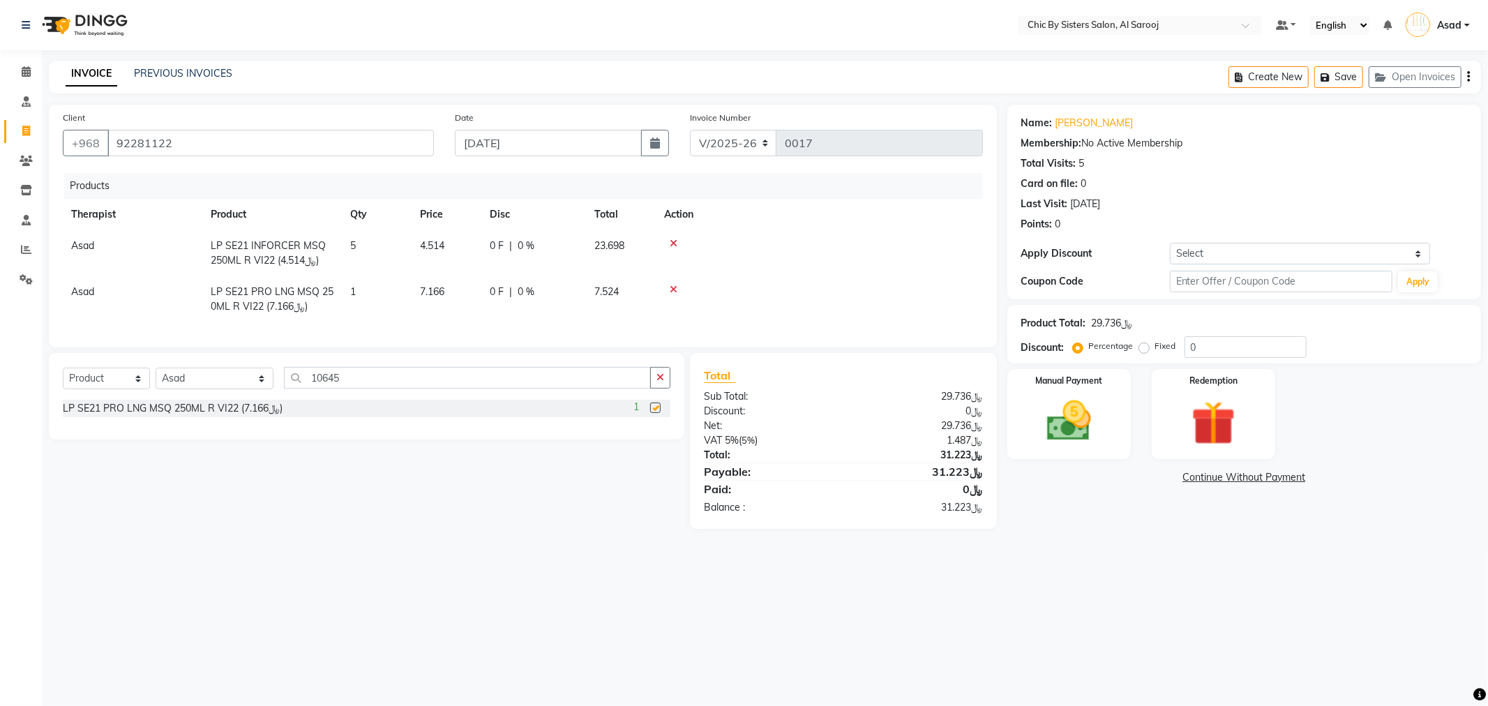
checkbox input "false"
click at [365, 295] on td "1" at bounding box center [377, 299] width 70 height 46
select select "78753"
drag, startPoint x: 368, startPoint y: 292, endPoint x: 484, endPoint y: 379, distance: 145.0
click at [371, 292] on input "1" at bounding box center [376, 296] width 53 height 22
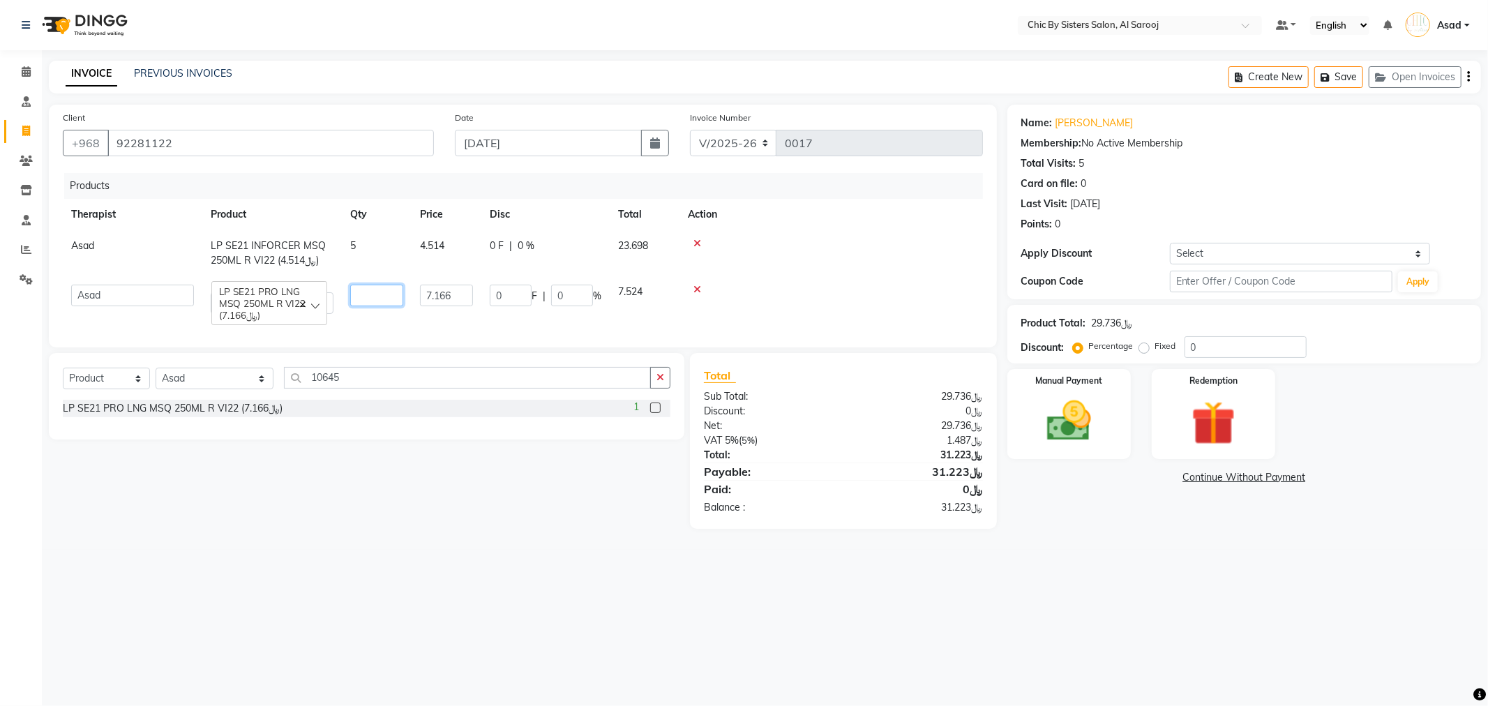
type input "2"
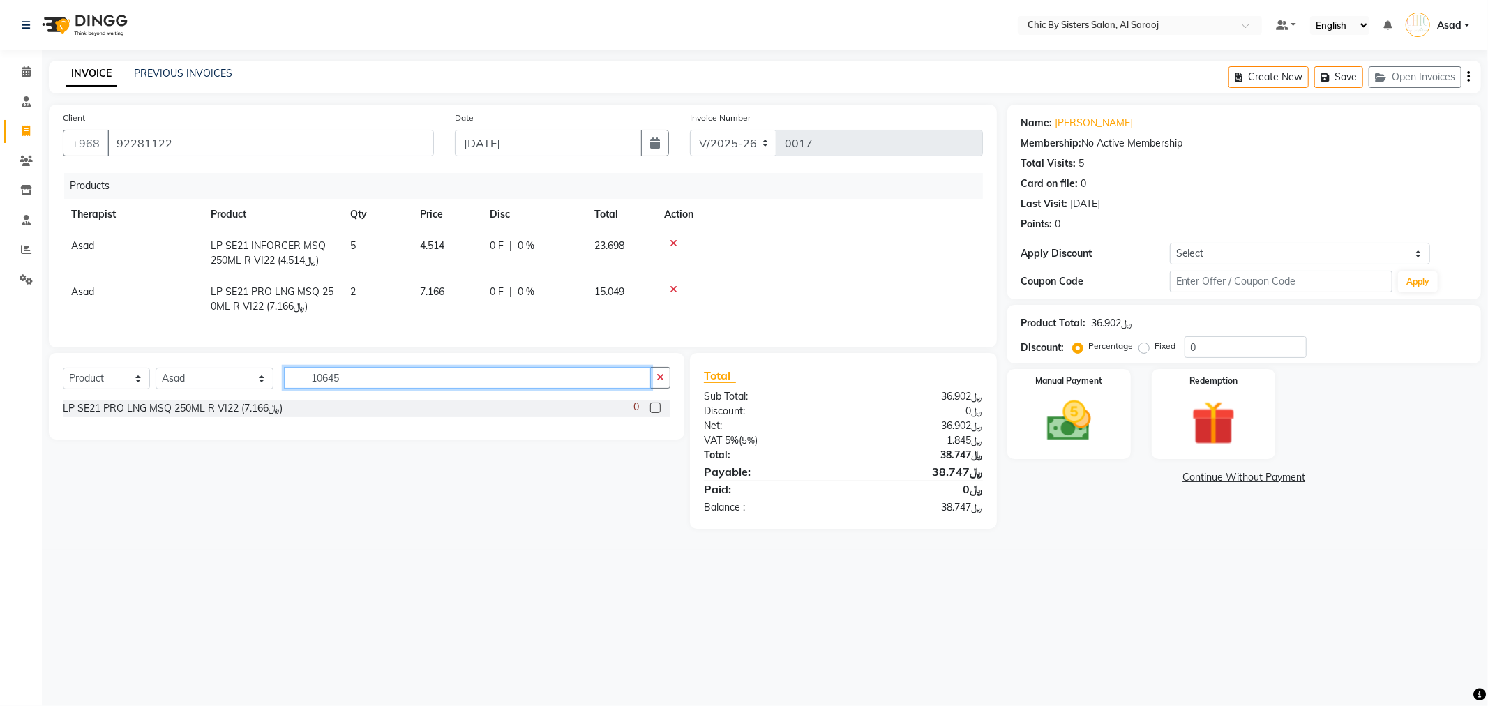
click at [521, 389] on input "10645" at bounding box center [467, 378] width 367 height 22
type input "10704"
click at [652, 413] on label at bounding box center [655, 408] width 10 height 10
click at [652, 413] on input "checkbox" at bounding box center [654, 408] width 9 height 9
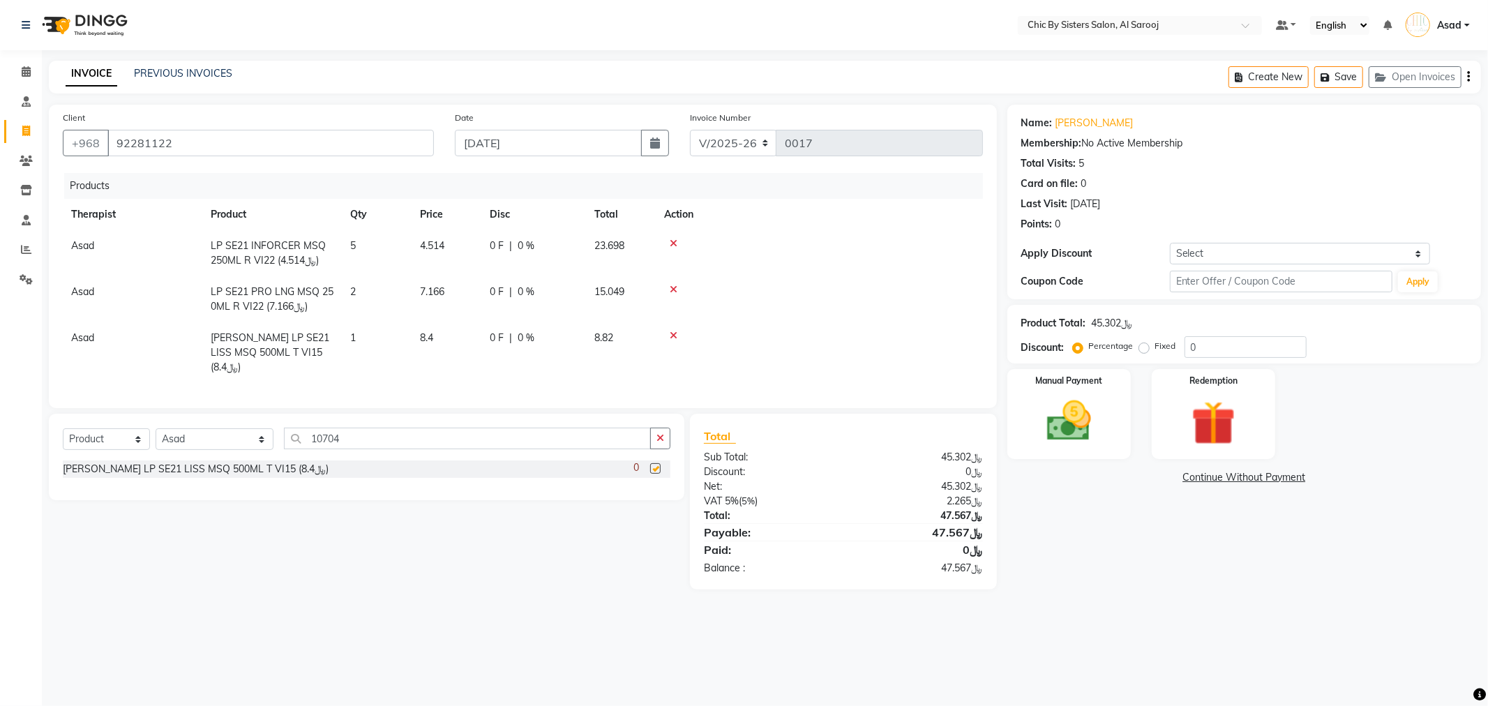
checkbox input "false"
click at [381, 431] on input "10704" at bounding box center [467, 439] width 367 height 22
type input "10706"
click at [658, 466] on label at bounding box center [655, 468] width 10 height 10
click at [658, 466] on input "checkbox" at bounding box center [654, 469] width 9 height 9
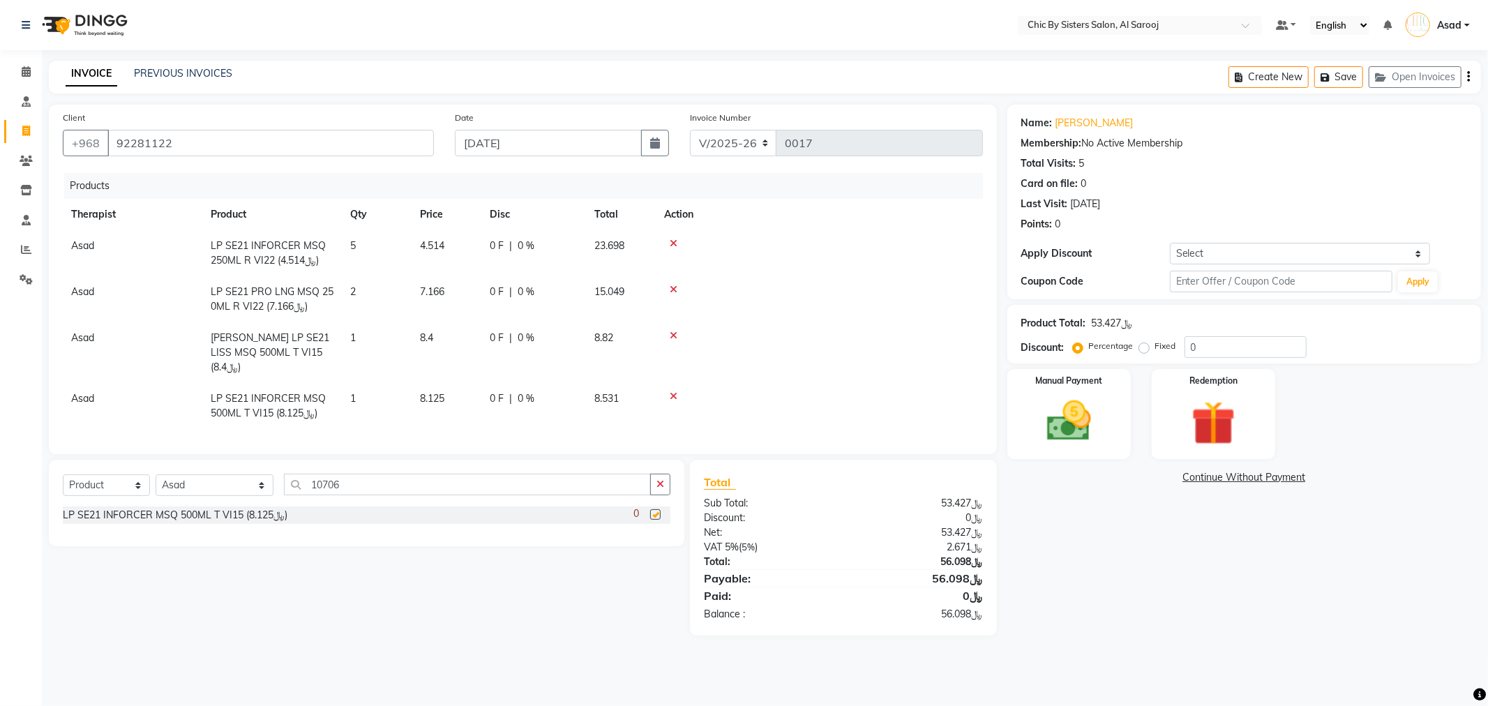
checkbox input "false"
click at [364, 479] on input "10706" at bounding box center [467, 485] width 367 height 22
type input "10760"
click at [655, 511] on label at bounding box center [655, 514] width 10 height 10
click at [655, 511] on input "checkbox" at bounding box center [654, 515] width 9 height 9
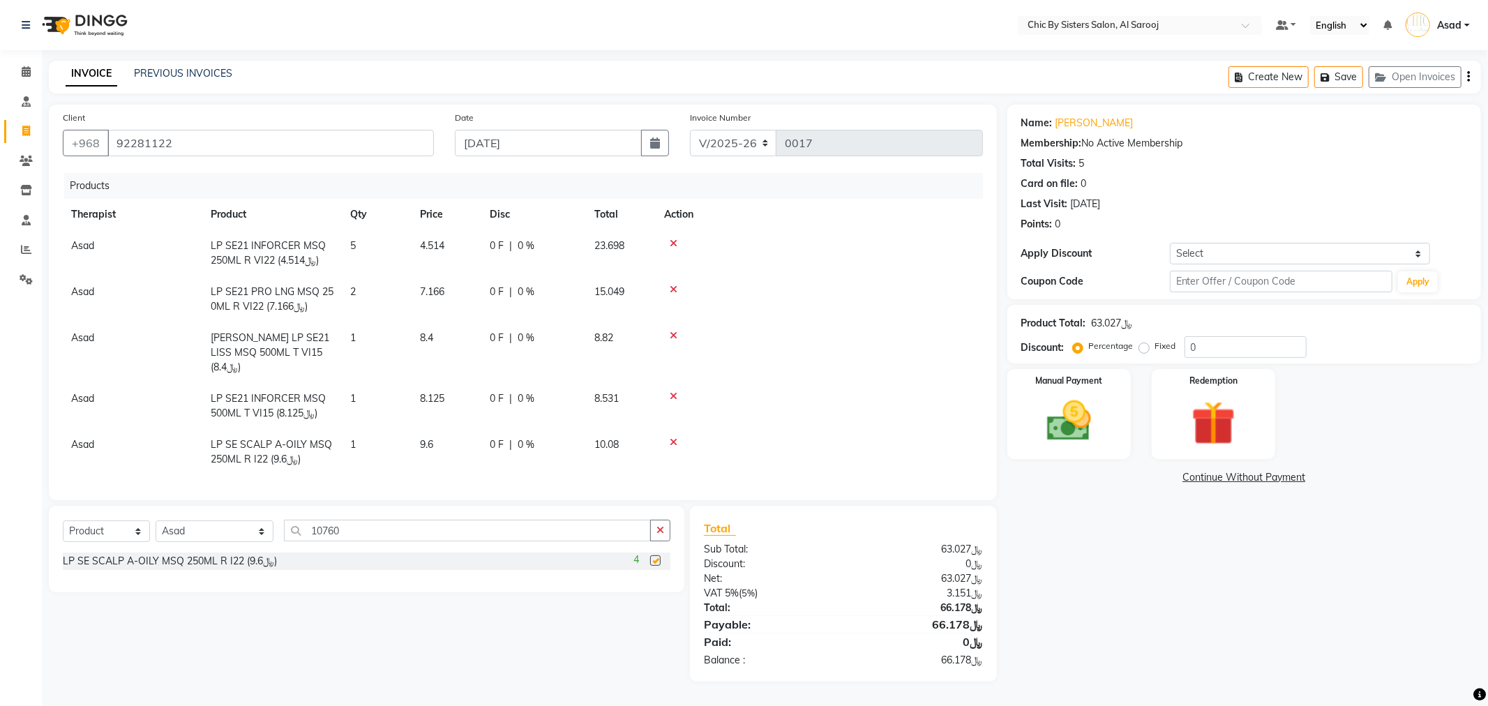
checkbox input "false"
click at [356, 438] on span "1" at bounding box center [353, 444] width 6 height 13
select select "78753"
click at [366, 437] on input "1" at bounding box center [376, 448] width 53 height 22
type input "5"
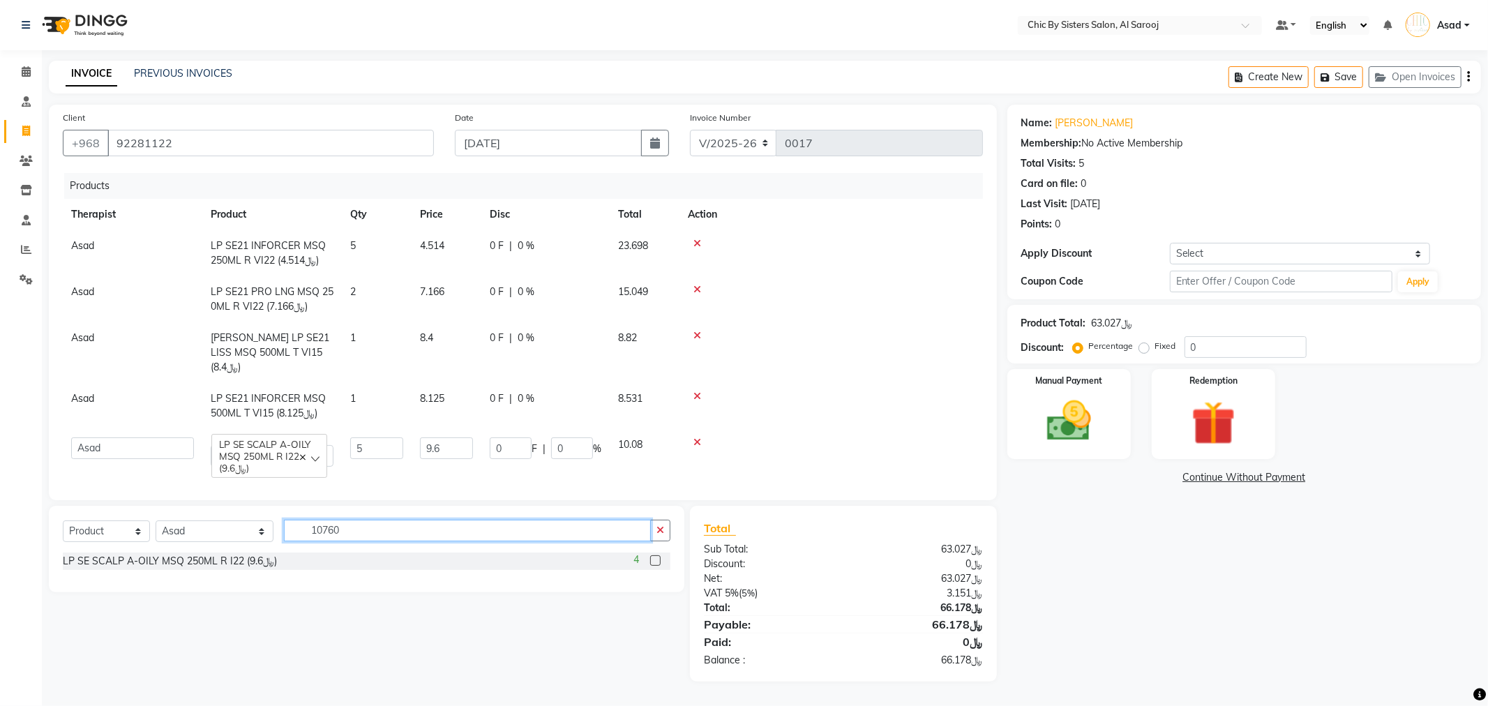
click at [451, 531] on input "10760" at bounding box center [467, 531] width 367 height 22
type input "10761"
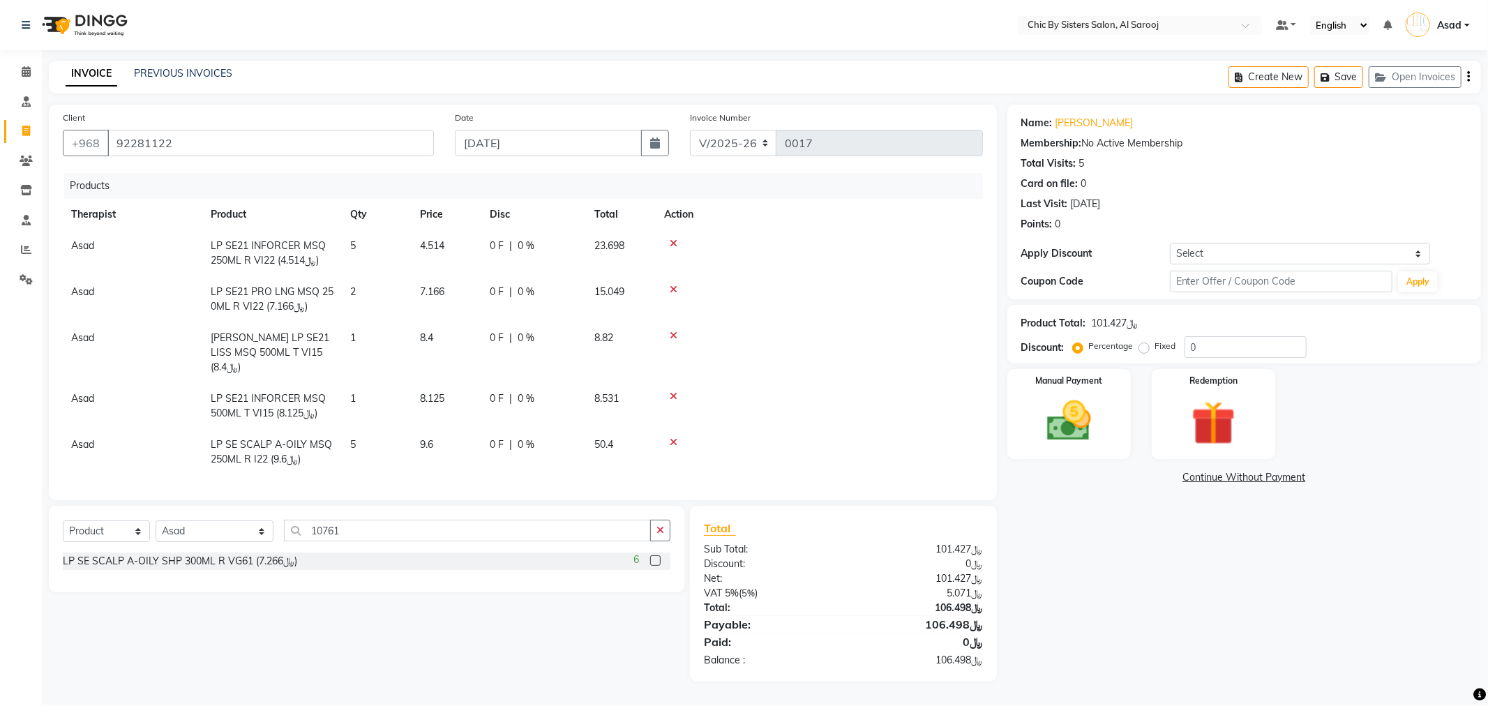
drag, startPoint x: 657, startPoint y: 550, endPoint x: 652, endPoint y: 558, distance: 9.7
click at [655, 553] on div "6" at bounding box center [652, 561] width 37 height 17
click at [652, 558] on label at bounding box center [655, 560] width 10 height 10
click at [652, 558] on input "checkbox" at bounding box center [654, 561] width 9 height 9
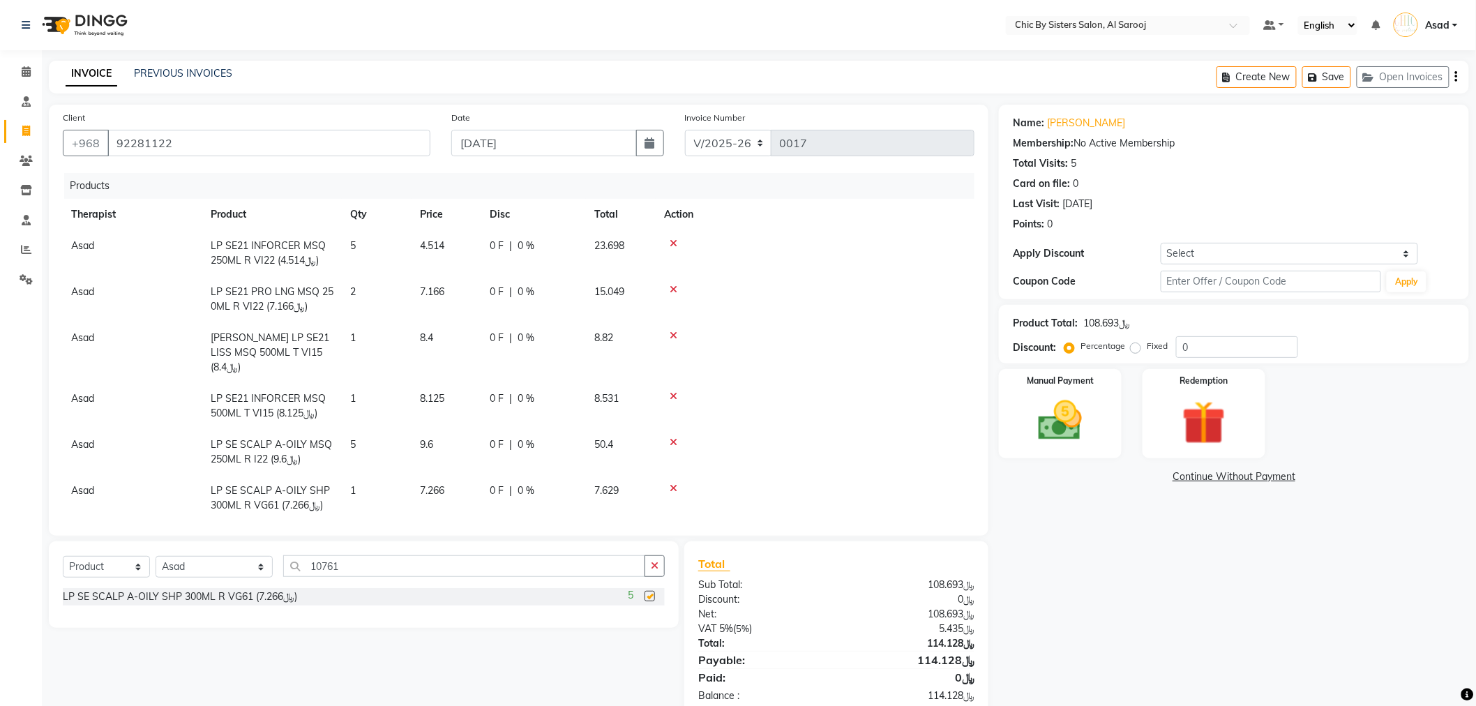
checkbox input "false"
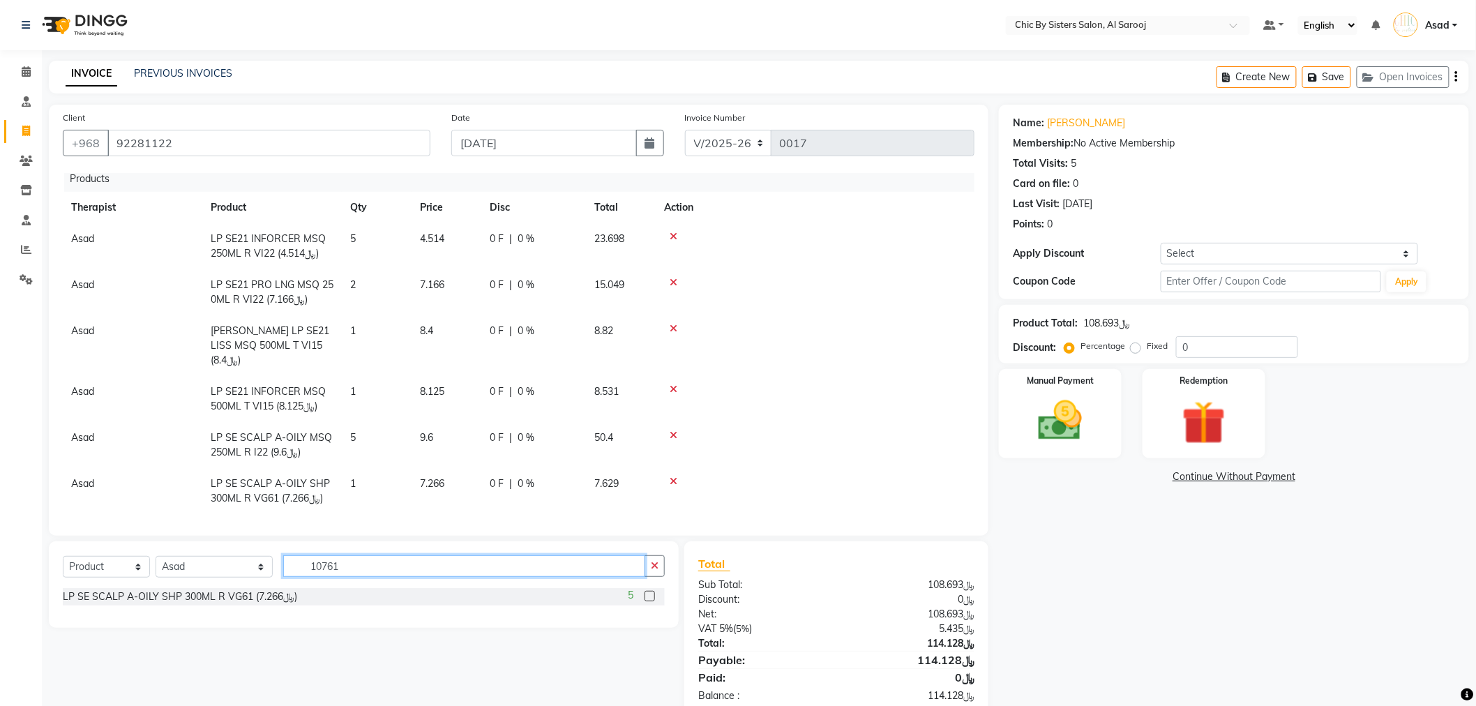
click at [368, 569] on input "10761" at bounding box center [464, 566] width 362 height 22
type input "10772"
click at [650, 598] on label at bounding box center [650, 596] width 10 height 10
click at [650, 598] on input "checkbox" at bounding box center [649, 596] width 9 height 9
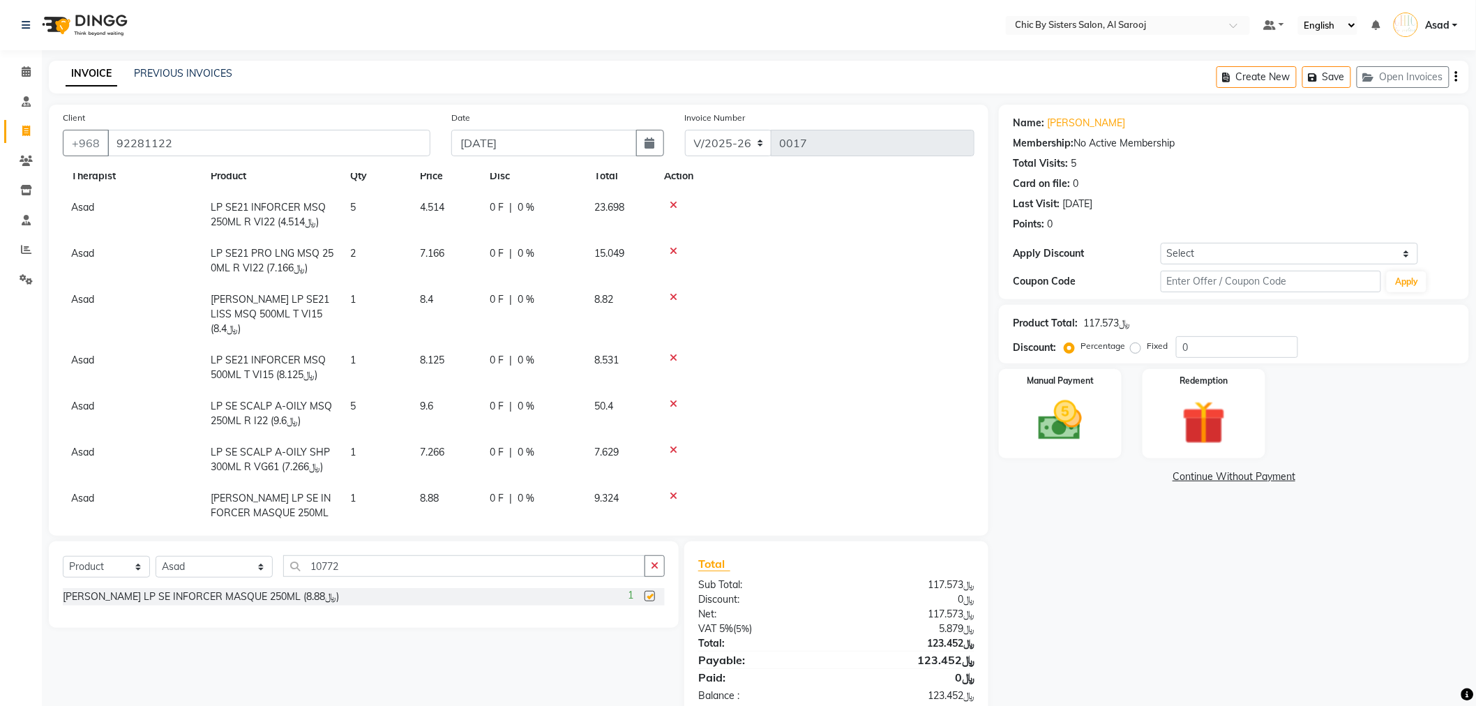
checkbox input "false"
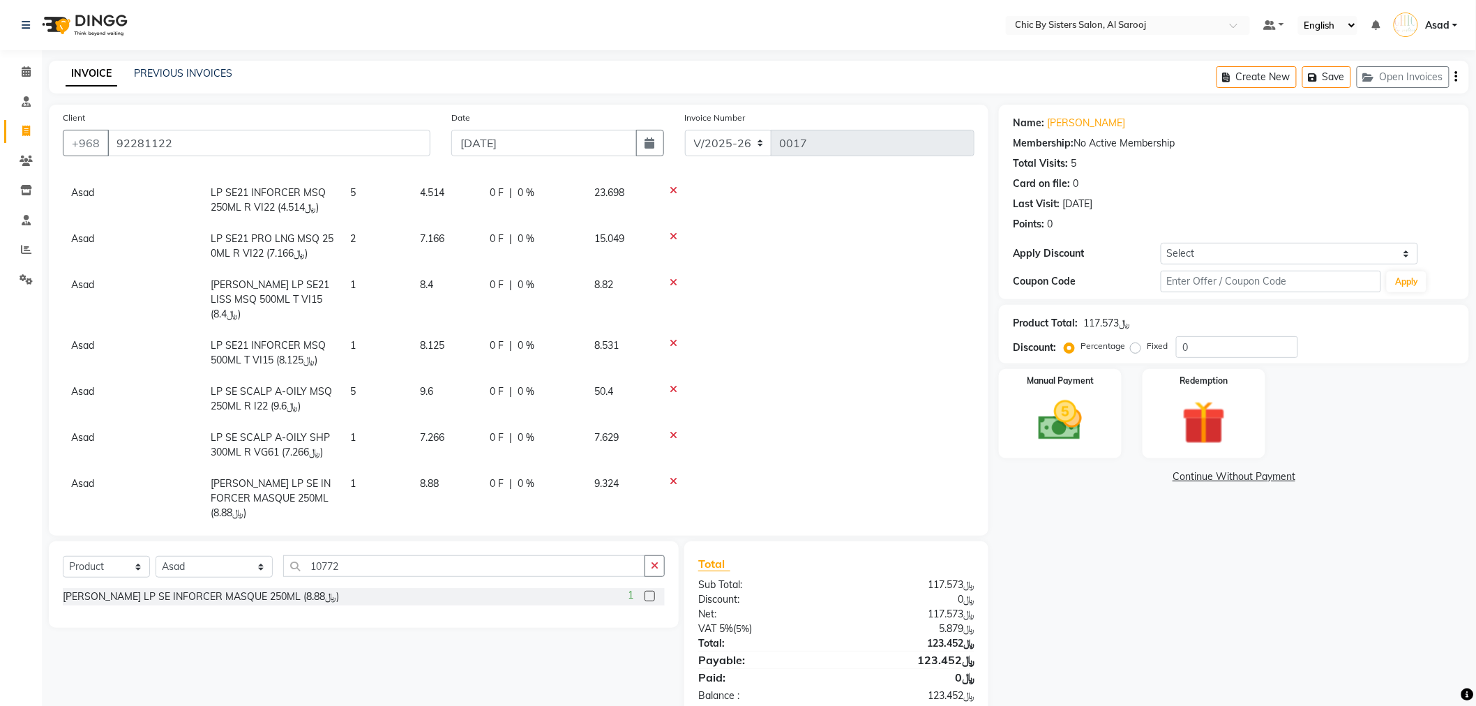
click at [360, 470] on td "1" at bounding box center [377, 498] width 70 height 61
select select "78753"
drag, startPoint x: 360, startPoint y: 470, endPoint x: 459, endPoint y: 521, distance: 111.4
click at [361, 477] on input "1" at bounding box center [376, 488] width 53 height 22
type input "2"
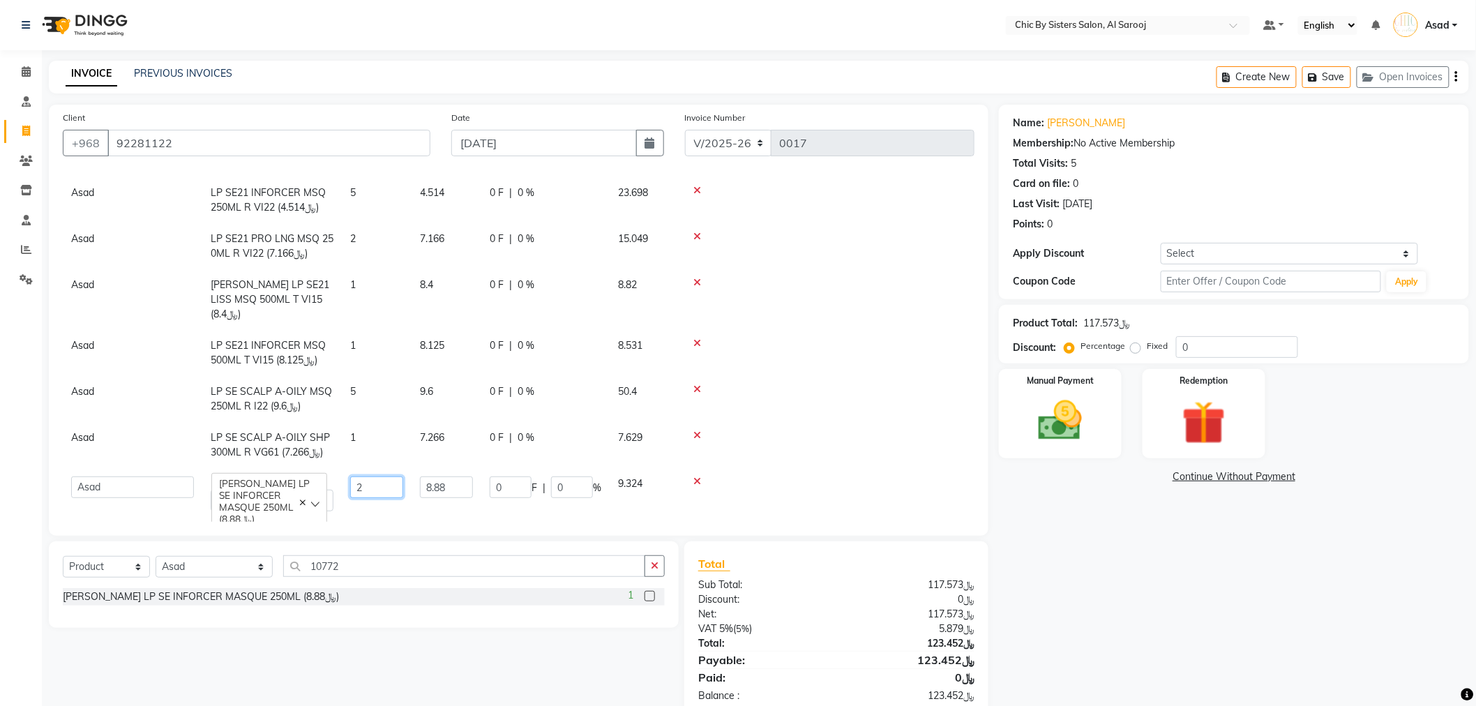
click at [396, 478] on input "2" at bounding box center [376, 488] width 53 height 22
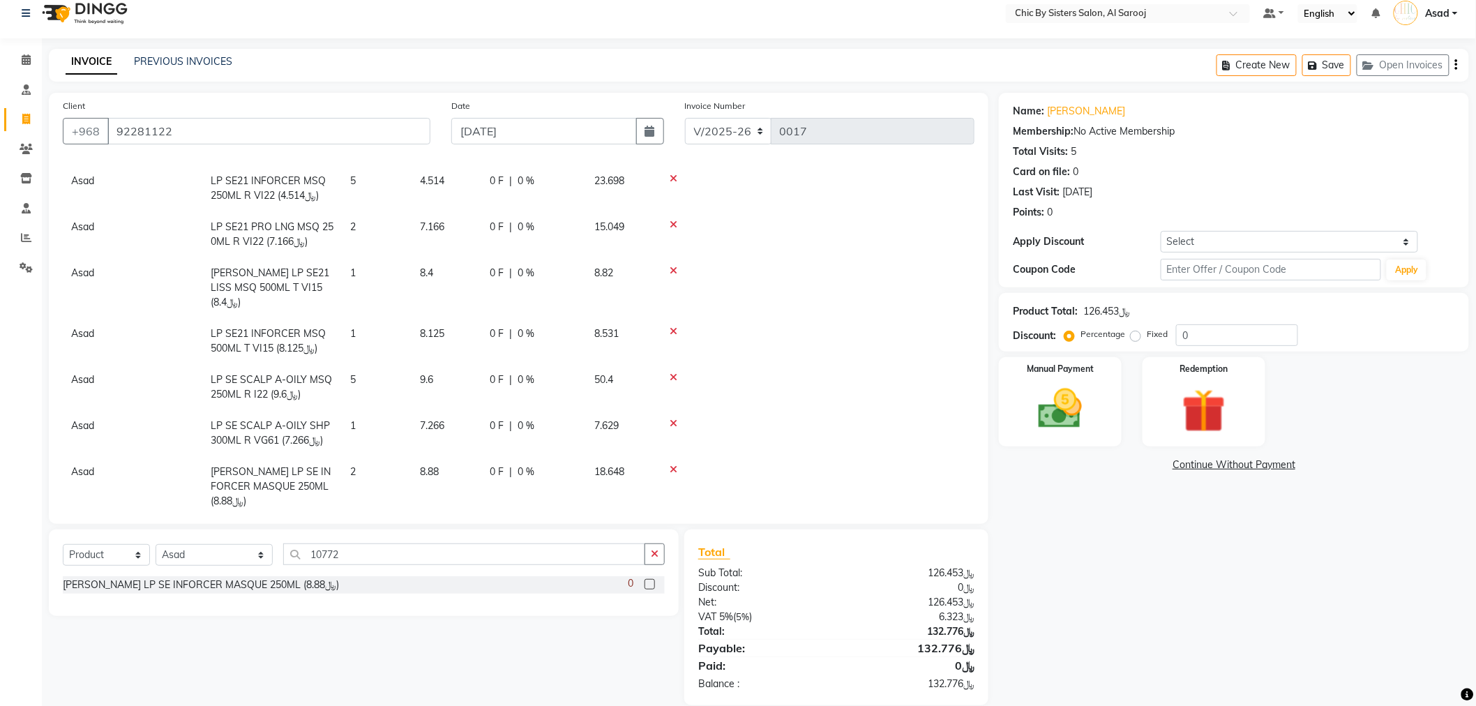
scroll to position [32, 0]
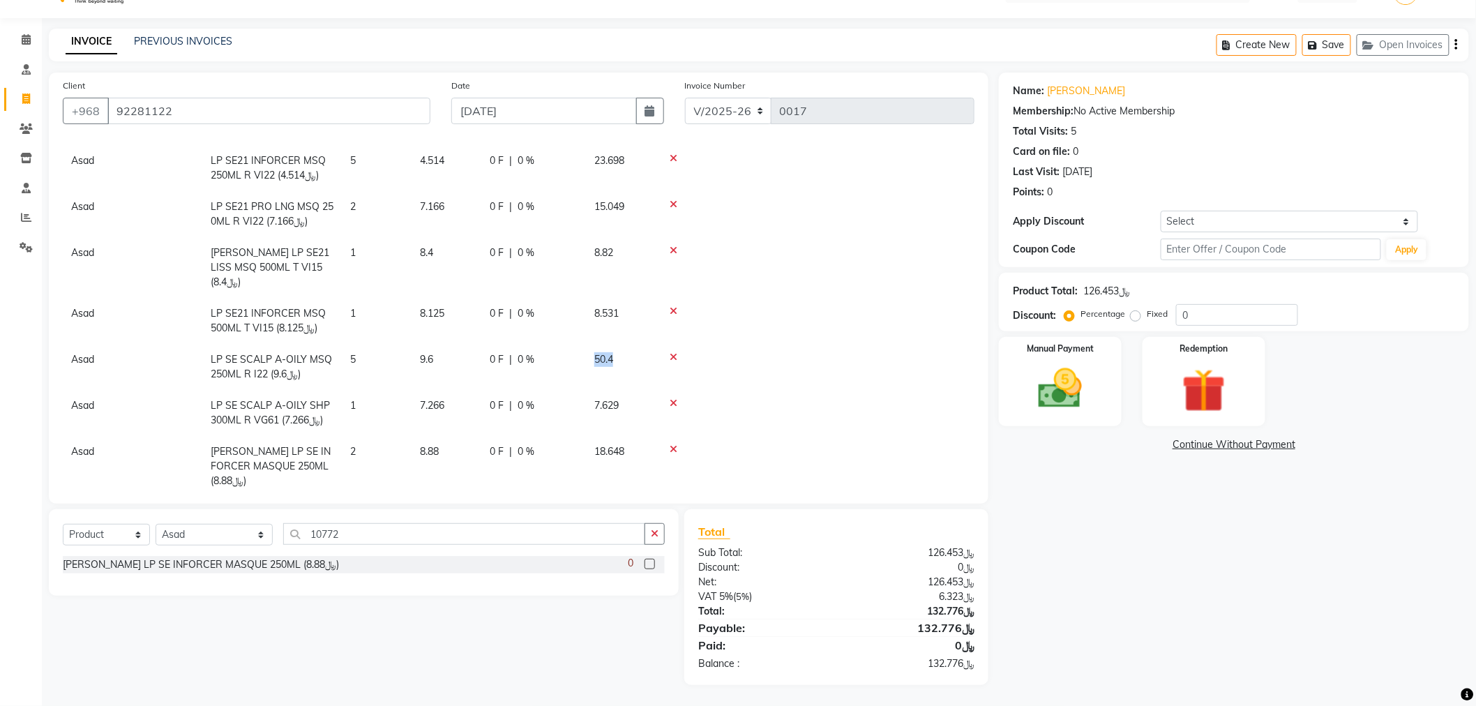
drag, startPoint x: 594, startPoint y: 339, endPoint x: 858, endPoint y: 343, distance: 264.5
click at [622, 344] on td "50.4" at bounding box center [621, 367] width 70 height 46
select select "78753"
click at [1073, 380] on img at bounding box center [1061, 389] width 74 height 52
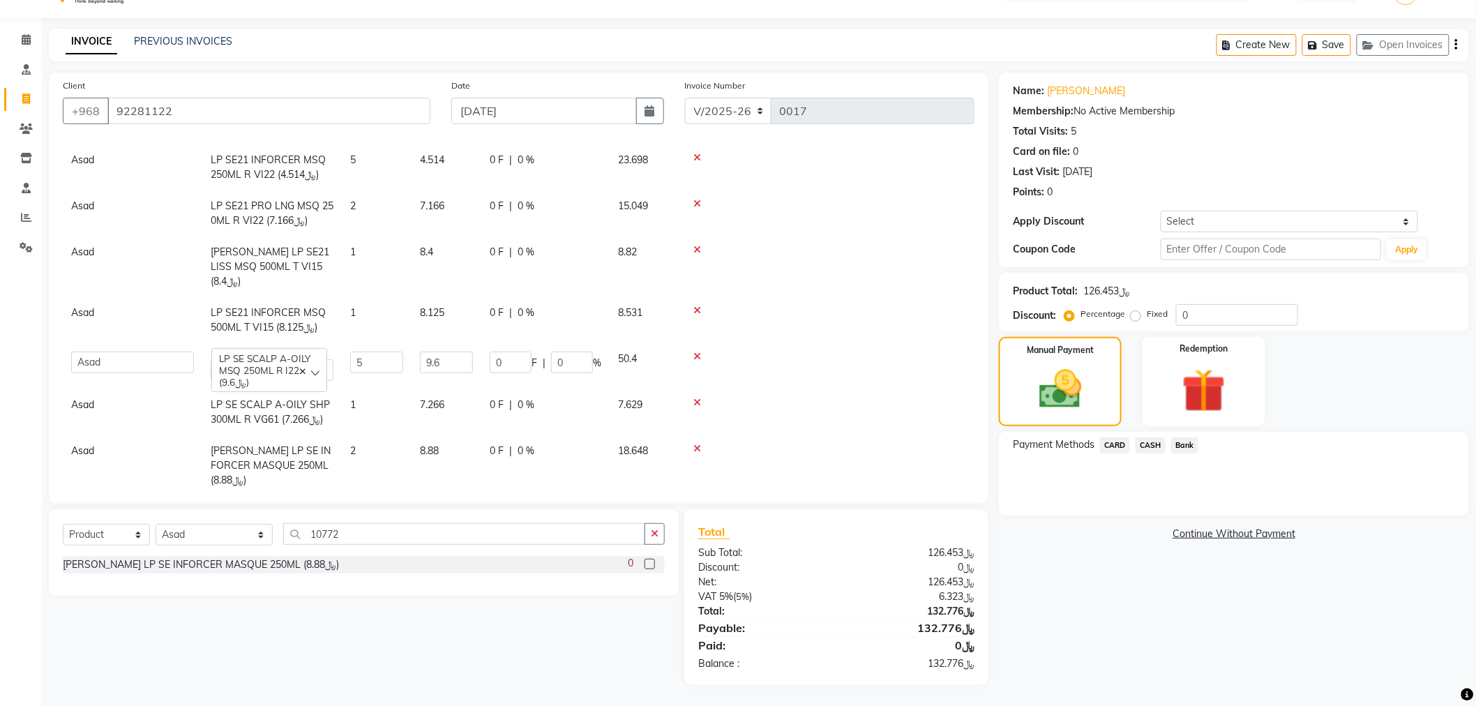
click at [1156, 444] on span "CASH" at bounding box center [1151, 445] width 30 height 16
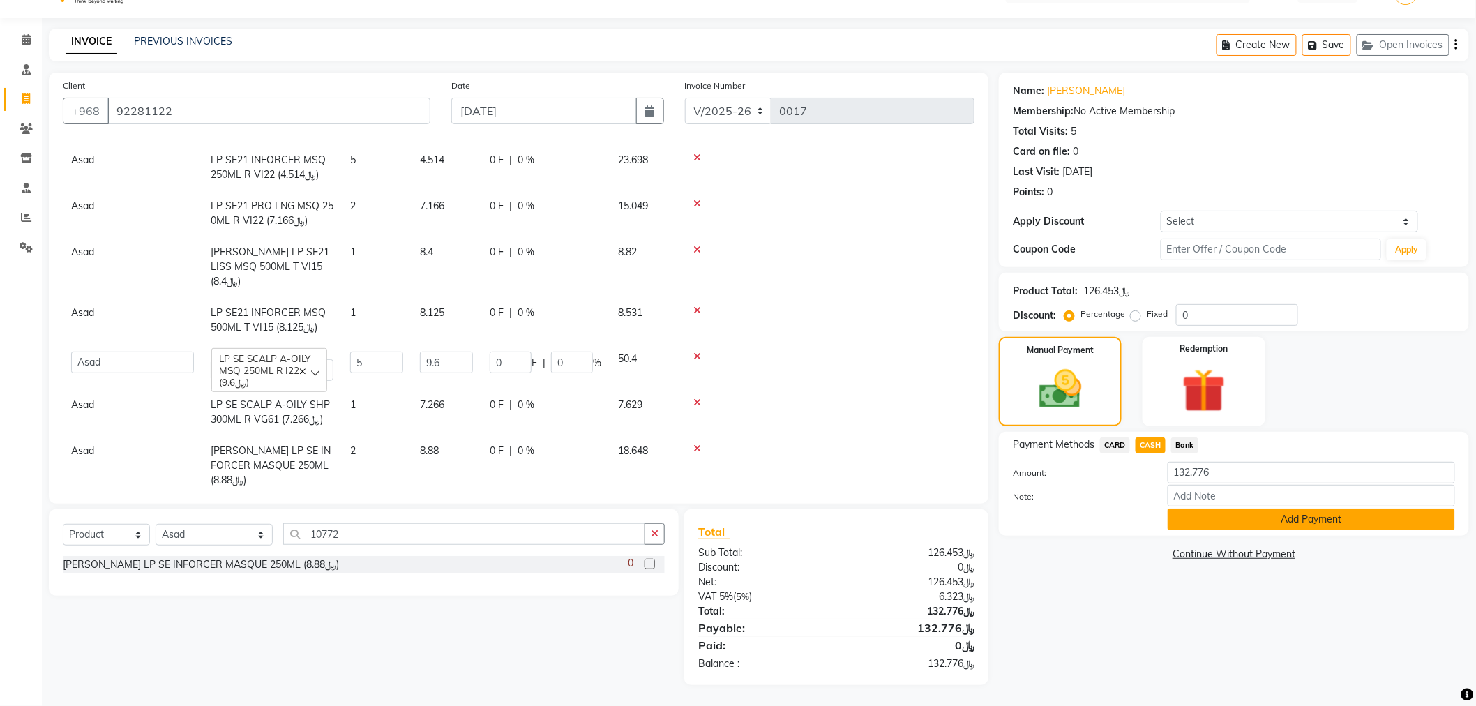
click at [1334, 516] on button "Add Payment" at bounding box center [1311, 520] width 287 height 22
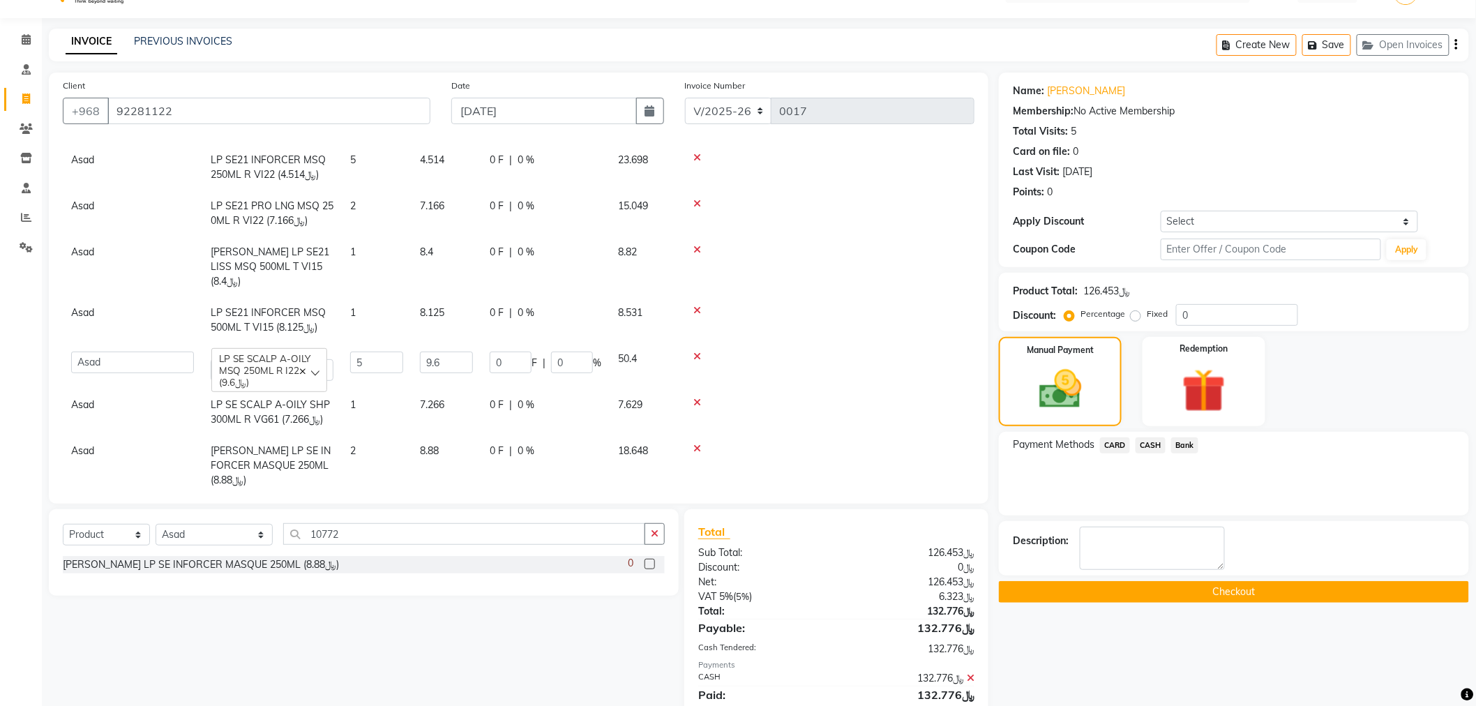
click at [1258, 590] on button "Checkout" at bounding box center [1234, 592] width 470 height 22
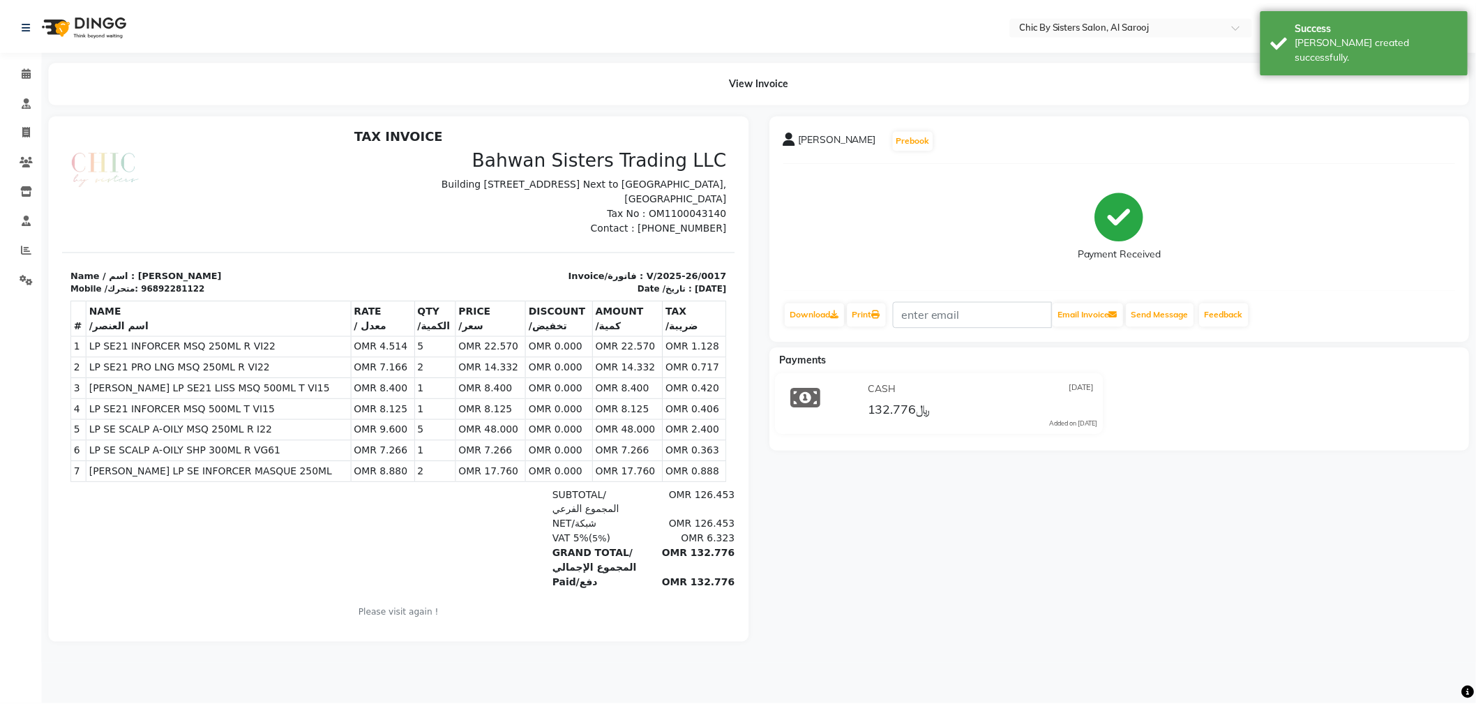
scroll to position [10, 0]
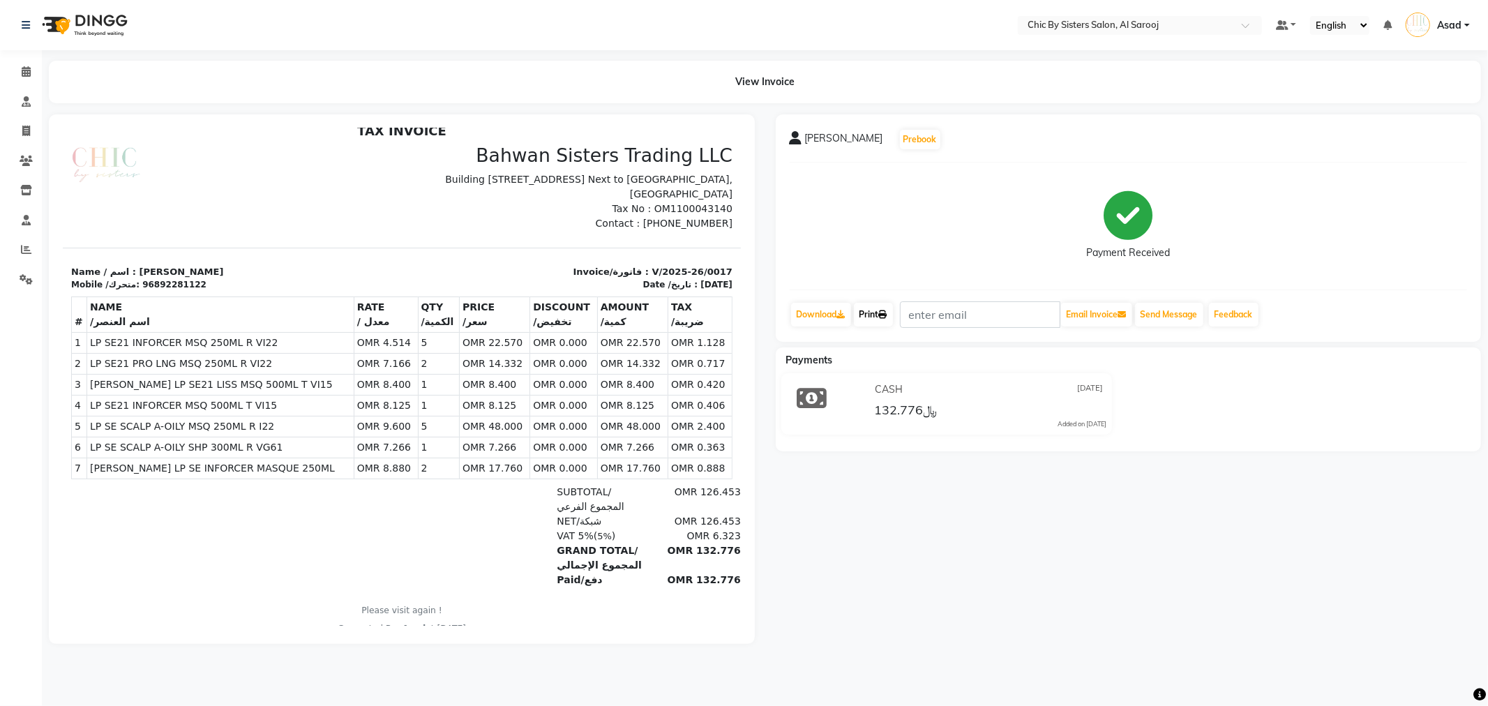
click at [880, 314] on link "Print" at bounding box center [873, 315] width 39 height 24
click at [25, 103] on icon at bounding box center [26, 101] width 9 height 10
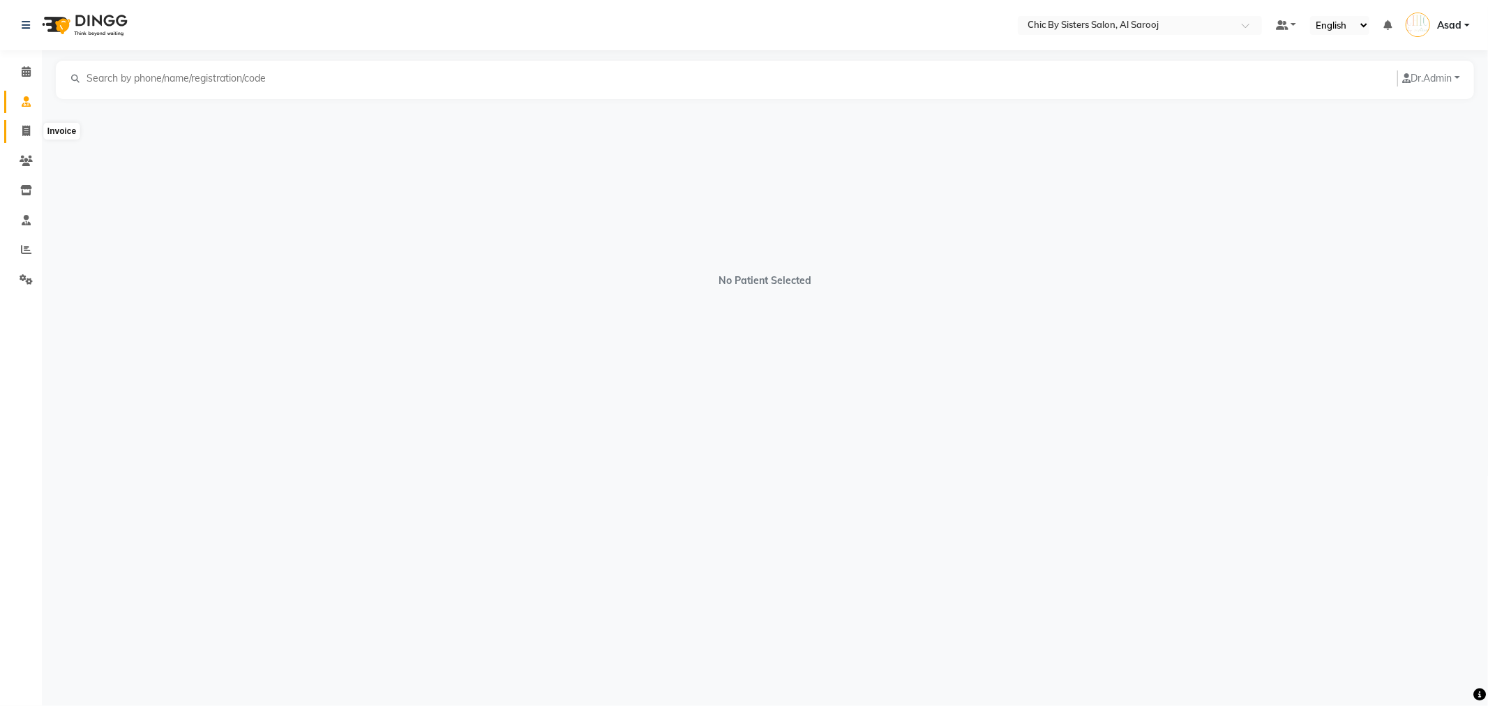
click at [31, 128] on span at bounding box center [26, 132] width 24 height 16
select select "service"
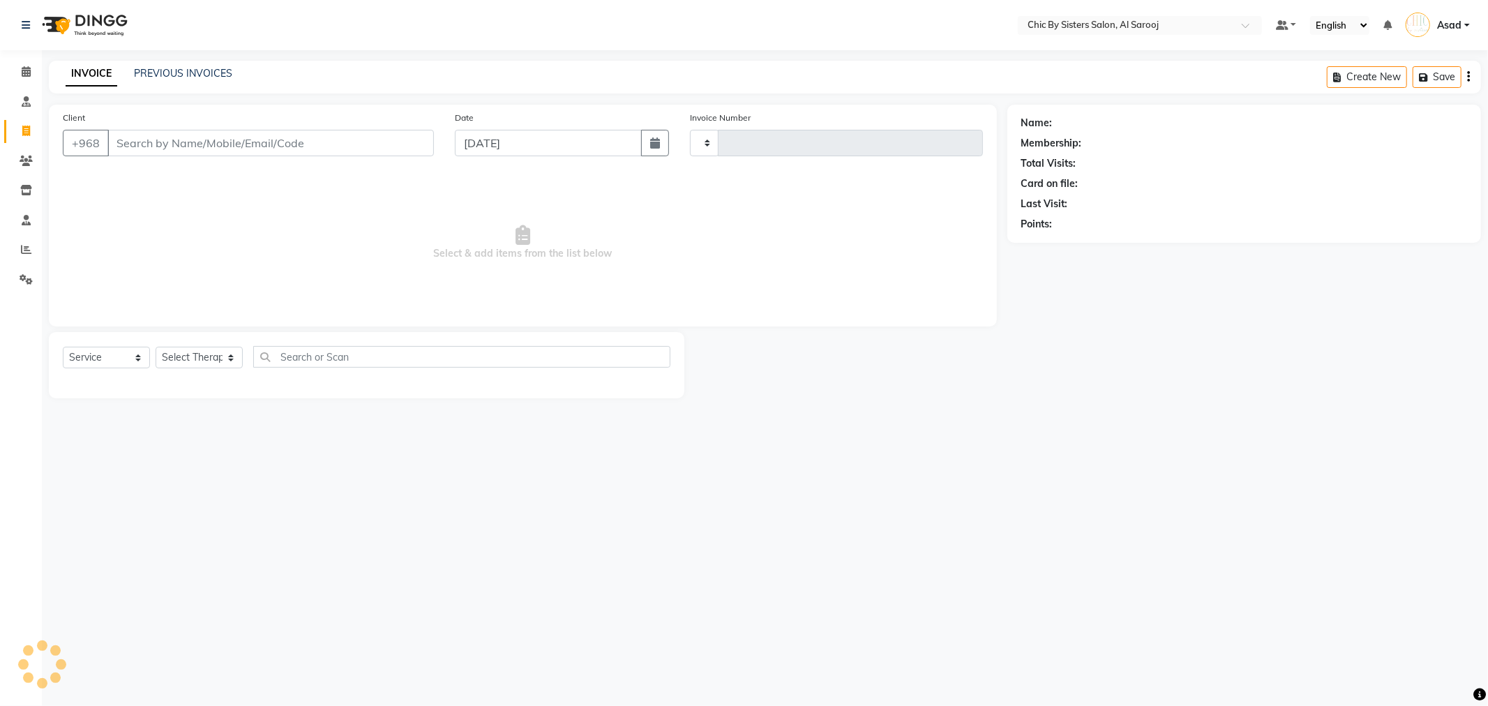
type input "0018"
select select "5565"
click at [190, 77] on link "PREVIOUS INVOICES" at bounding box center [183, 73] width 98 height 13
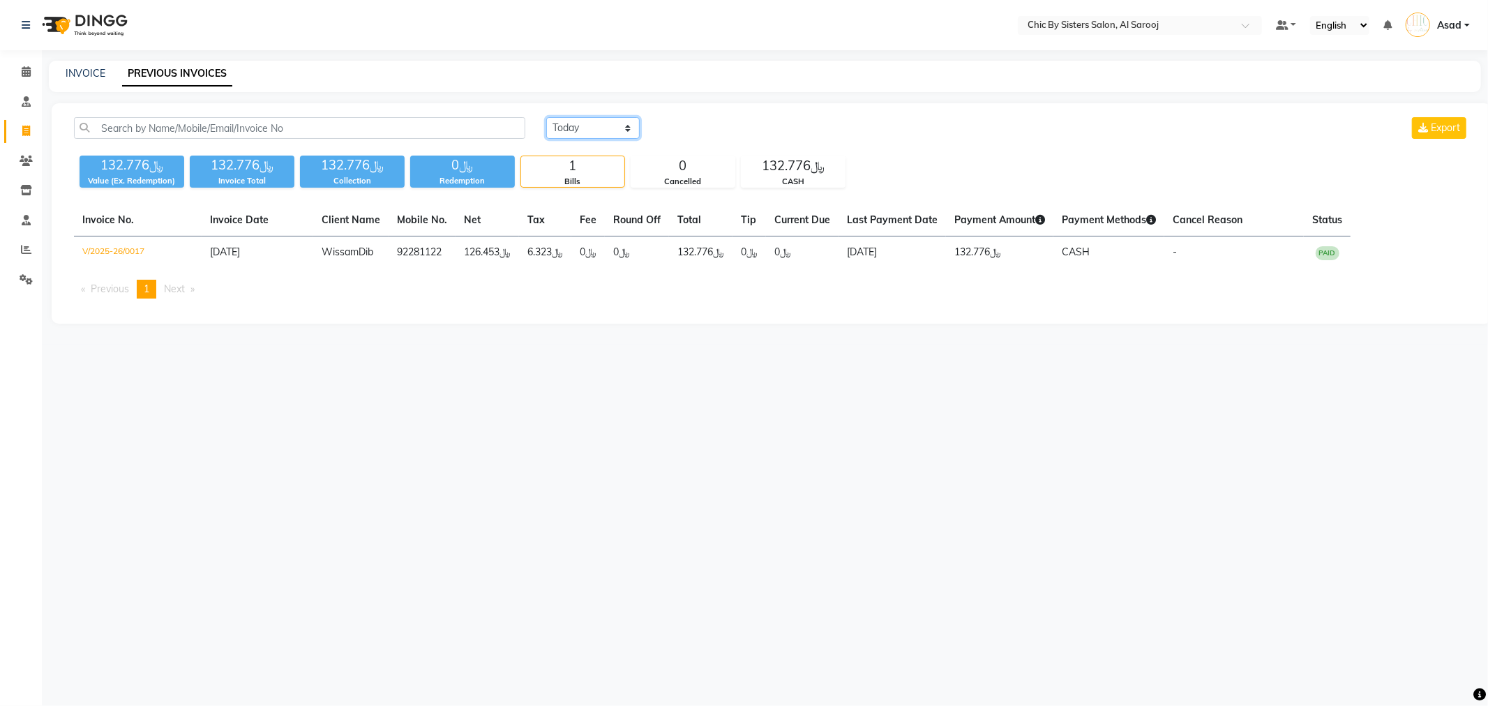
click at [620, 128] on select "Today Yesterday Custom Range" at bounding box center [593, 128] width 94 height 22
select select "range"
click at [546, 117] on select "Today Yesterday Custom Range" at bounding box center [593, 128] width 94 height 22
click at [740, 128] on input "04-09-2025" at bounding box center [707, 129] width 98 height 20
select select "9"
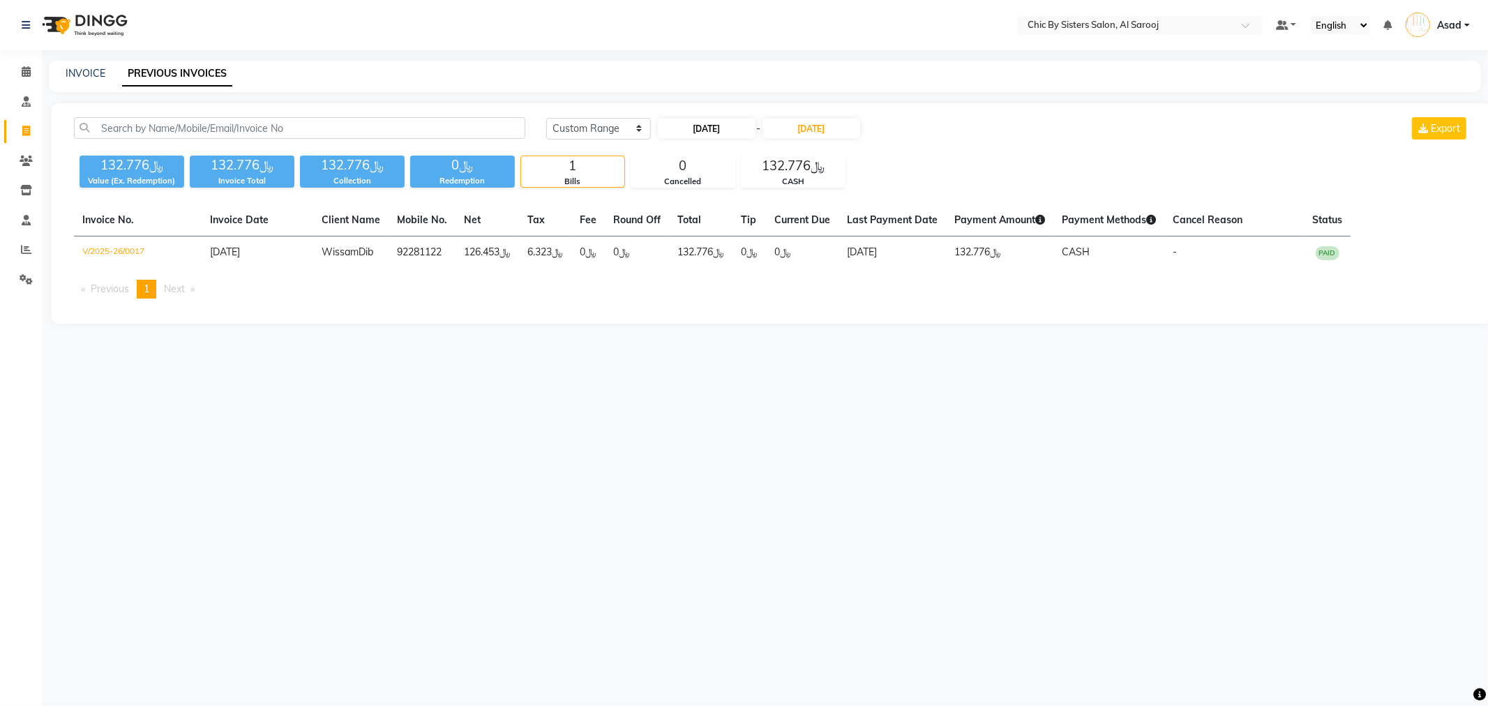
select select "2025"
click at [728, 151] on select "Jan Feb Mar Apr May Jun Jul Aug Sep Oct Nov Dec" at bounding box center [712, 154] width 53 height 21
select select "7"
click at [686, 144] on select "Jan Feb Mar Apr May Jun Jul Aug Sep Oct Nov Dec" at bounding box center [712, 154] width 53 height 21
click at [699, 193] on div "1" at bounding box center [694, 199] width 22 height 22
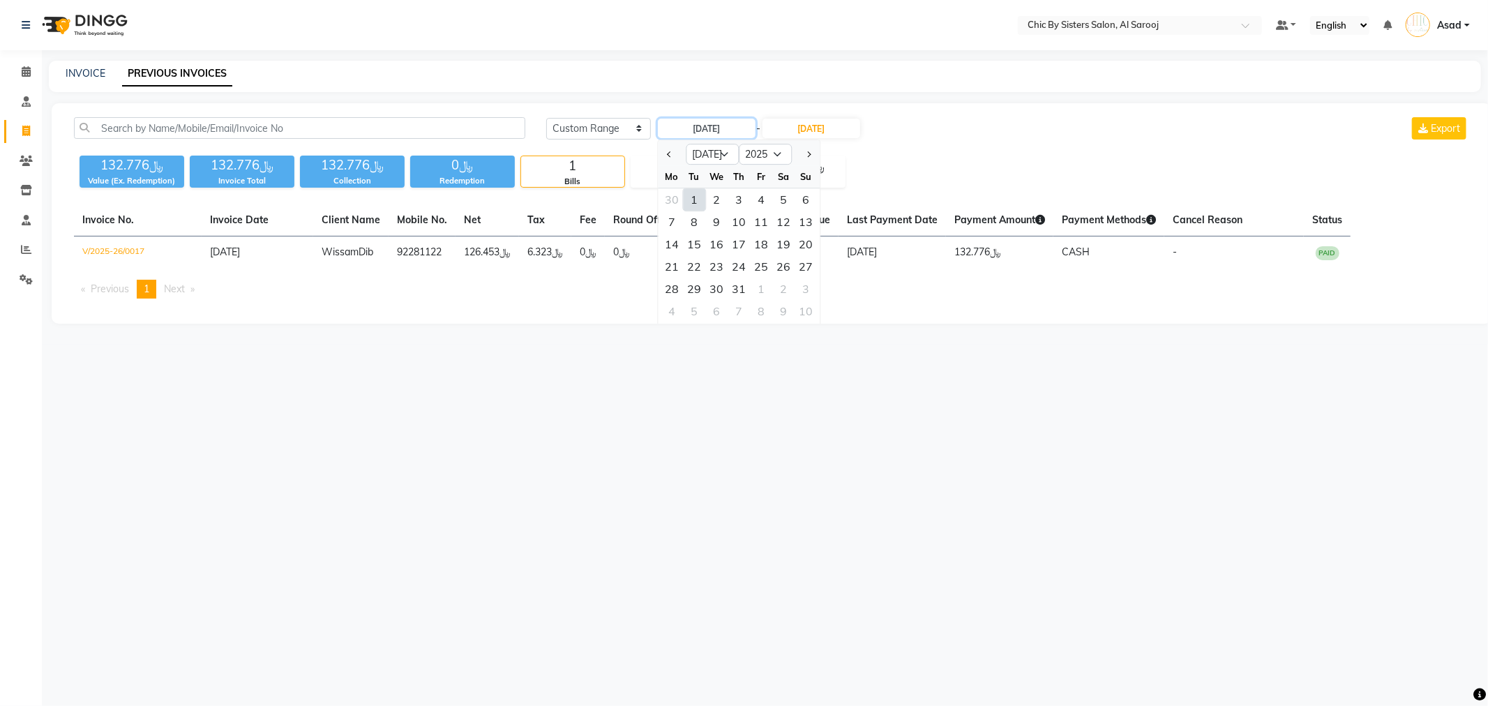
type input "01-07-2025"
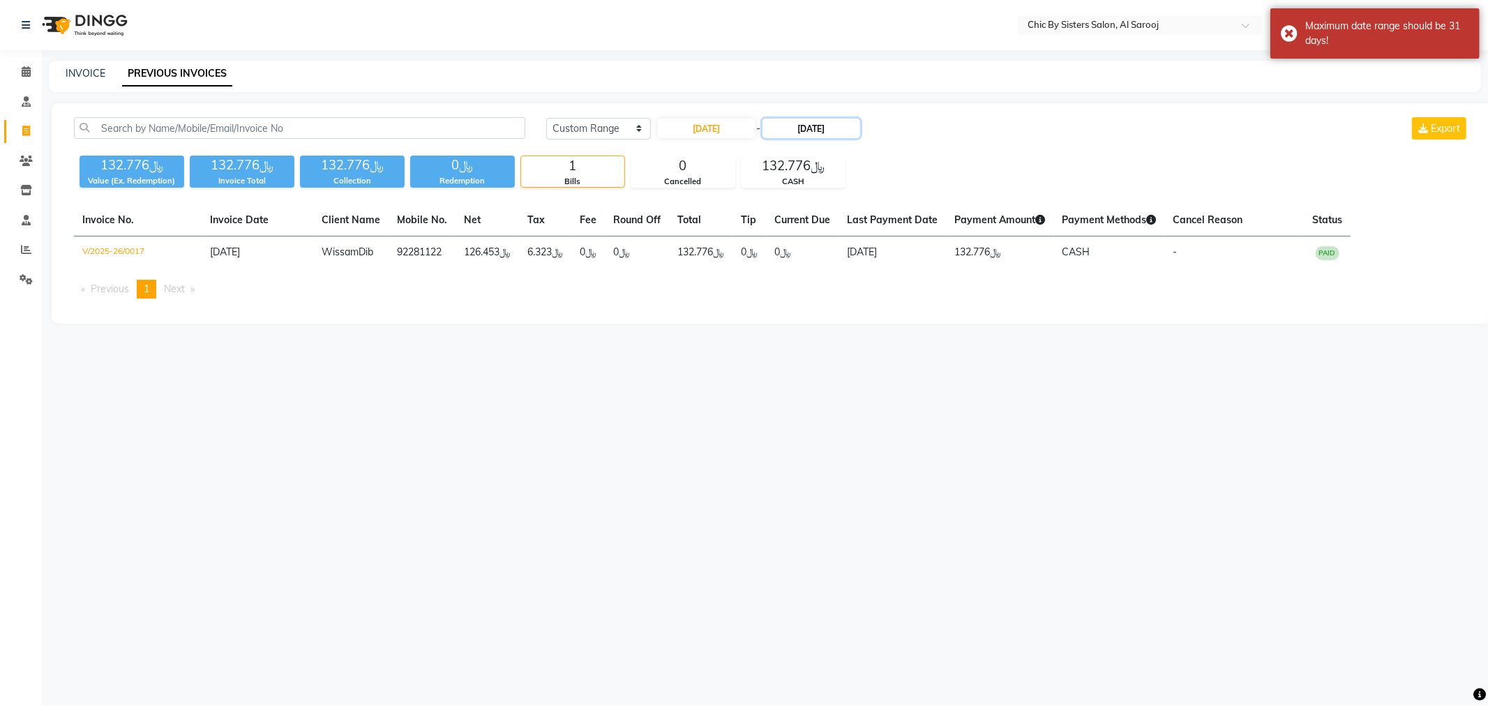
click at [801, 131] on input "04-09-2025" at bounding box center [812, 129] width 98 height 20
click at [833, 149] on select "Jul Aug Sep Oct Nov Dec" at bounding box center [822, 154] width 53 height 21
select select "7"
click at [796, 144] on select "Jul Aug Sep Oct Nov Dec" at bounding box center [822, 154] width 53 height 21
click at [846, 287] on div "31" at bounding box center [849, 289] width 22 height 22
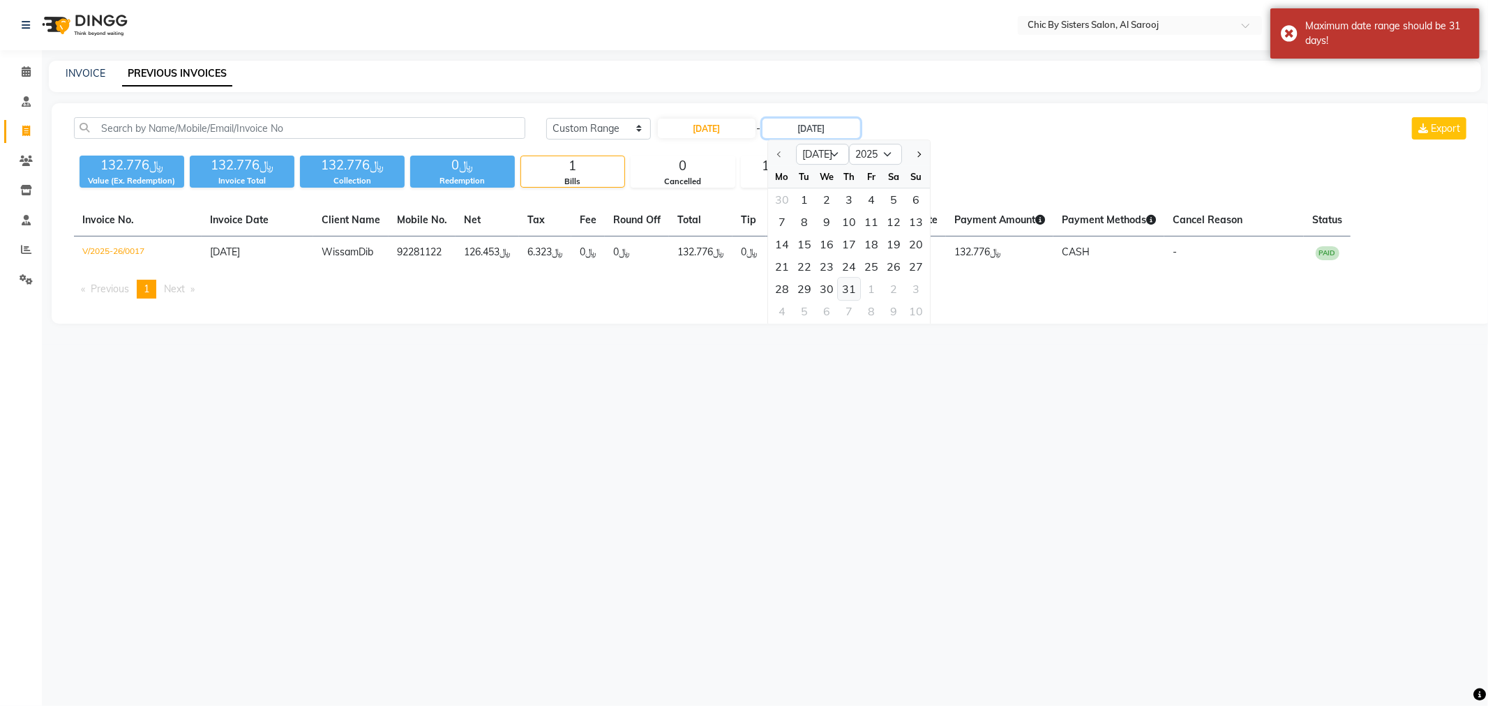
type input "31-07-2025"
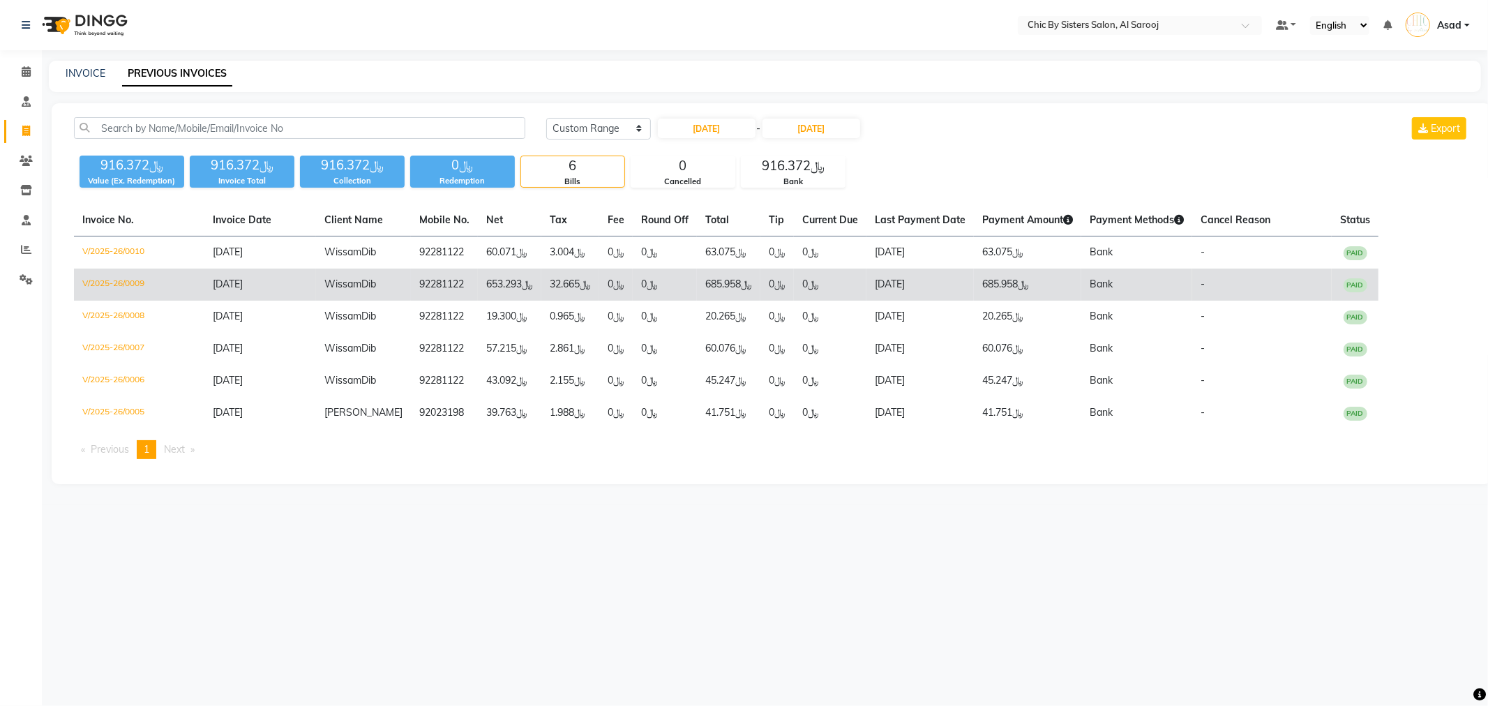
click at [120, 283] on td "V/2025-26/0009" at bounding box center [139, 285] width 130 height 32
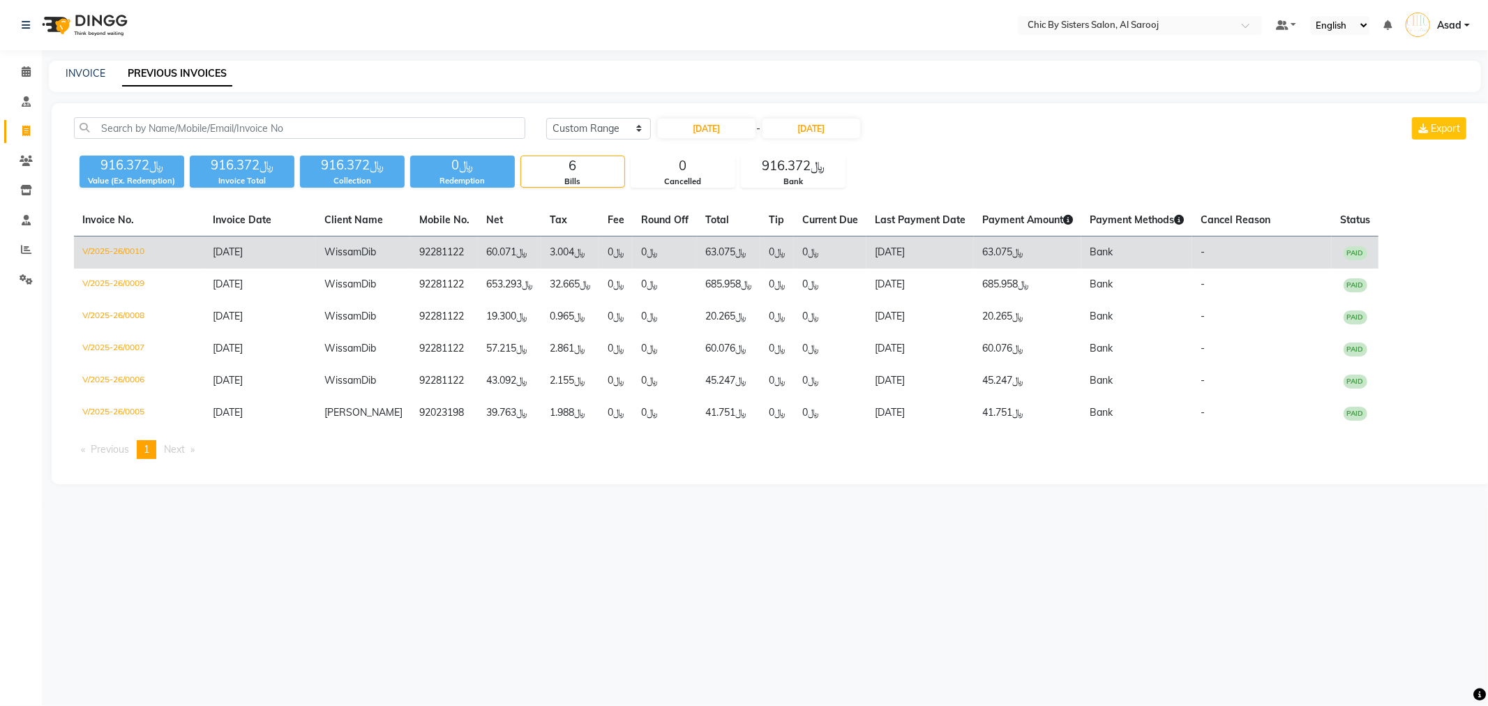
click at [105, 246] on td "V/2025-26/0010" at bounding box center [139, 253] width 130 height 33
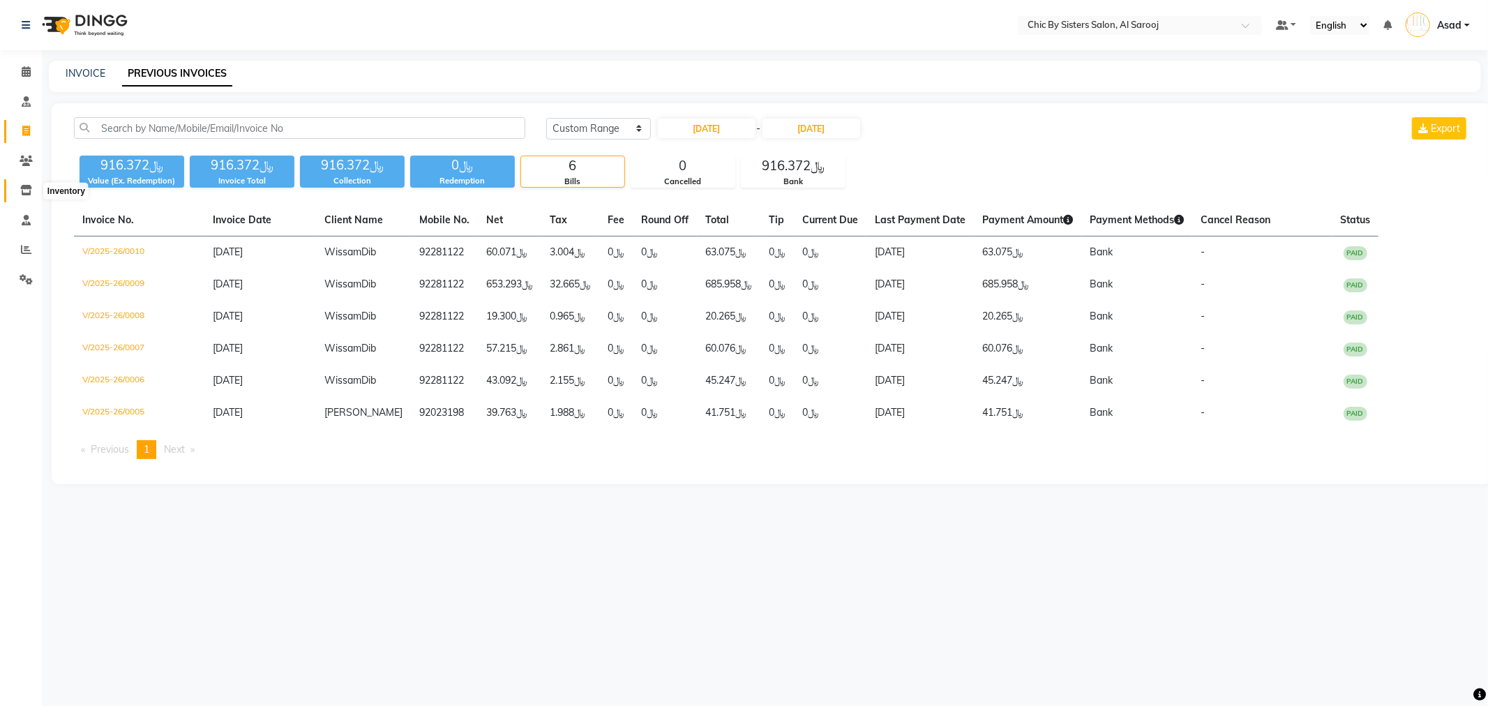
click at [16, 189] on span at bounding box center [26, 191] width 24 height 16
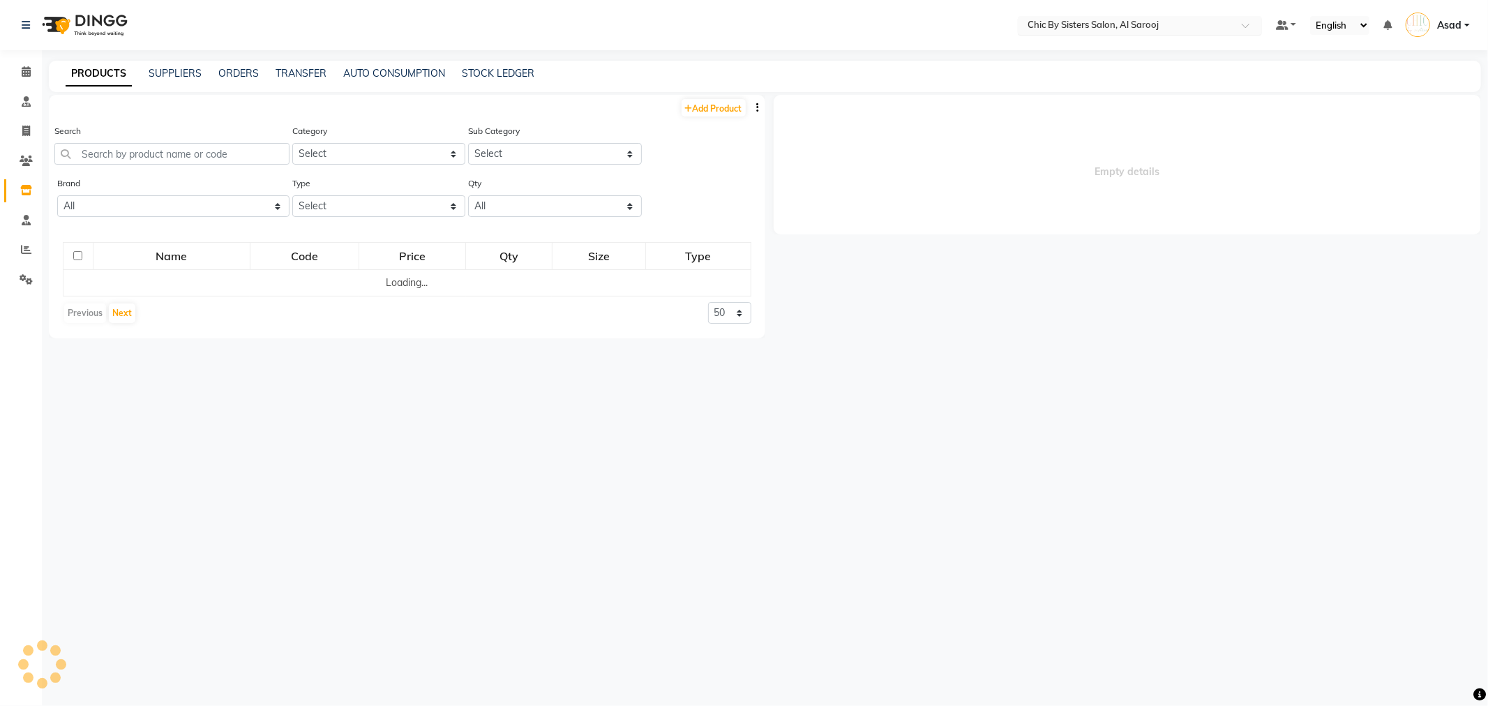
click at [1145, 22] on input "text" at bounding box center [1126, 27] width 202 height 14
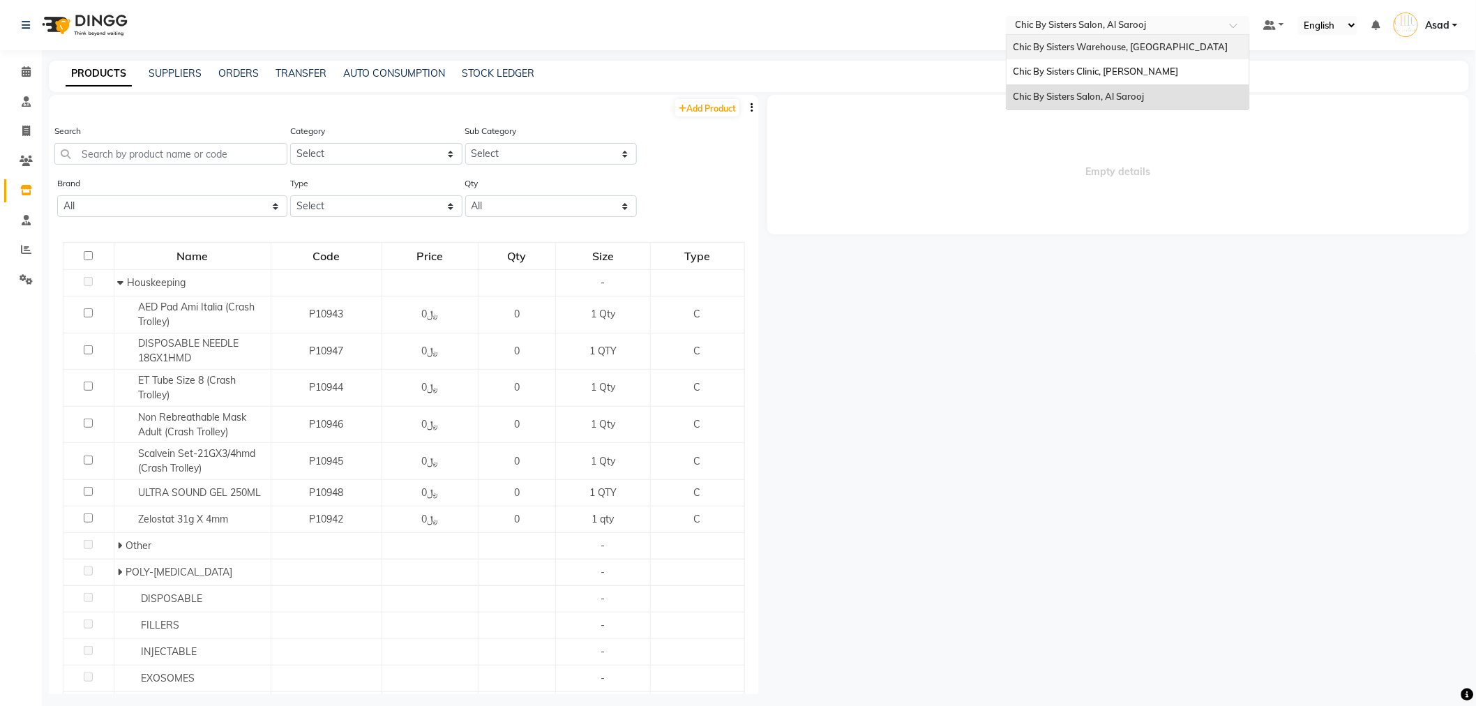
click at [1119, 46] on span "Chic By Sisters Warehouse, [GEOGRAPHIC_DATA]" at bounding box center [1121, 46] width 215 height 11
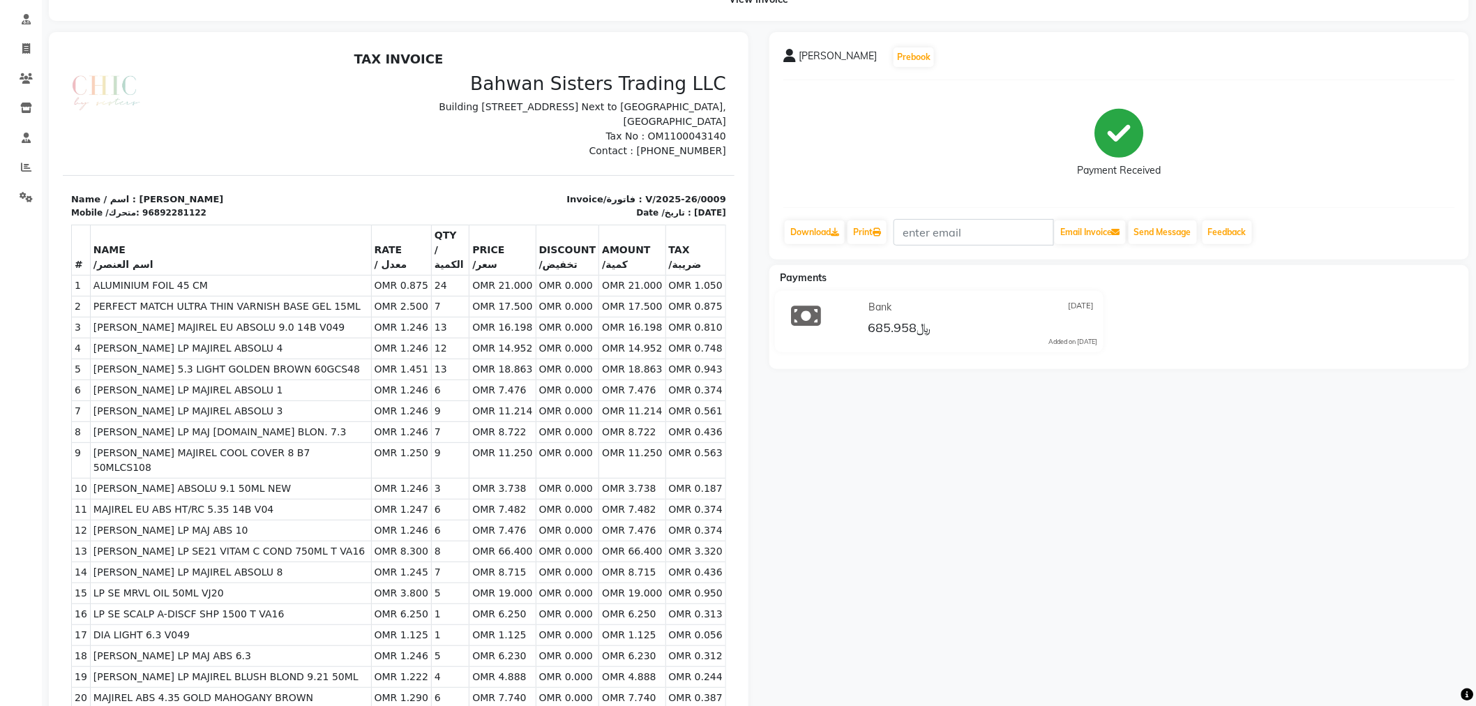
scroll to position [232, 0]
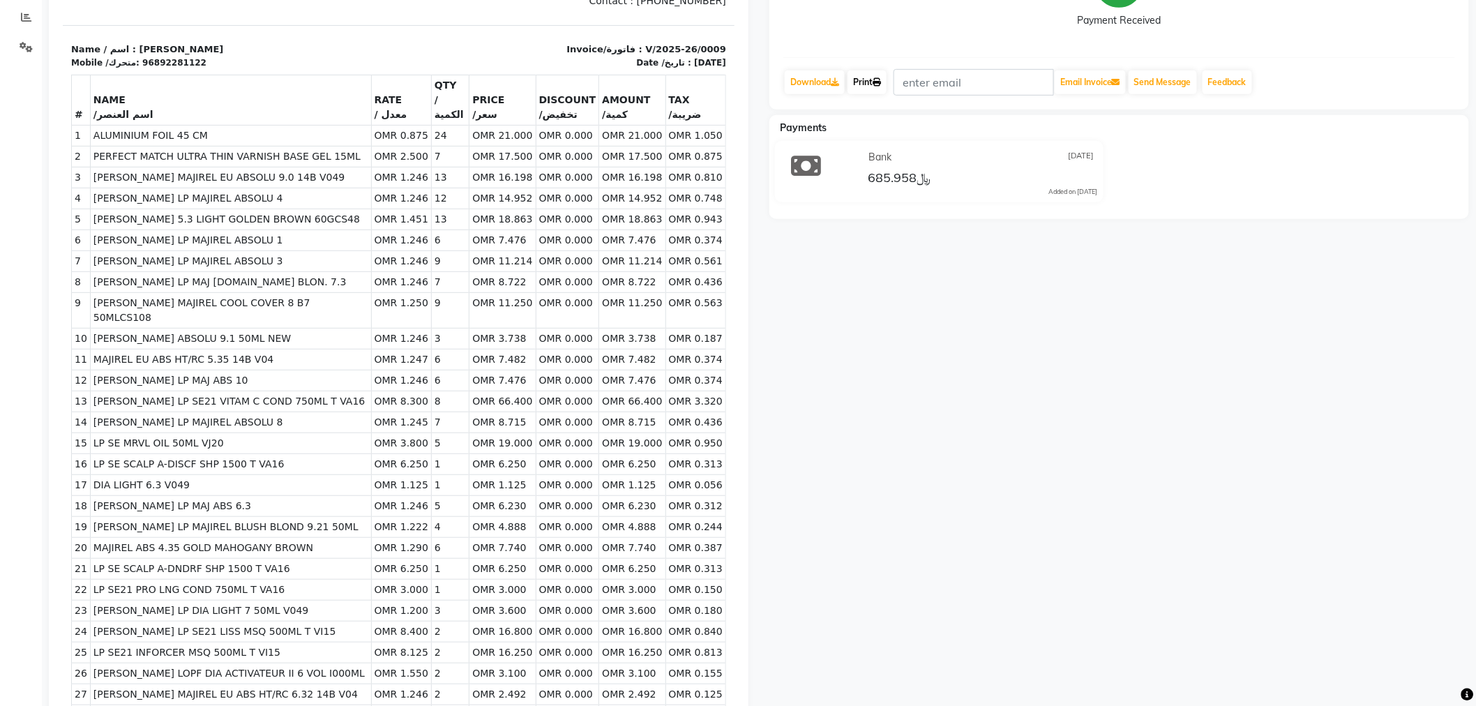
click at [873, 85] on link "Print" at bounding box center [867, 82] width 39 height 24
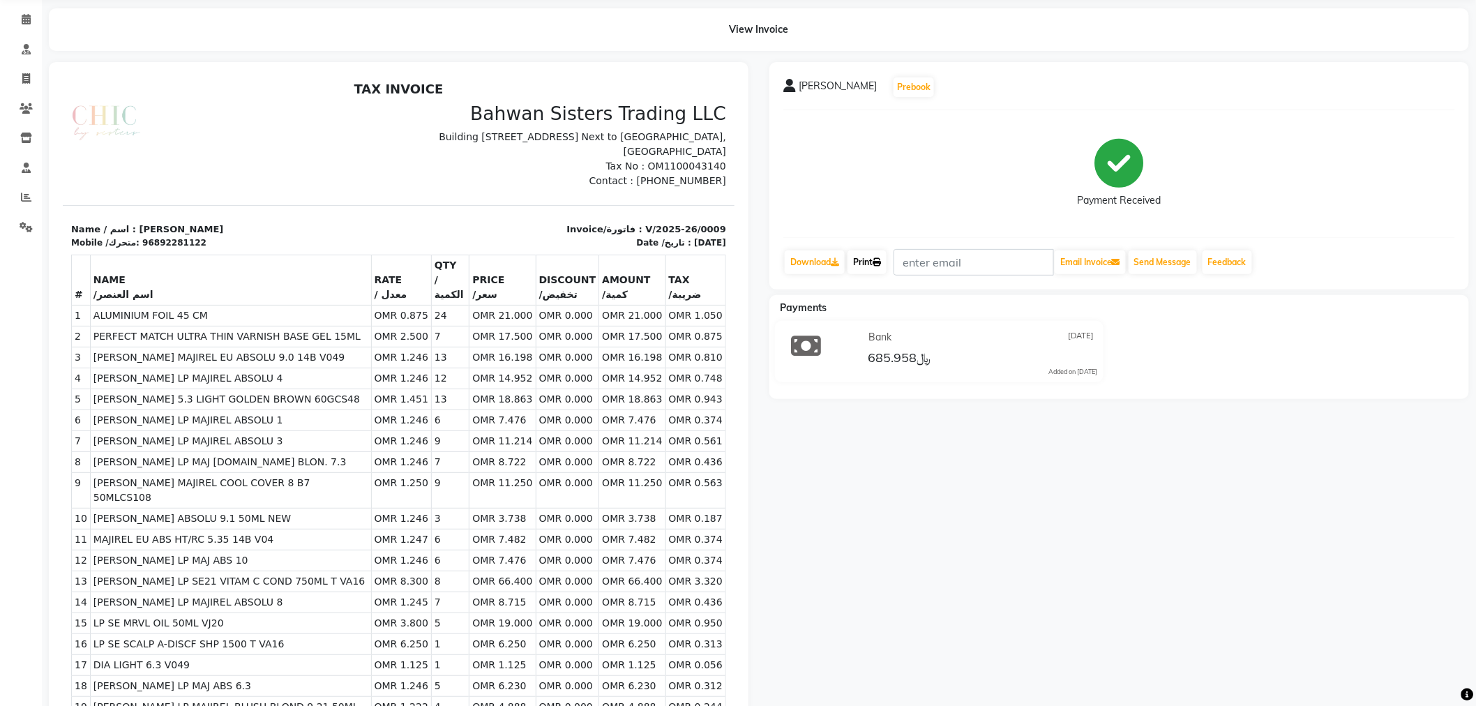
scroll to position [0, 0]
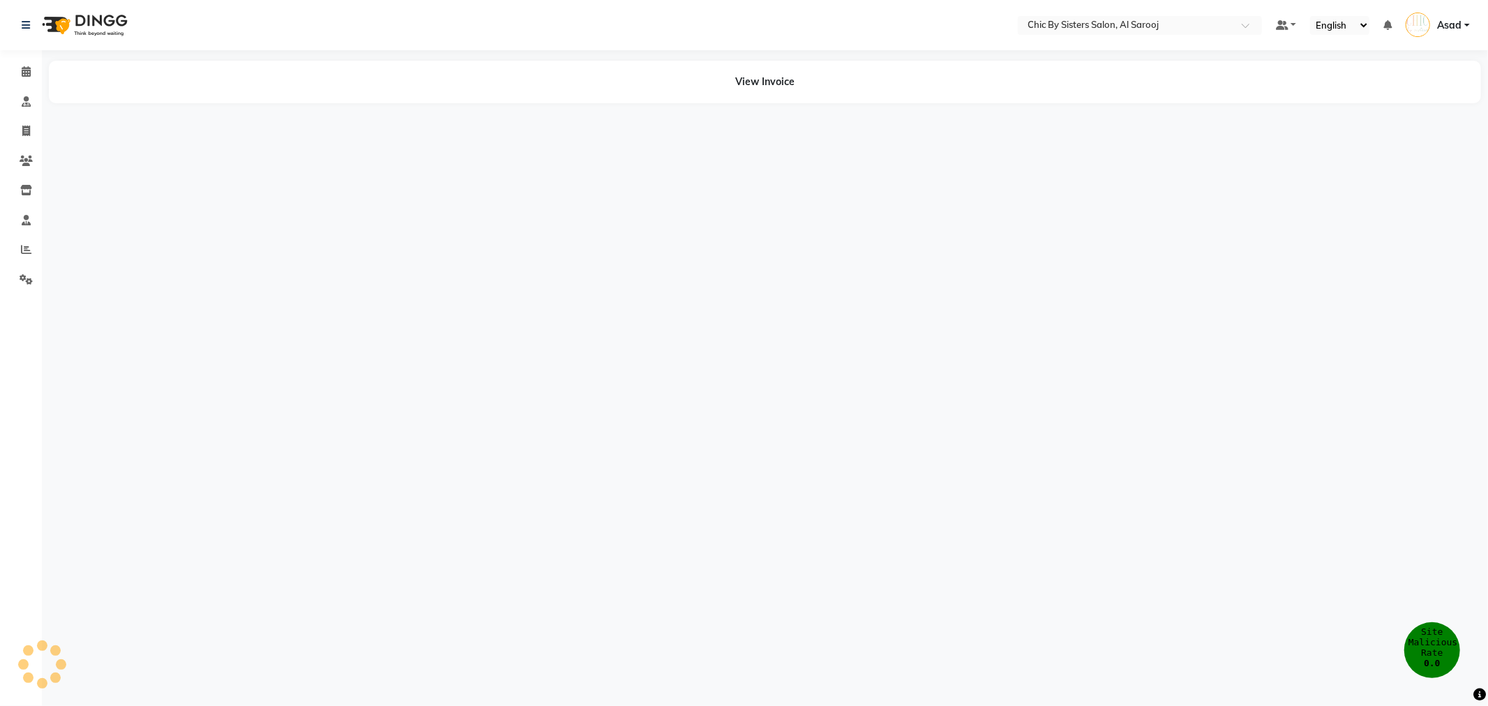
select select "en"
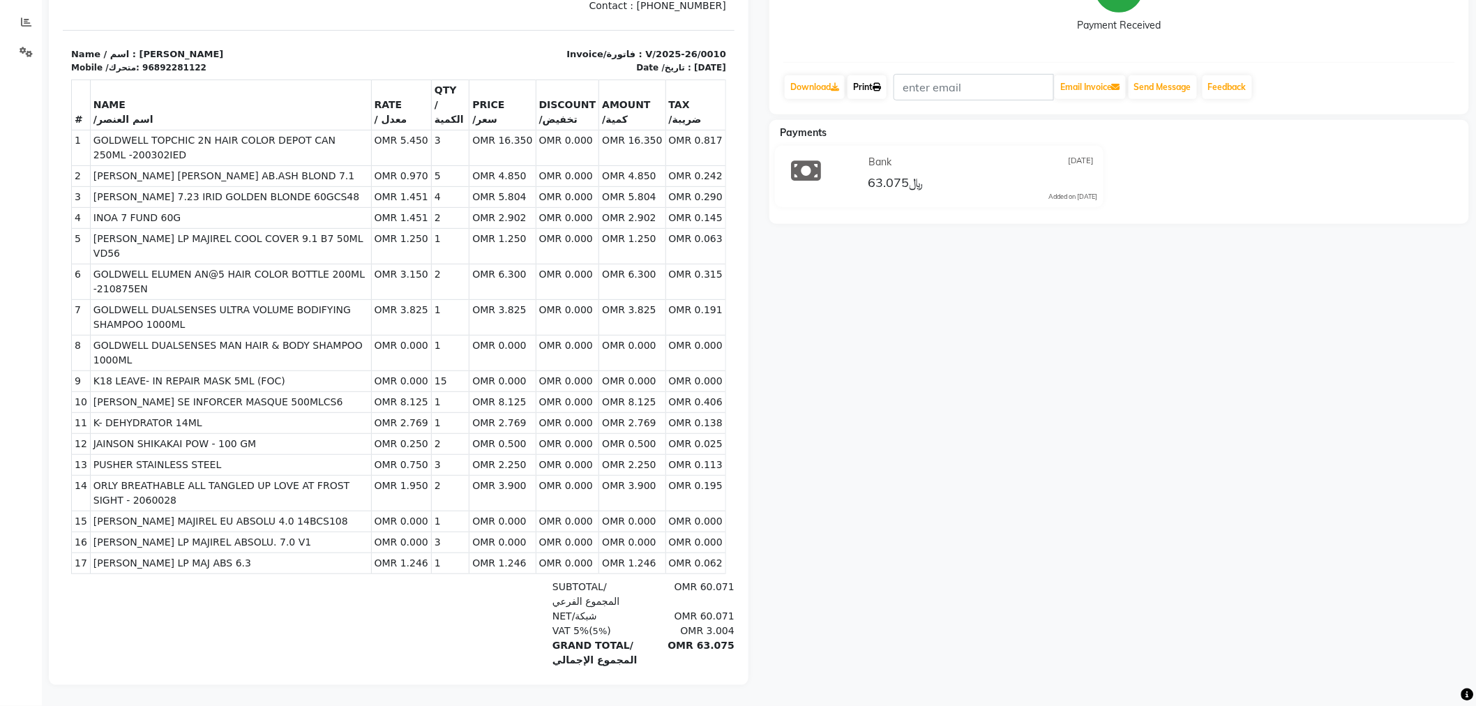
click at [867, 79] on link "Print" at bounding box center [867, 87] width 39 height 24
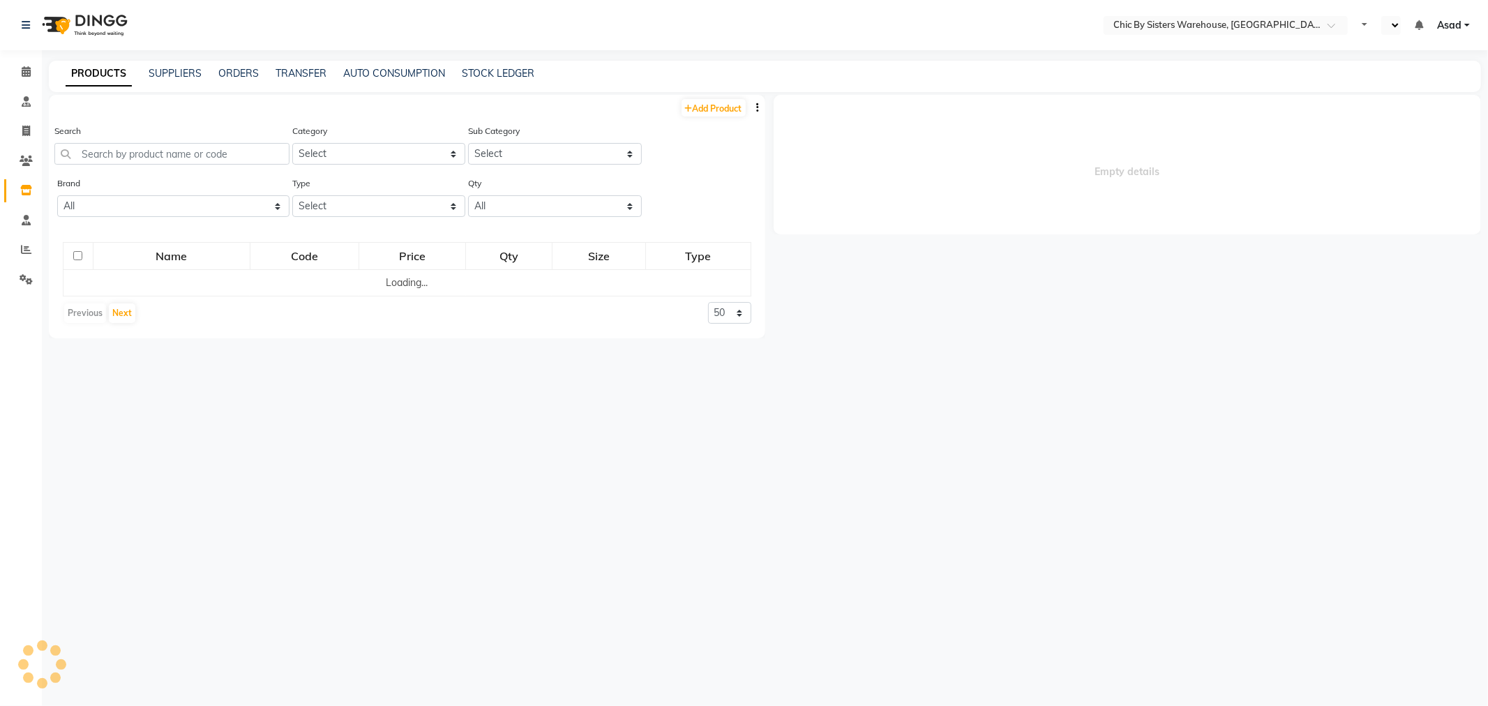
select select "en"
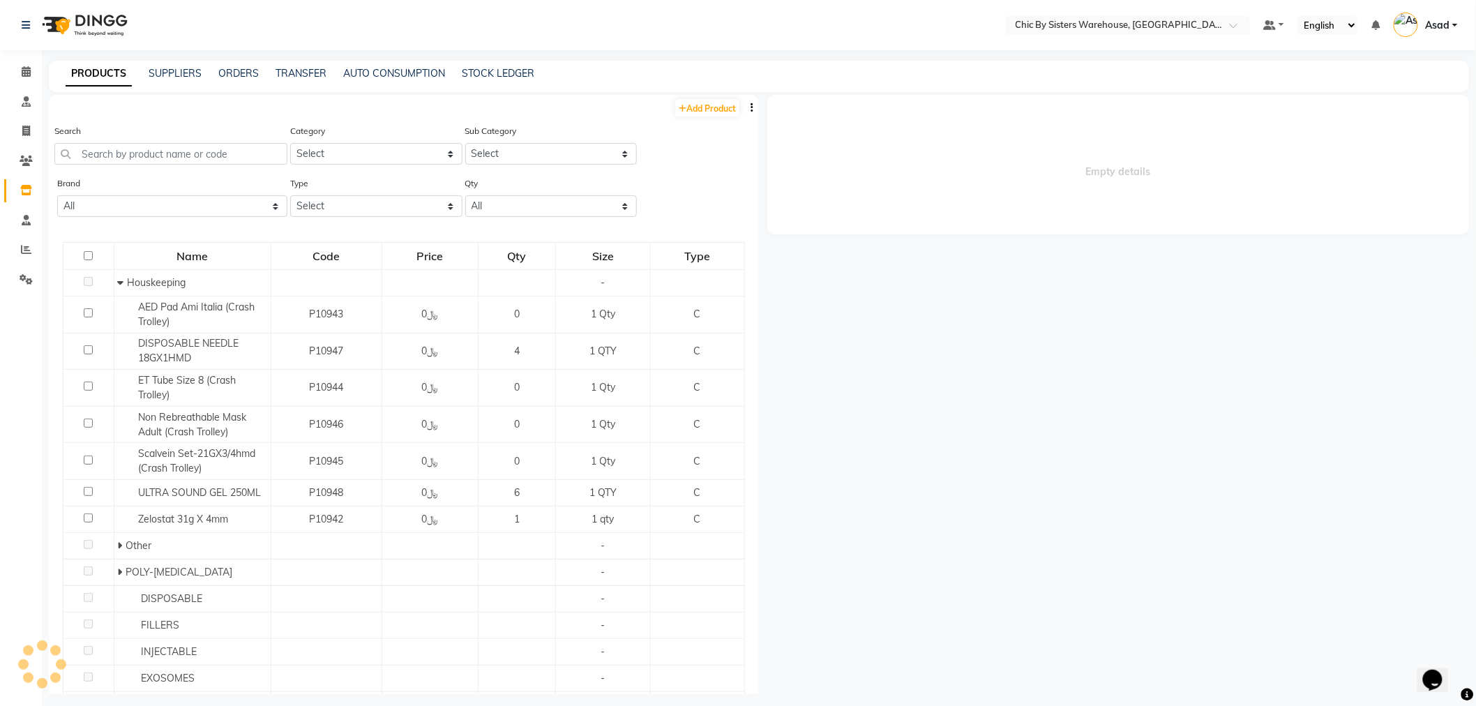
select select
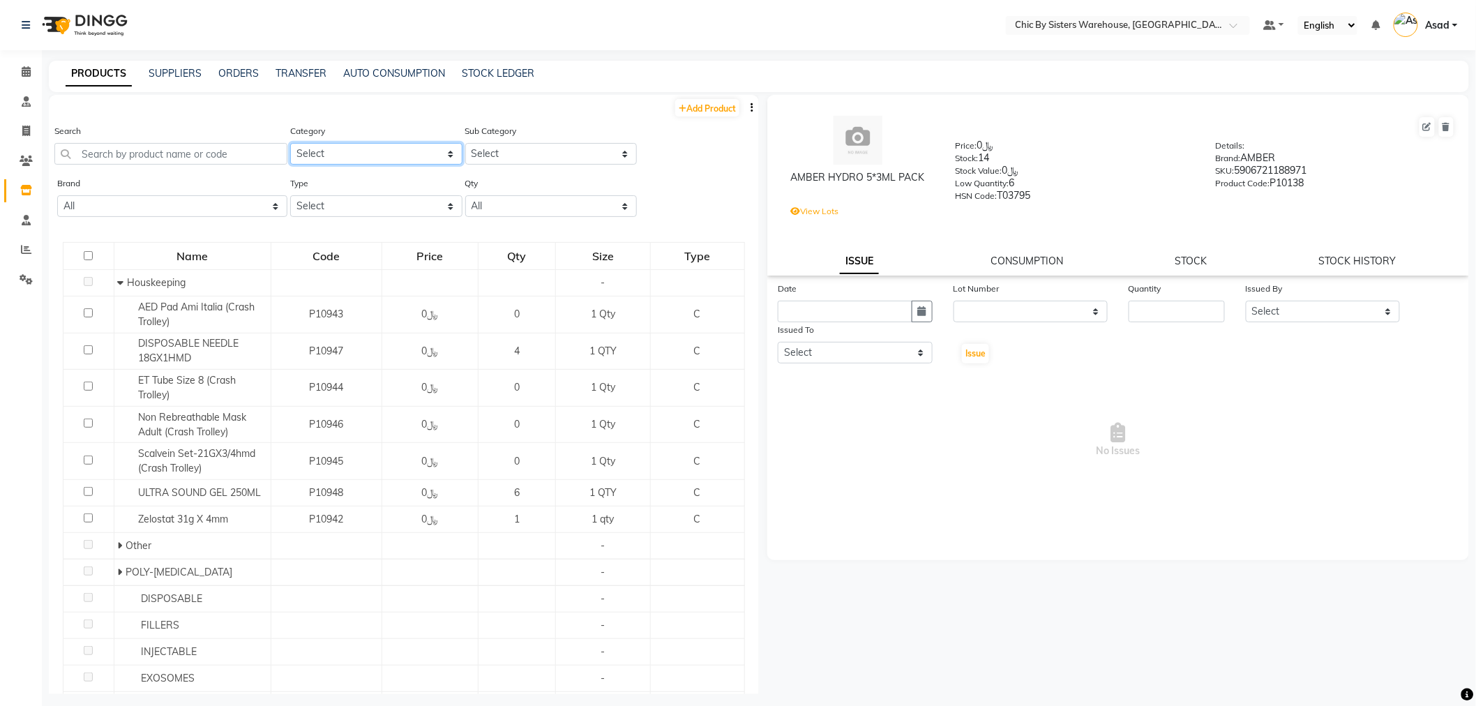
click at [373, 156] on select "Select PROFESSIONAL CONSUMABLES RETAIL CLEARANCE Other" at bounding box center [376, 154] width 172 height 22
click at [541, 150] on select "Select" at bounding box center [551, 154] width 172 height 22
drag, startPoint x: 541, startPoint y: 150, endPoint x: 454, endPoint y: 155, distance: 87.4
click at [541, 150] on select "Select" at bounding box center [551, 154] width 172 height 22
click at [225, 194] on div "Brand All Admin Aesthefill Aichum Alcohol Alcohol [PERSON_NAME] [PERSON_NAME] […" at bounding box center [172, 196] width 230 height 41
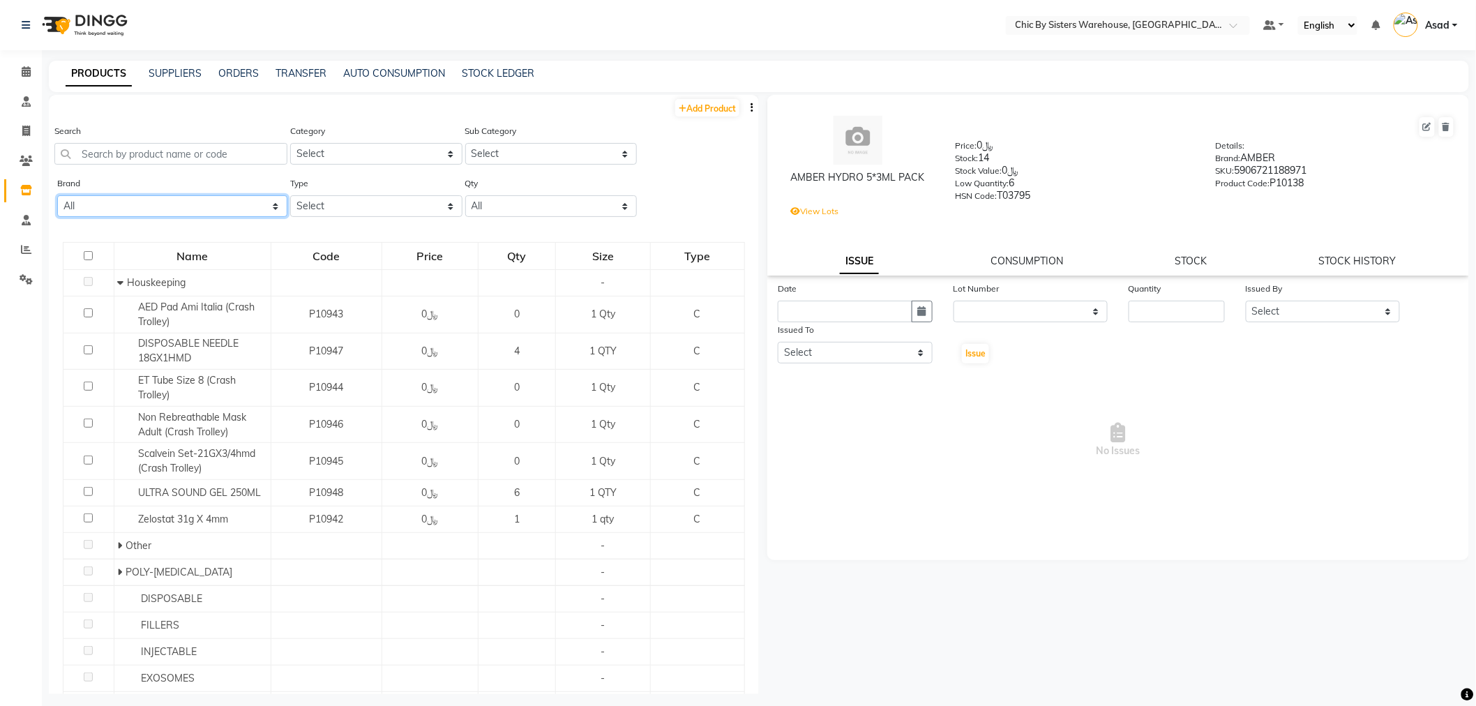
click at [225, 205] on select "All Admin Aesthefill Aichum Alcohol Alcohol [PERSON_NAME] [PERSON_NAME] [PERSON…" at bounding box center [172, 206] width 230 height 22
select select "olaplex"
click at [57, 195] on select "All Admin Aesthefill Aichum Alcohol Alcohol [PERSON_NAME] [PERSON_NAME] [PERSON…" at bounding box center [172, 206] width 230 height 22
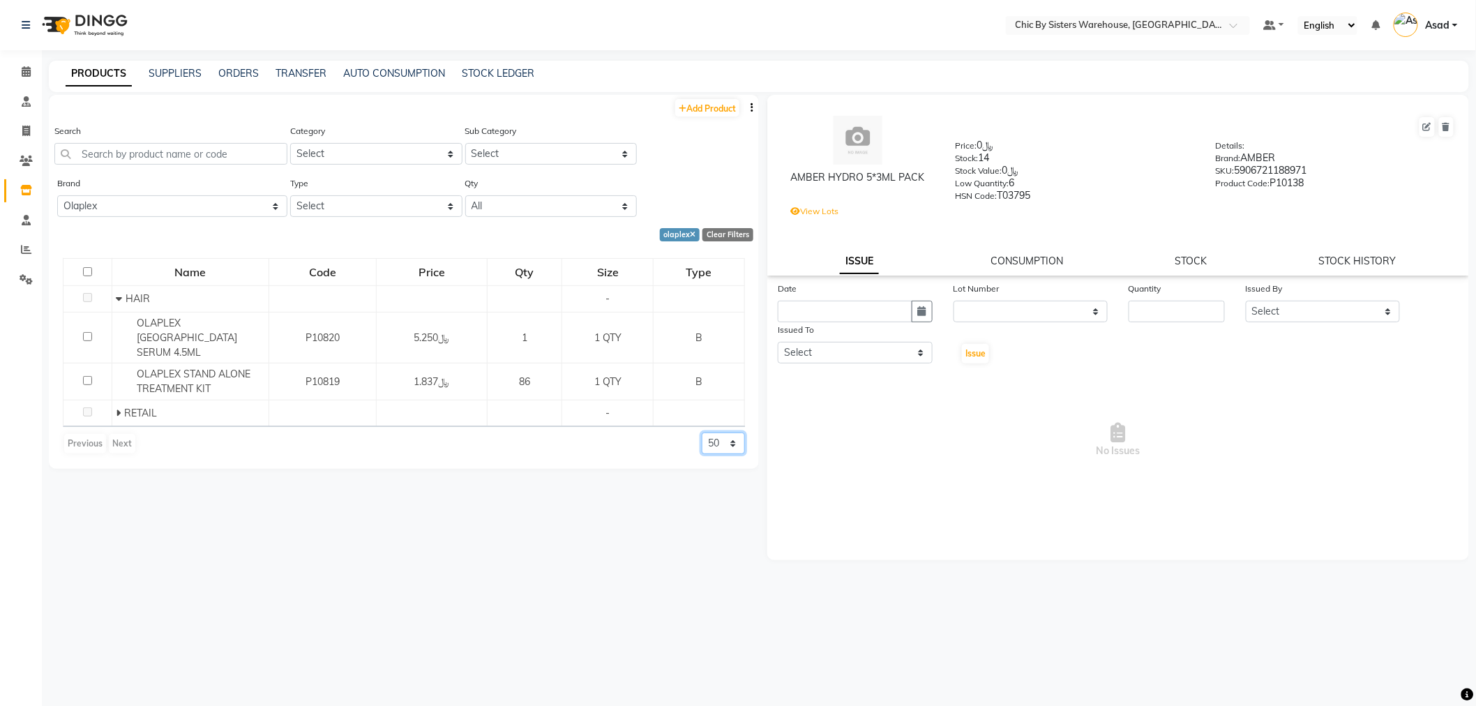
click at [717, 433] on select "50 100 500" at bounding box center [723, 444] width 43 height 22
select select "500"
click at [702, 433] on select "50 100 500" at bounding box center [723, 444] width 43 height 22
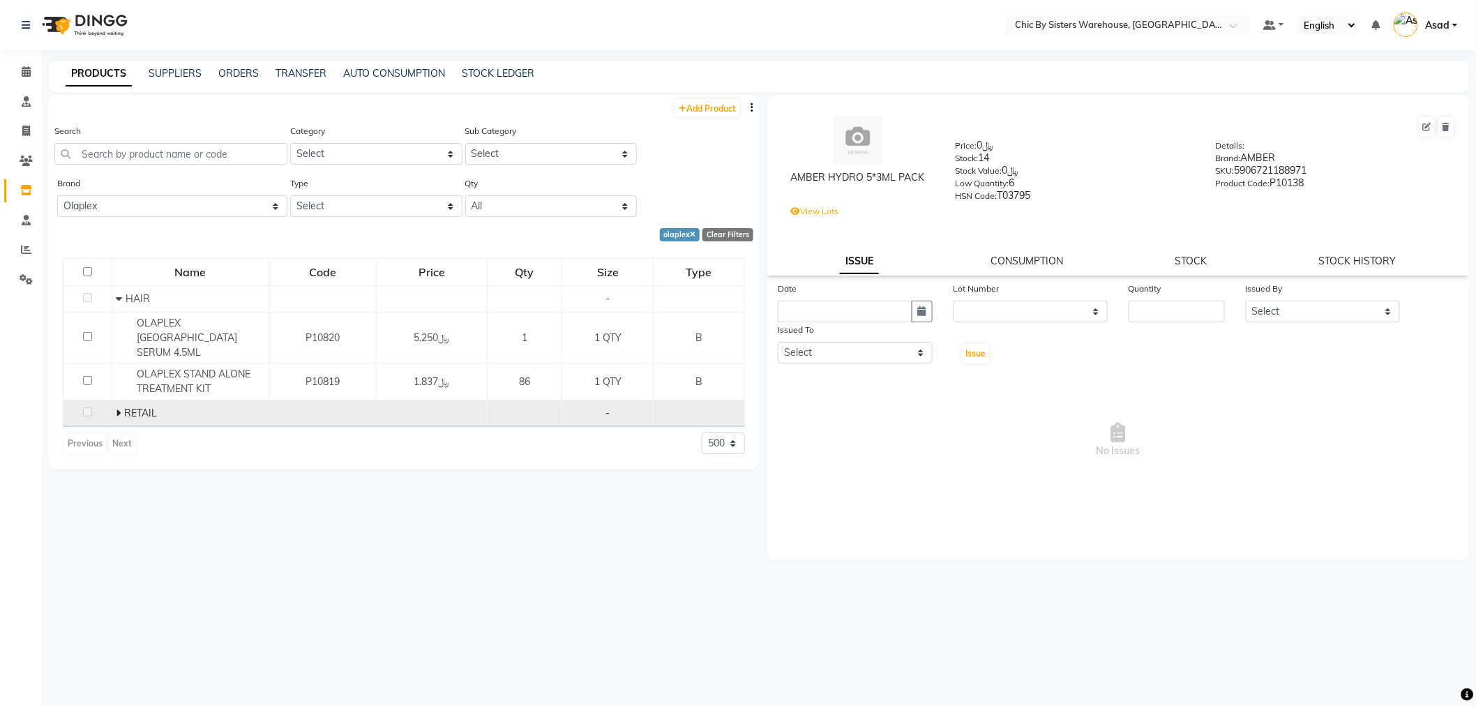
click at [127, 407] on span "RETAIL" at bounding box center [140, 413] width 33 height 13
click at [130, 407] on span "RETAIL" at bounding box center [140, 413] width 33 height 13
click at [126, 407] on span "RETAIL" at bounding box center [140, 413] width 33 height 13
click at [119, 408] on icon at bounding box center [118, 413] width 5 height 10
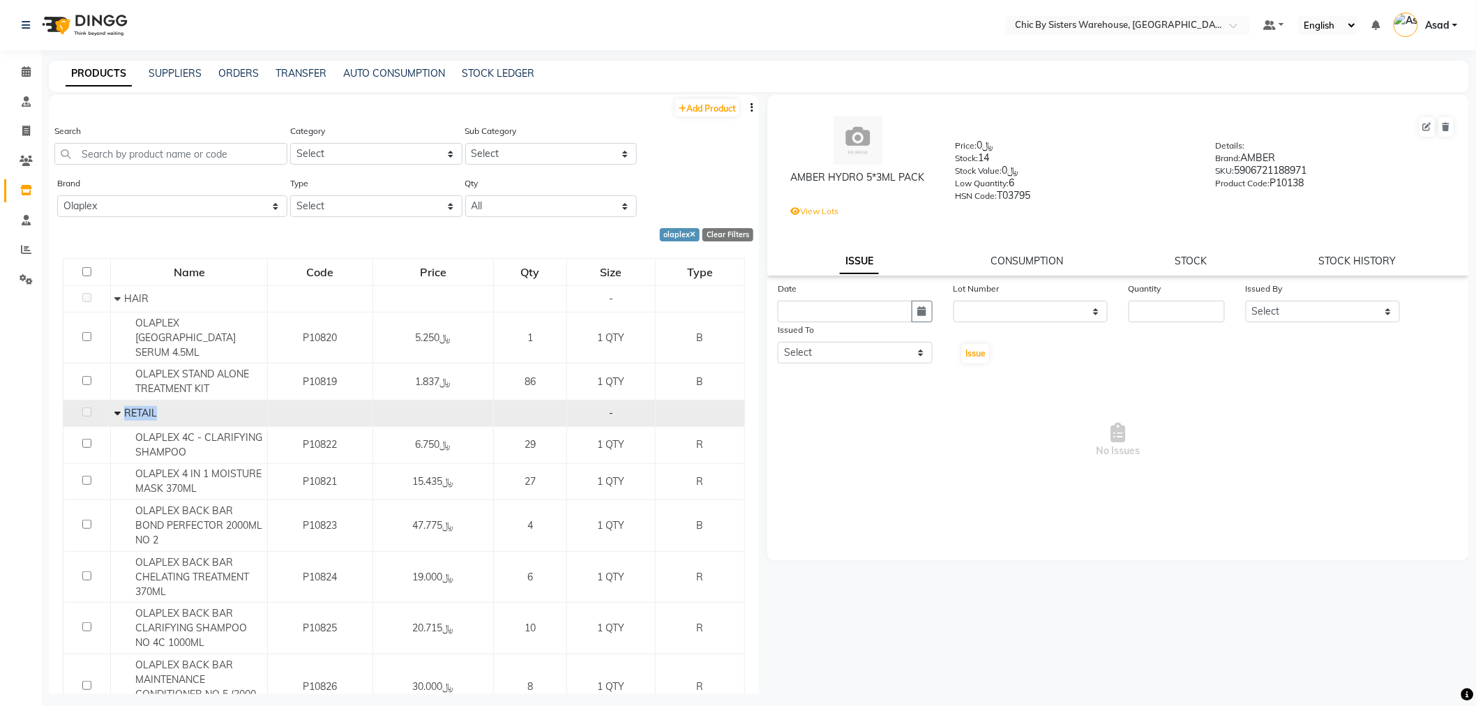
click at [119, 407] on span at bounding box center [119, 413] width 10 height 13
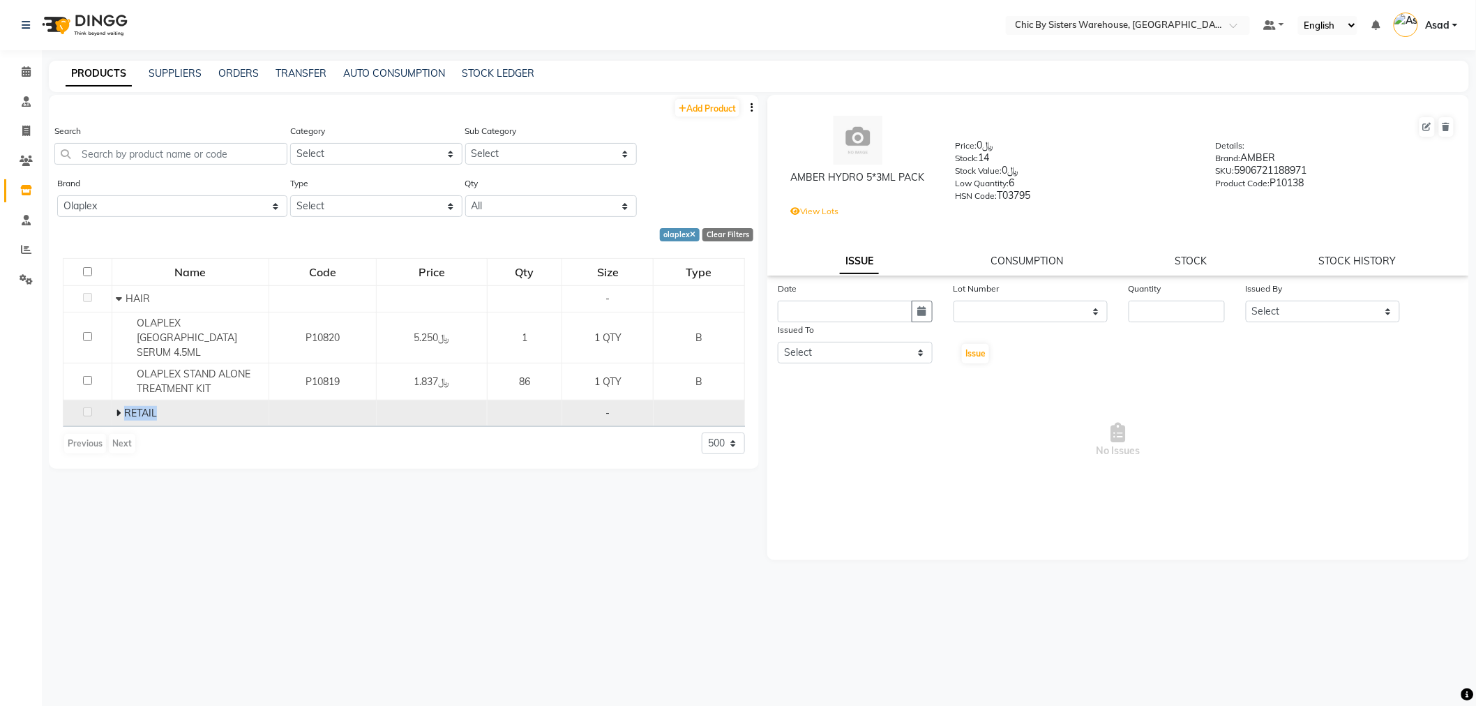
click at [130, 407] on span "RETAIL" at bounding box center [140, 413] width 33 height 13
click at [121, 407] on span at bounding box center [120, 413] width 8 height 13
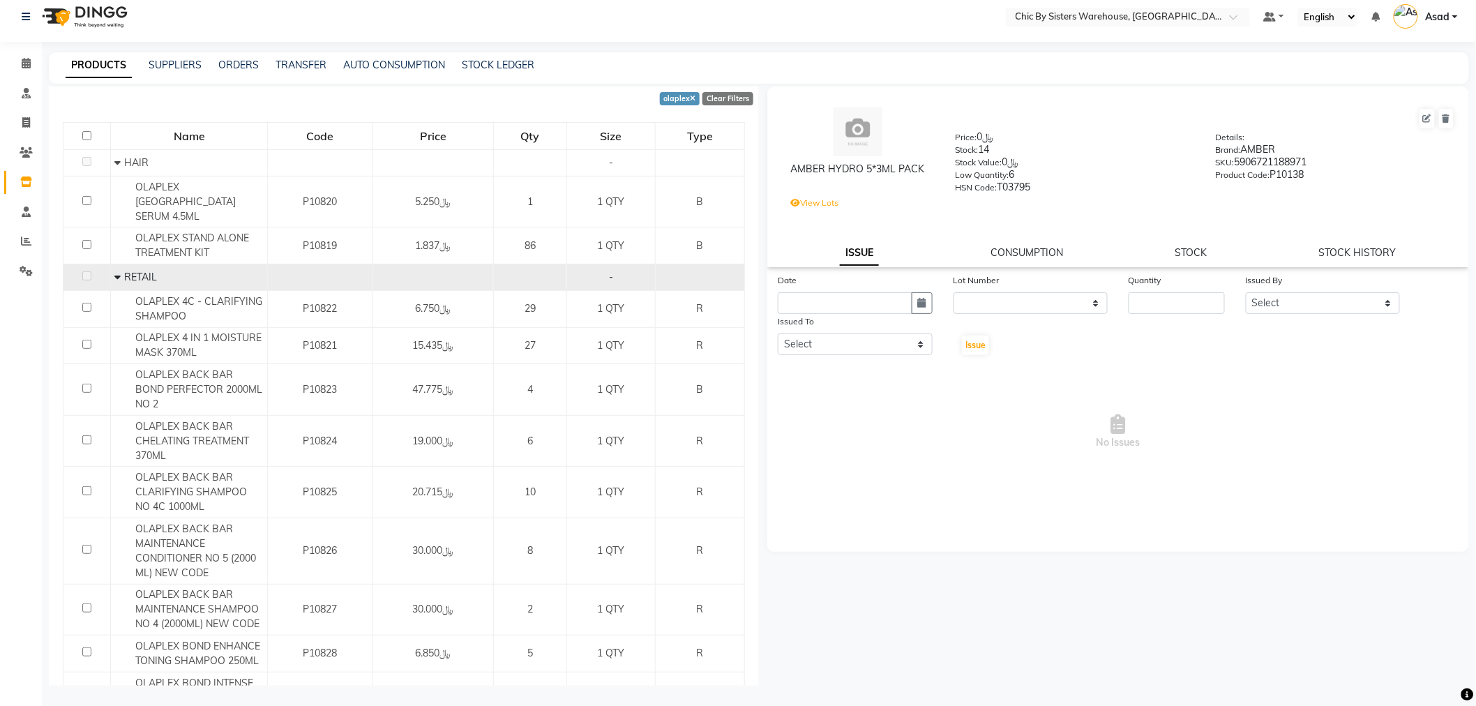
scroll to position [119, 0]
